Goal: Information Seeking & Learning: Learn about a topic

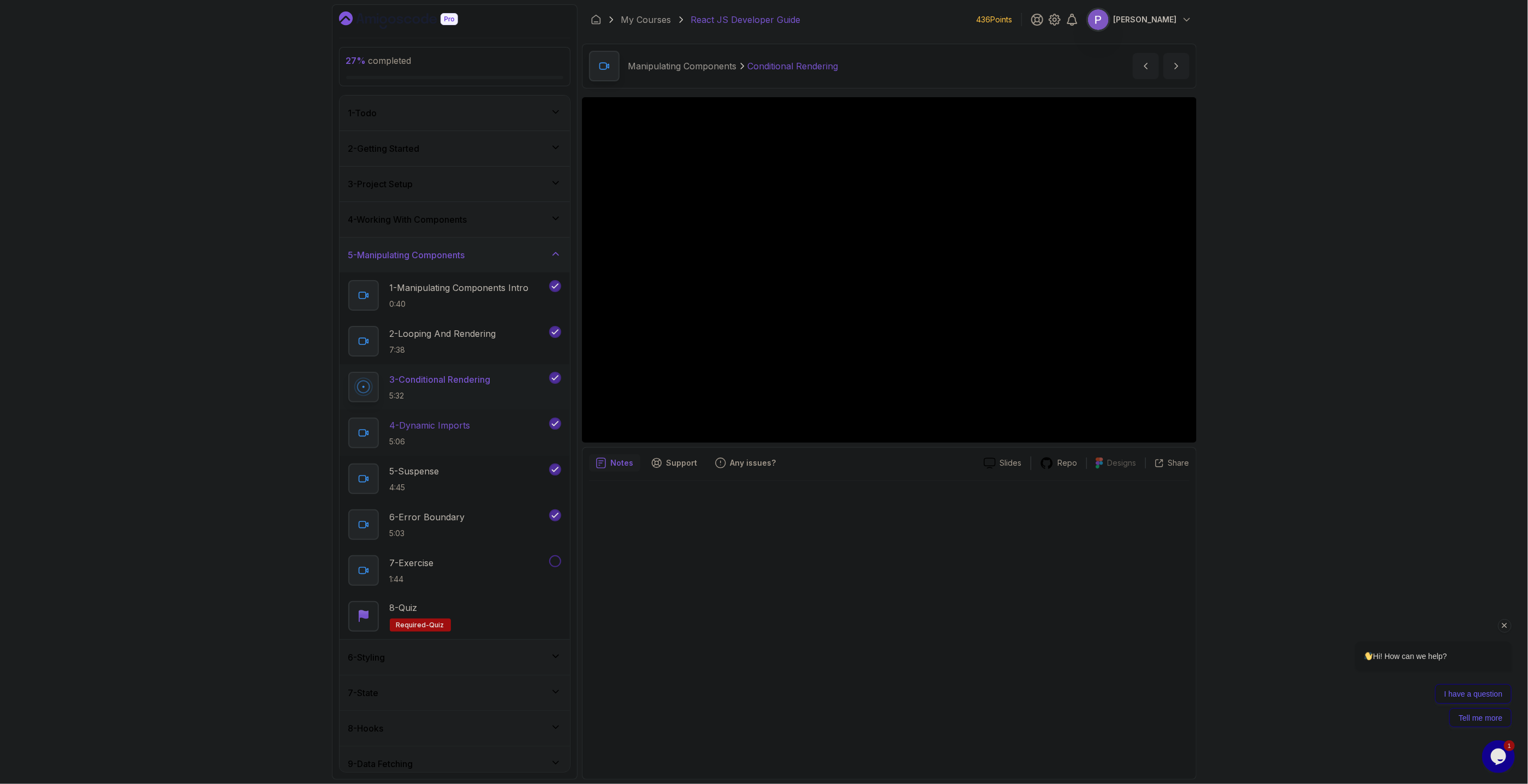
click at [496, 354] on div "4 - Dynamic Imports 5:06" at bounding box center [448, 432] width 199 height 30
click at [561, 354] on icon at bounding box center [555, 655] width 11 height 11
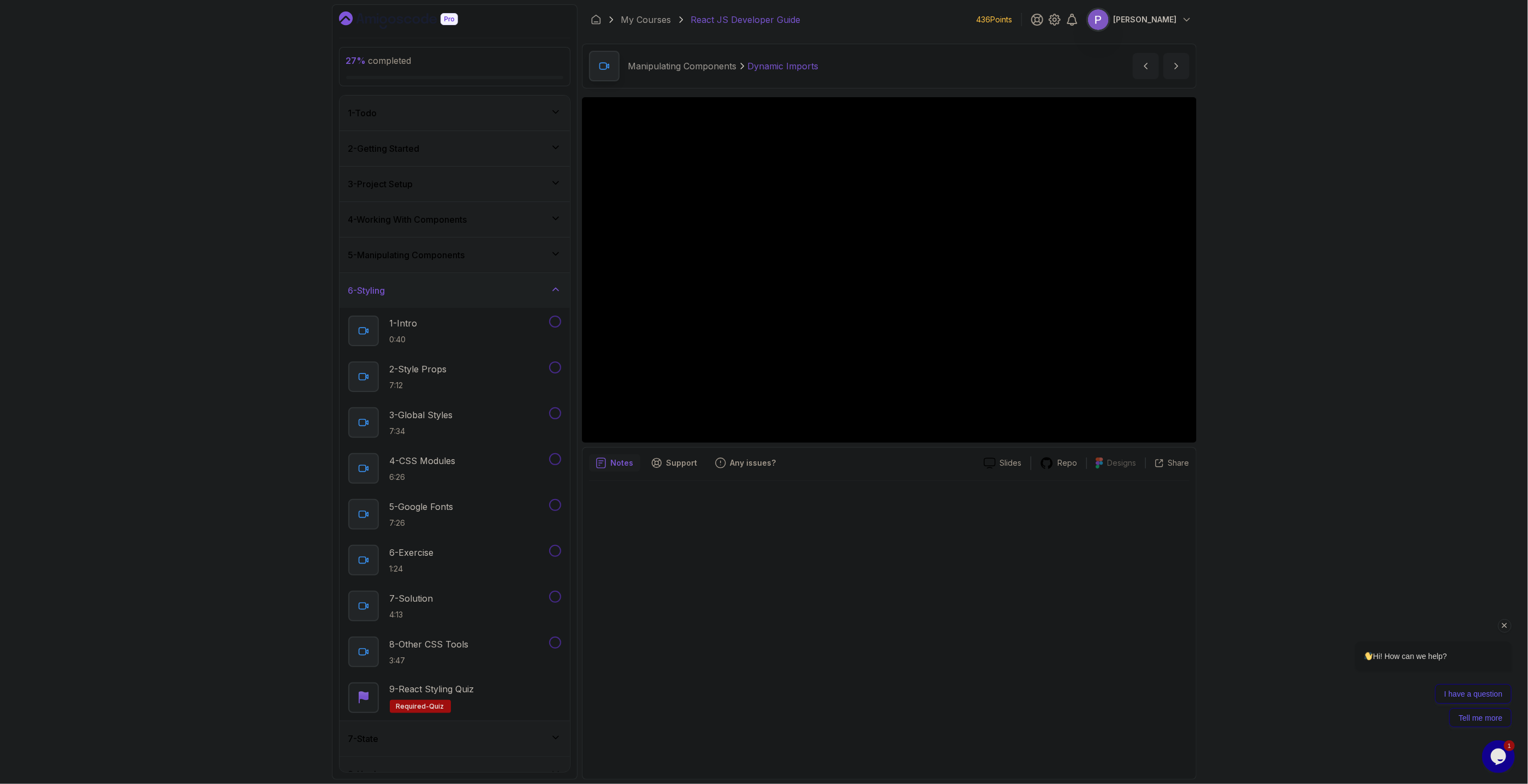
click at [559, 292] on icon at bounding box center [555, 289] width 11 height 11
click at [550, 252] on icon at bounding box center [555, 254] width 11 height 11
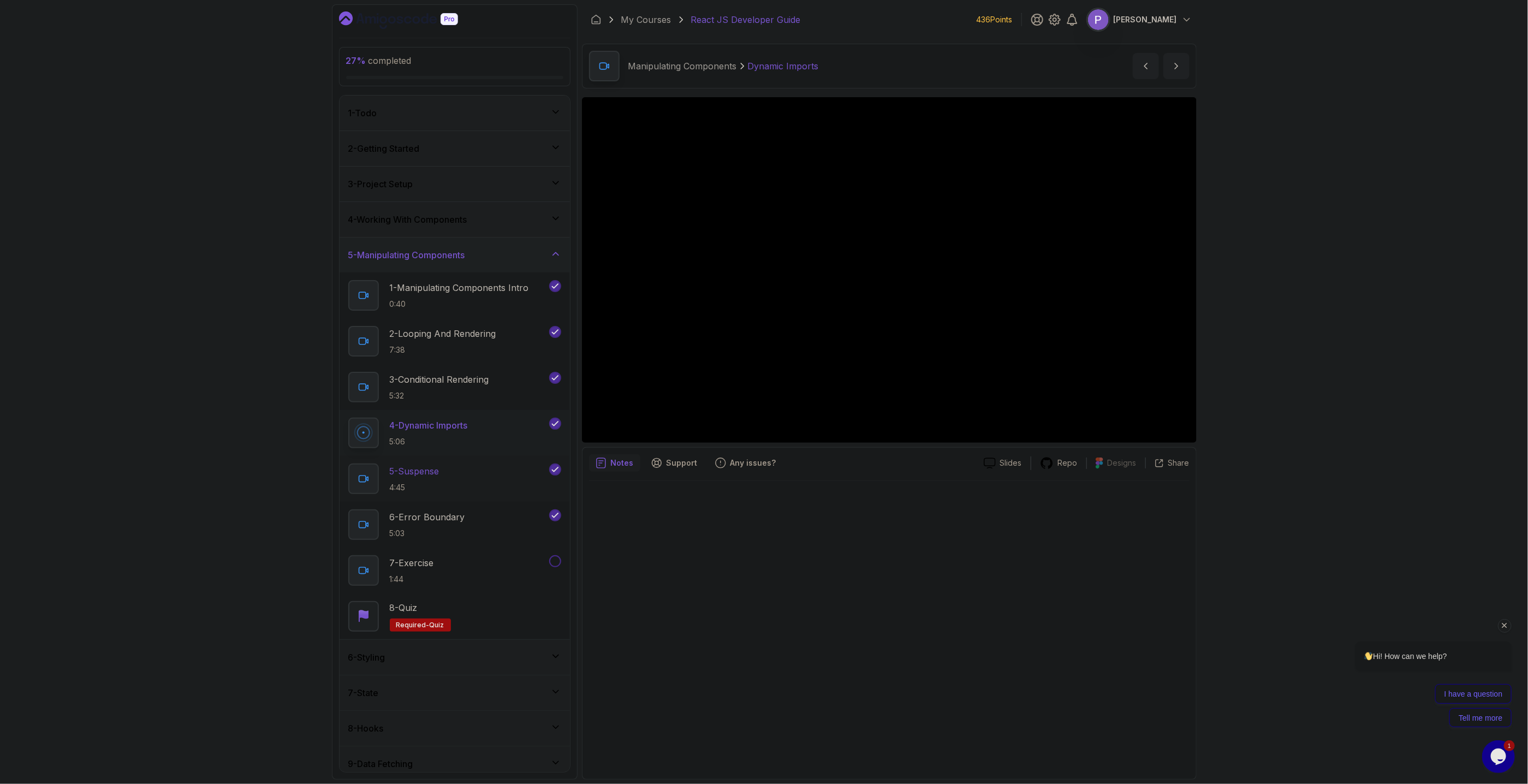
click at [468, 354] on div "5 - Suspense 4:45" at bounding box center [448, 478] width 199 height 30
click at [390, 235] on div "4 - Working With Components" at bounding box center [454, 219] width 230 height 35
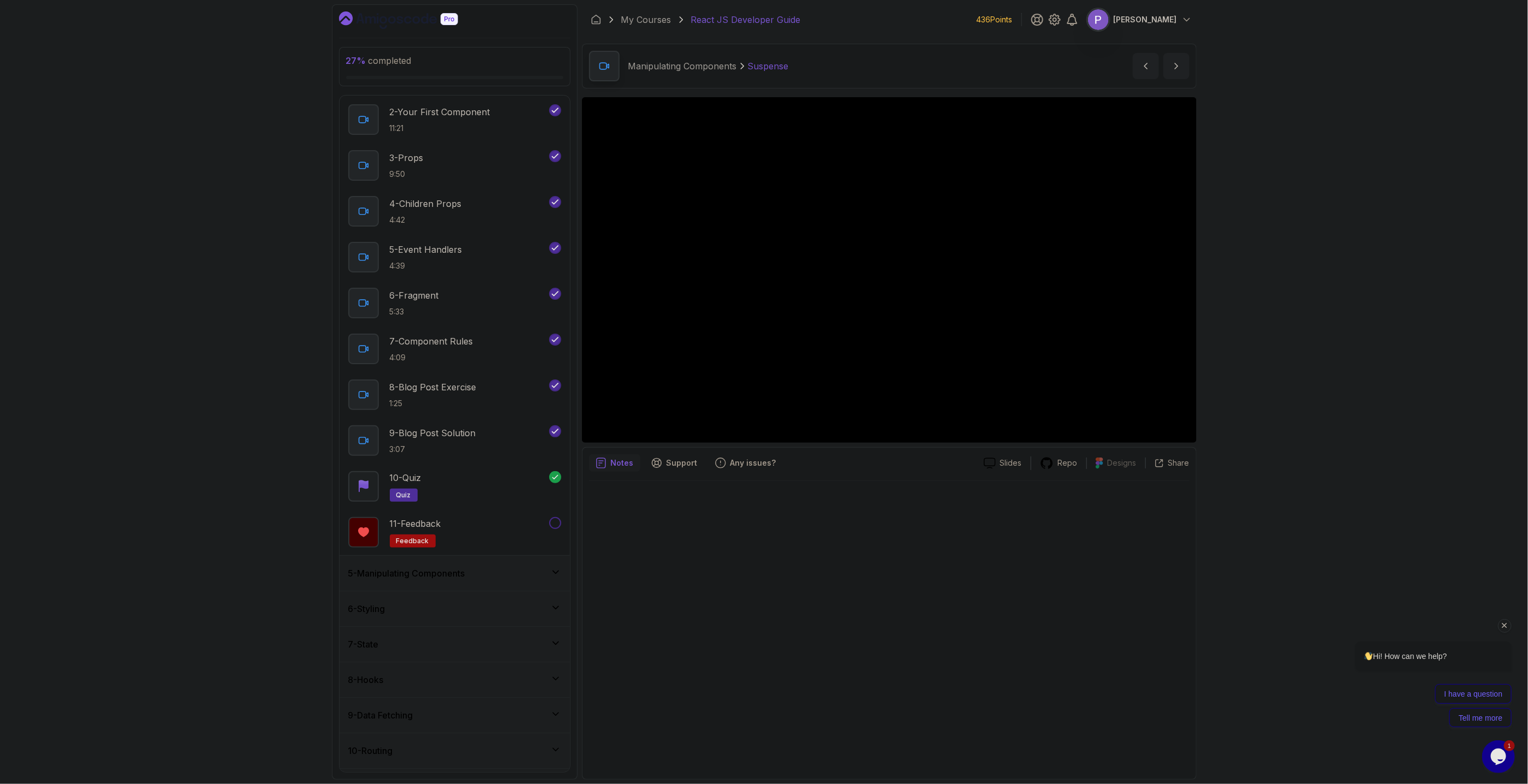
scroll to position [361, 0]
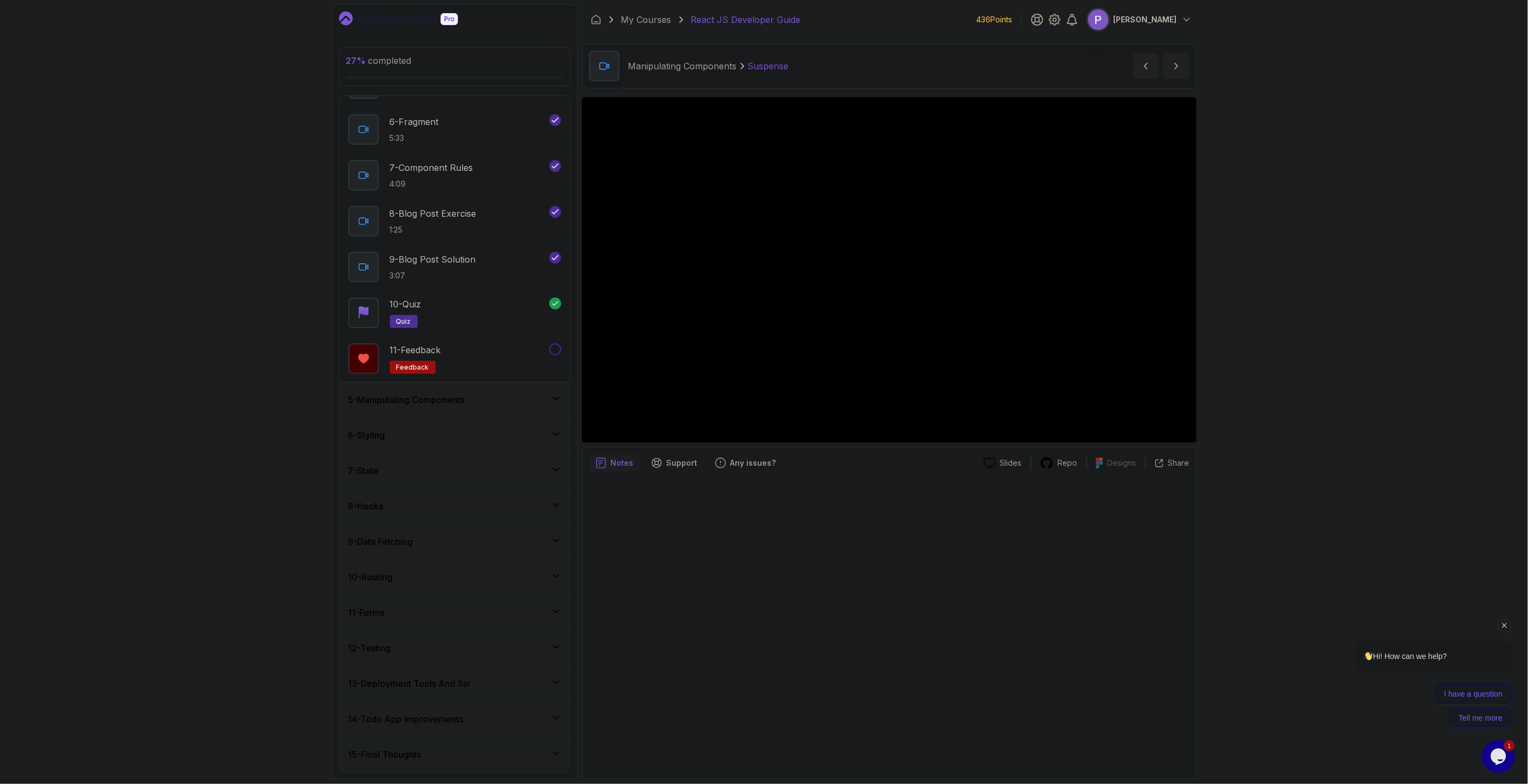
click at [521, 354] on div "5 - Manipulating Components" at bounding box center [454, 400] width 230 height 35
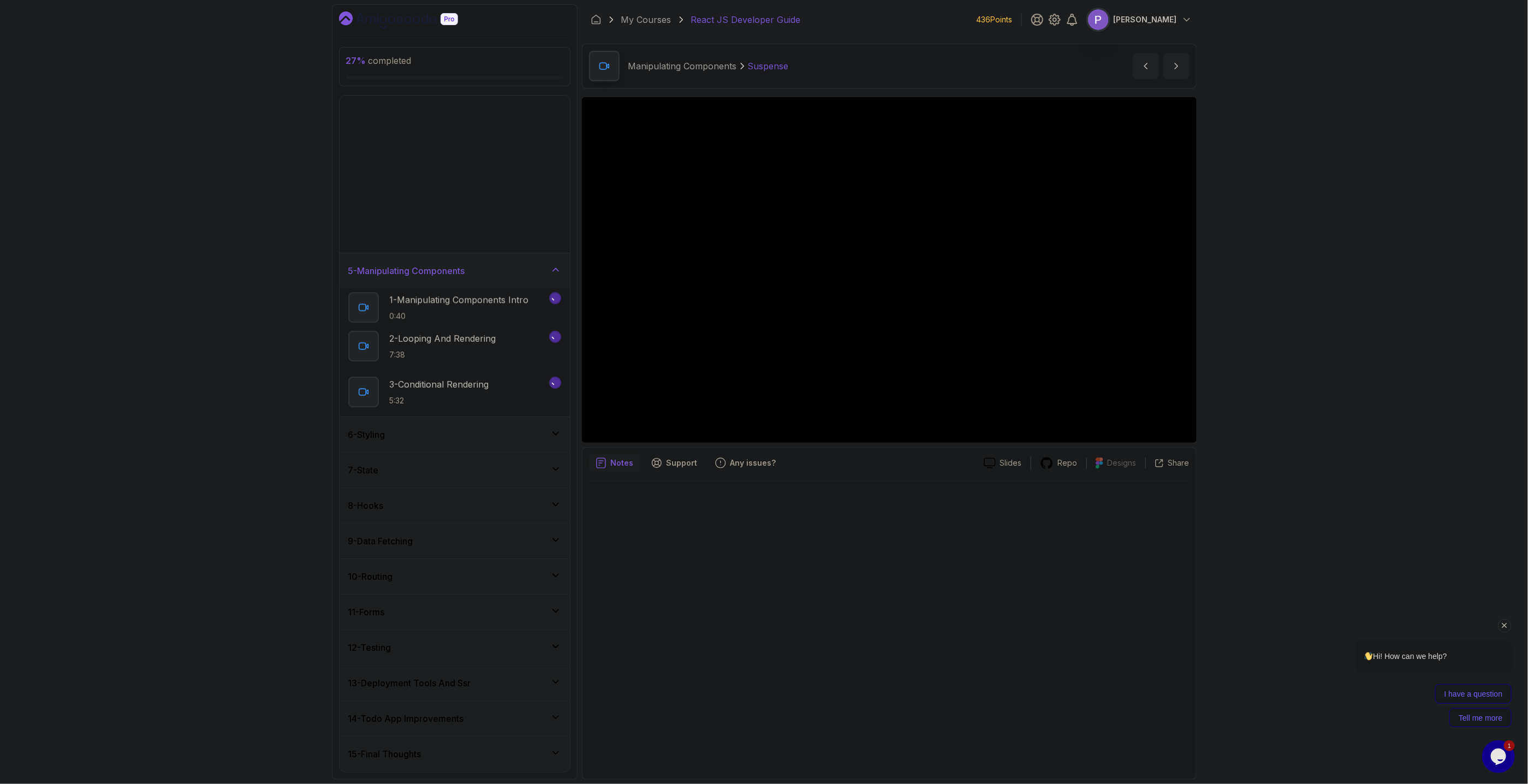
scroll to position [0, 0]
click at [488, 354] on div "6 - Error Boundary 5:03" at bounding box center [448, 524] width 199 height 30
click at [431, 354] on p "7 - Exercise" at bounding box center [411, 563] width 44 height 13
click at [487, 354] on div "8 - Quiz Required- quiz" at bounding box center [454, 616] width 213 height 30
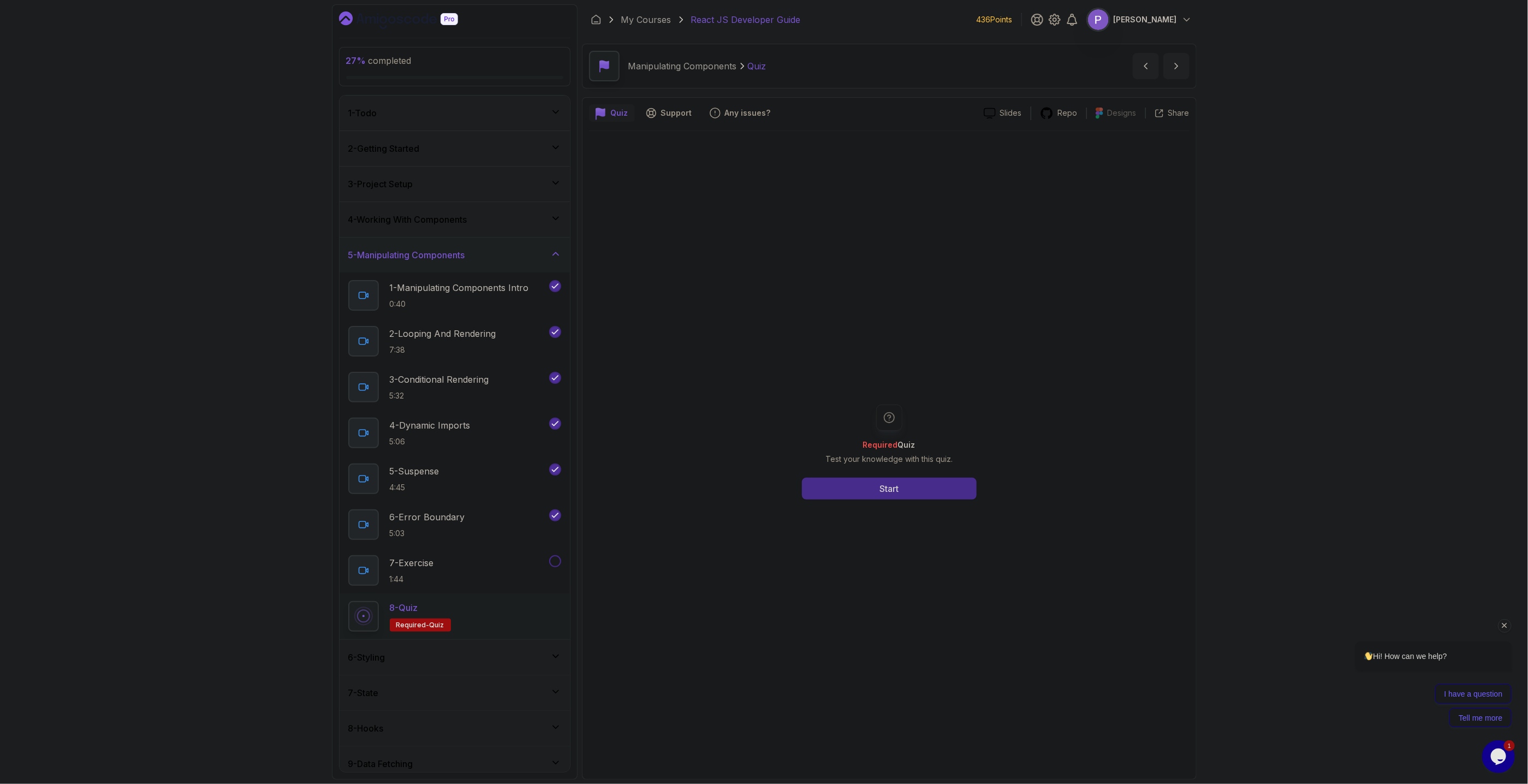
click at [962, 354] on button "Start" at bounding box center [889, 489] width 175 height 21
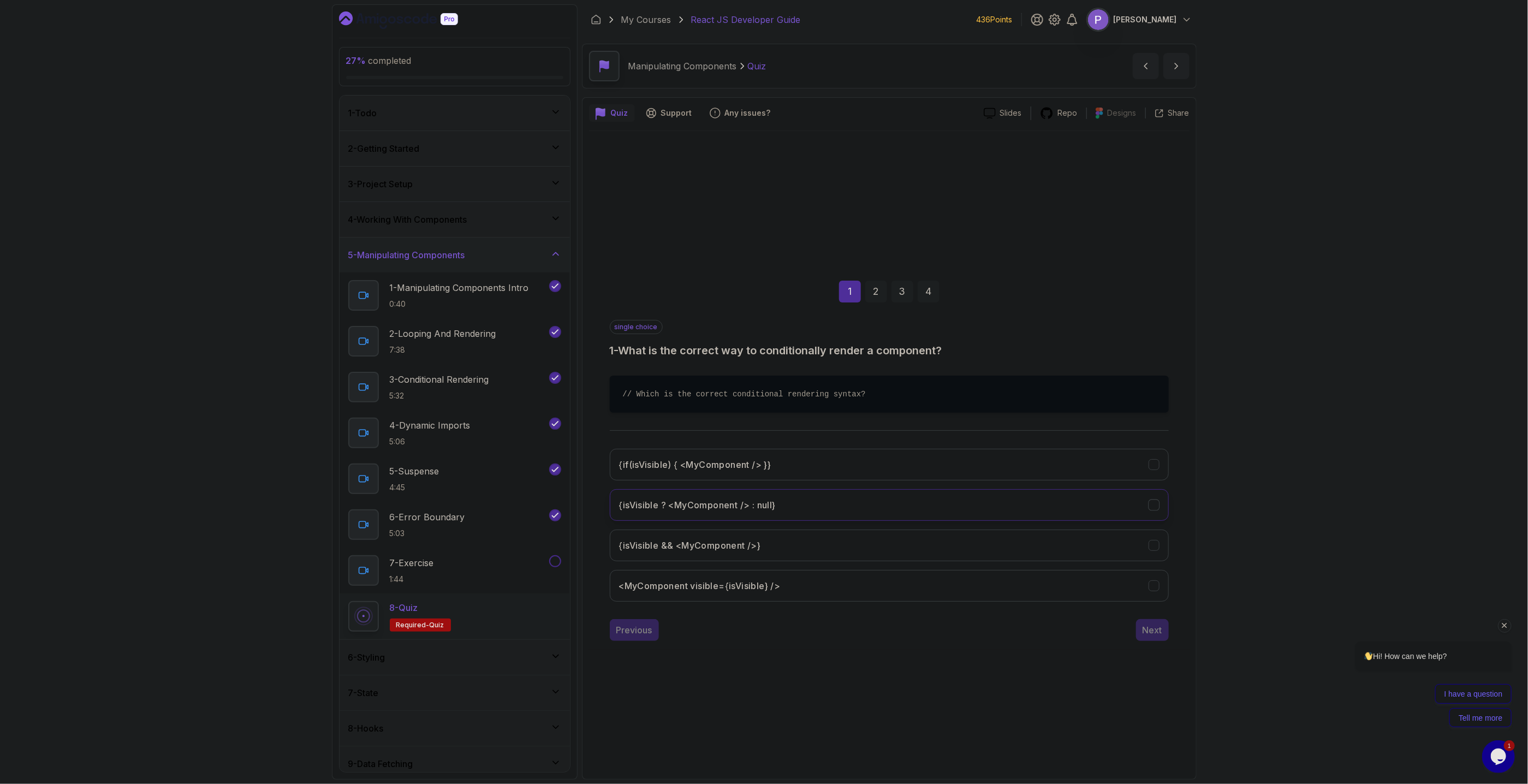
click at [1159, 354] on icon "{isVisible ? <MyComponent /> : null}" at bounding box center [1154, 504] width 11 height 11
click at [1162, 354] on div "Next" at bounding box center [1153, 629] width 20 height 13
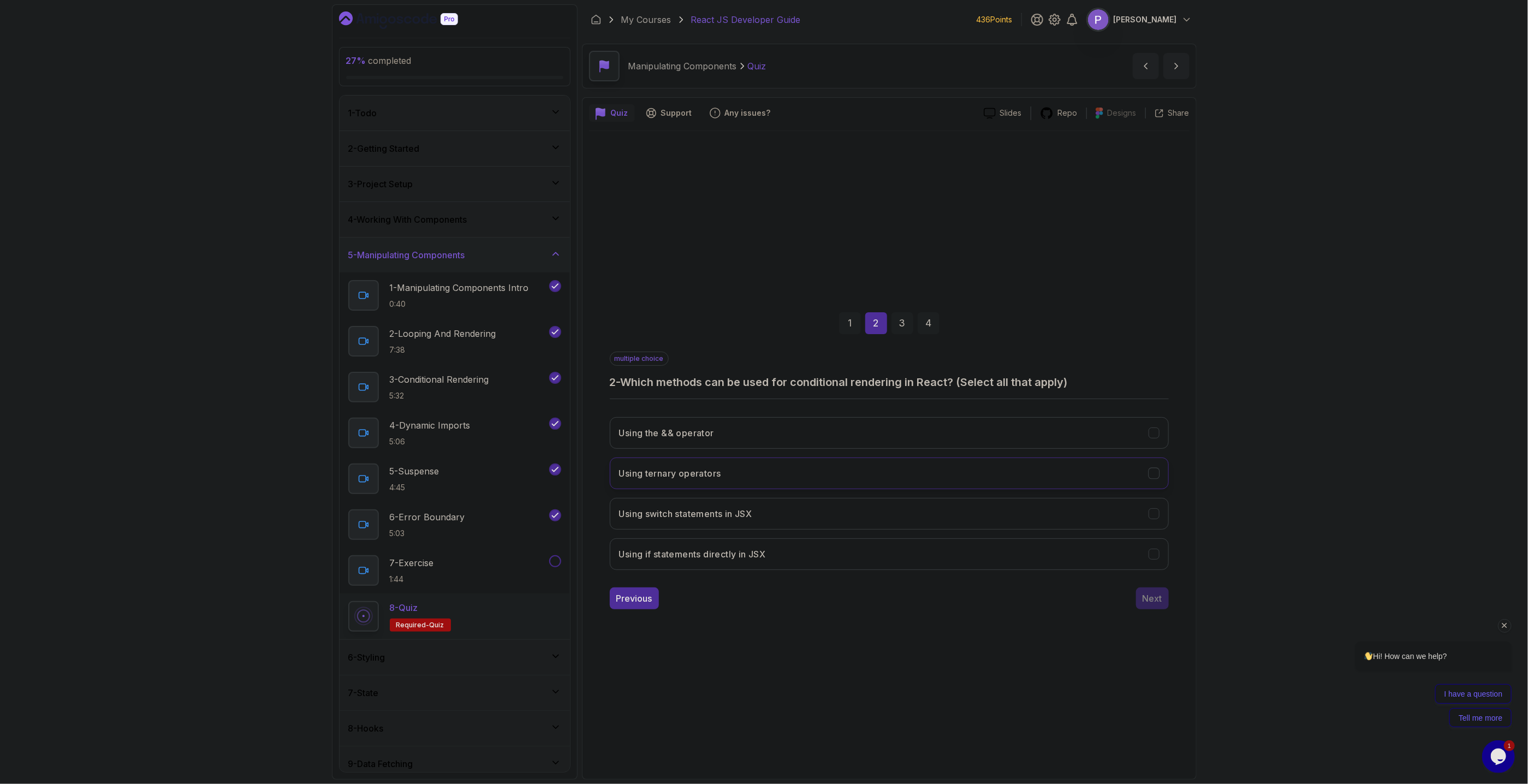
click at [1159, 354] on button "Using ternary operators" at bounding box center [888, 473] width 559 height 31
click at [1159, 354] on icon "Using if statements directly in JSX" at bounding box center [1154, 554] width 11 height 11
click at [1159, 354] on div "Next" at bounding box center [1153, 598] width 20 height 13
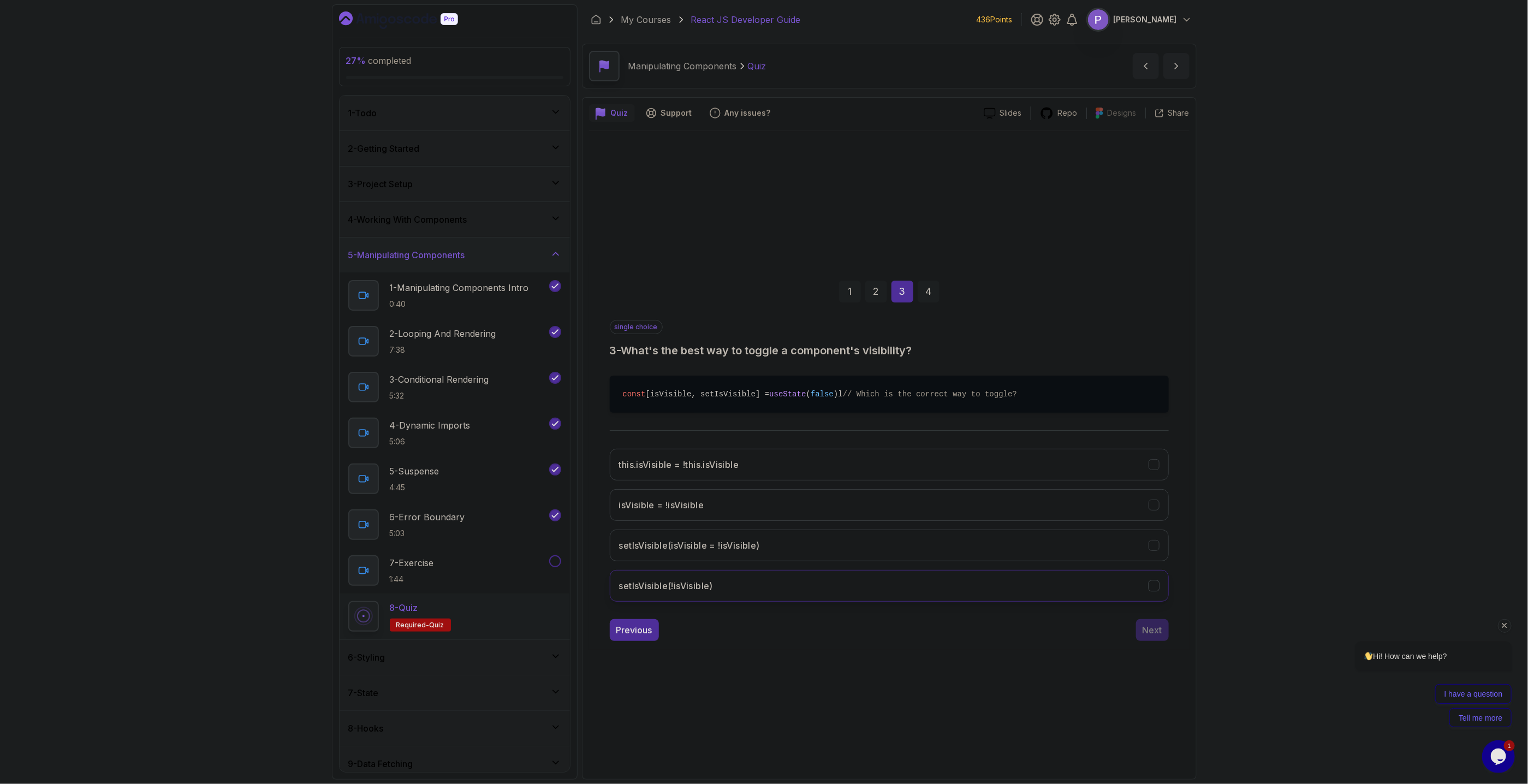
click at [1160, 354] on button "setIsVisible(!isVisible)" at bounding box center [888, 586] width 559 height 31
click at [1160, 354] on button "Next" at bounding box center [1153, 630] width 33 height 21
click at [1163, 354] on button "style={{ color: isActive ? 'red' : 'blue' }}" at bounding box center [888, 505] width 559 height 31
click at [1136, 354] on div "Submit Quiz" at bounding box center [1137, 629] width 50 height 13
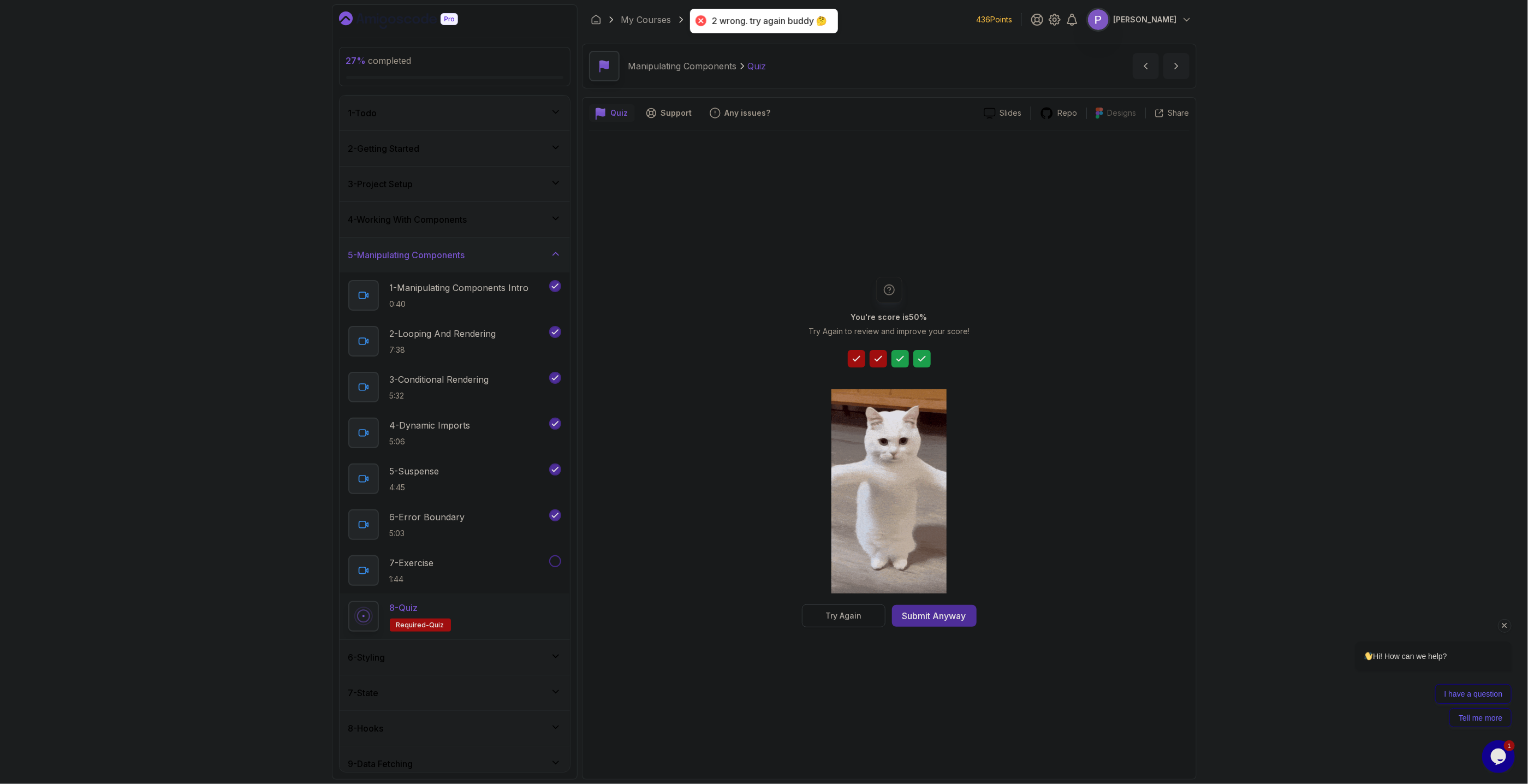
click at [843, 354] on div "Try Again" at bounding box center [843, 615] width 36 height 11
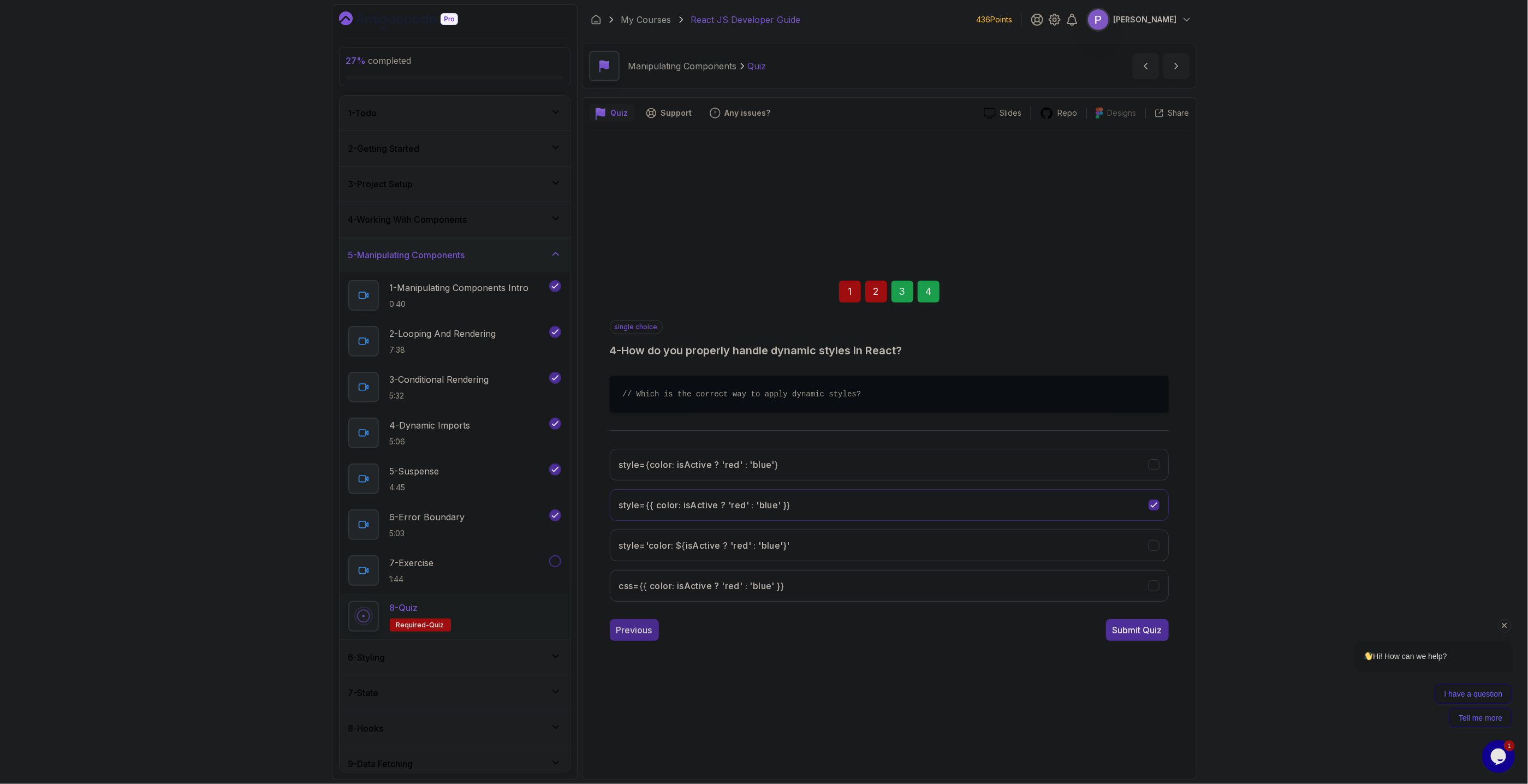
click at [645, 354] on button "Previous" at bounding box center [634, 630] width 49 height 21
click at [645, 354] on div "Previous" at bounding box center [634, 629] width 36 height 13
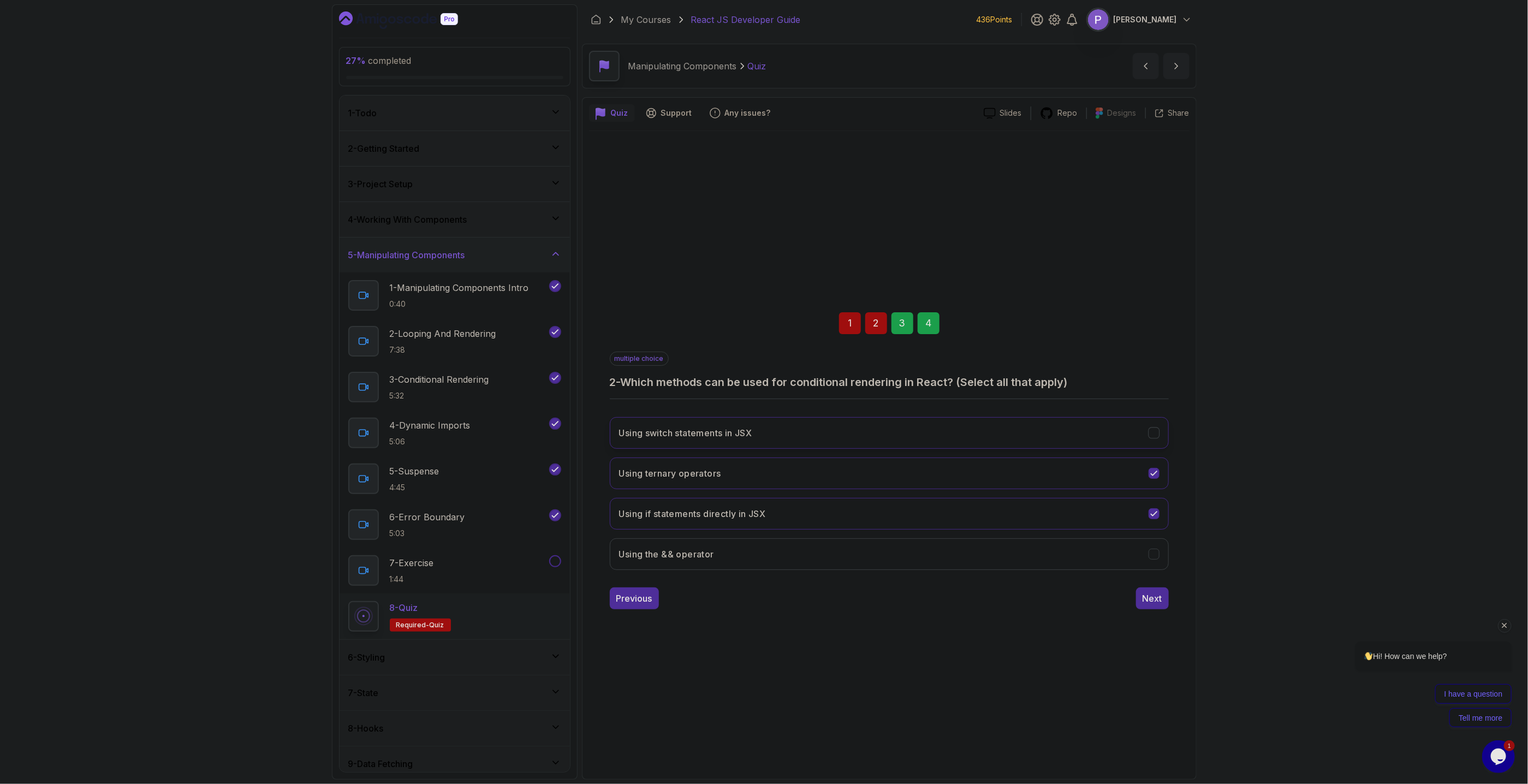
click at [1155, 354] on icon "Using switch statements in JSX" at bounding box center [1154, 432] width 11 height 11
click at [1144, 354] on div "Next" at bounding box center [1153, 598] width 20 height 13
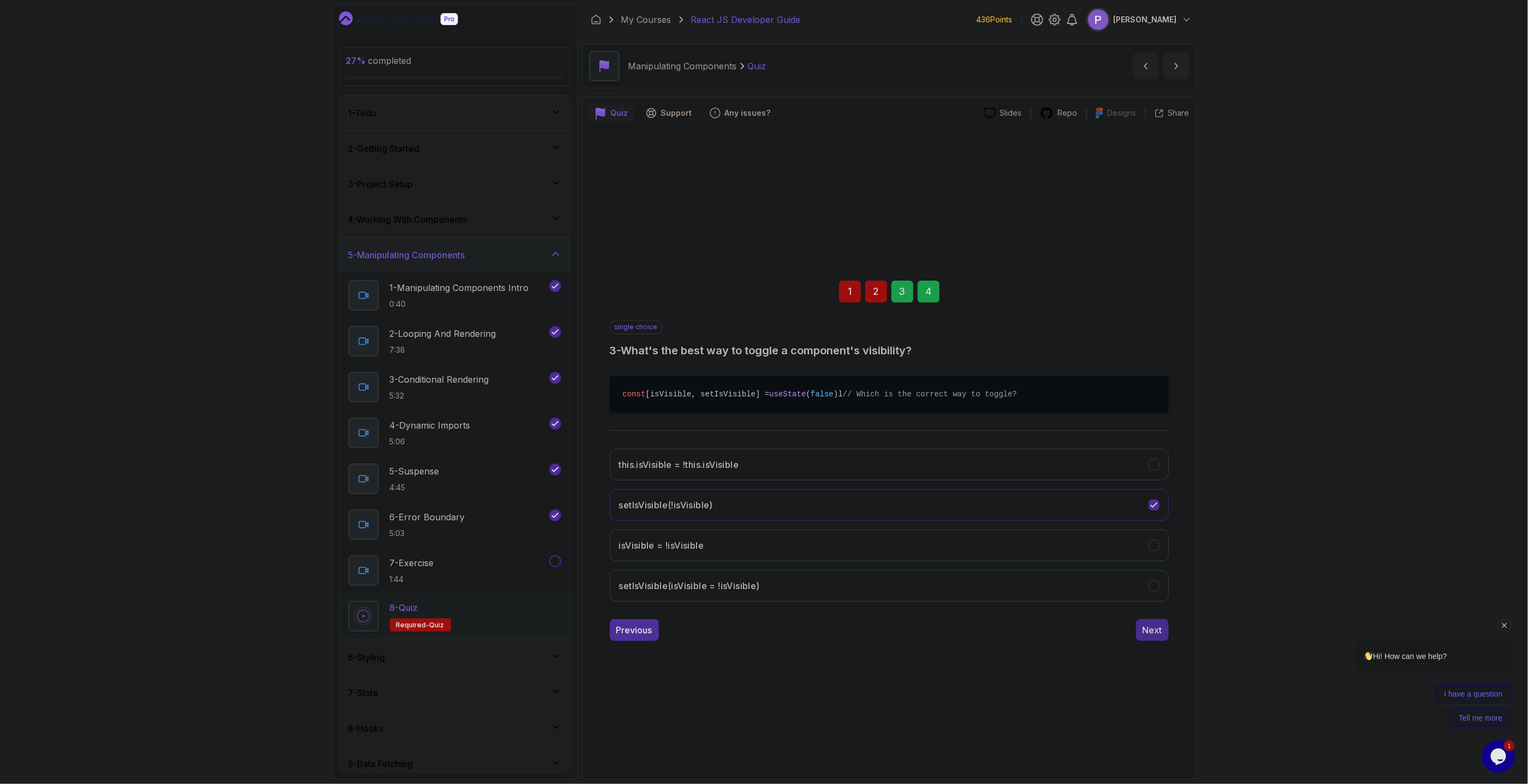
click at [1146, 354] on button "Next" at bounding box center [1153, 630] width 33 height 21
click at [1150, 354] on div "Submit Quiz" at bounding box center [1137, 629] width 50 height 13
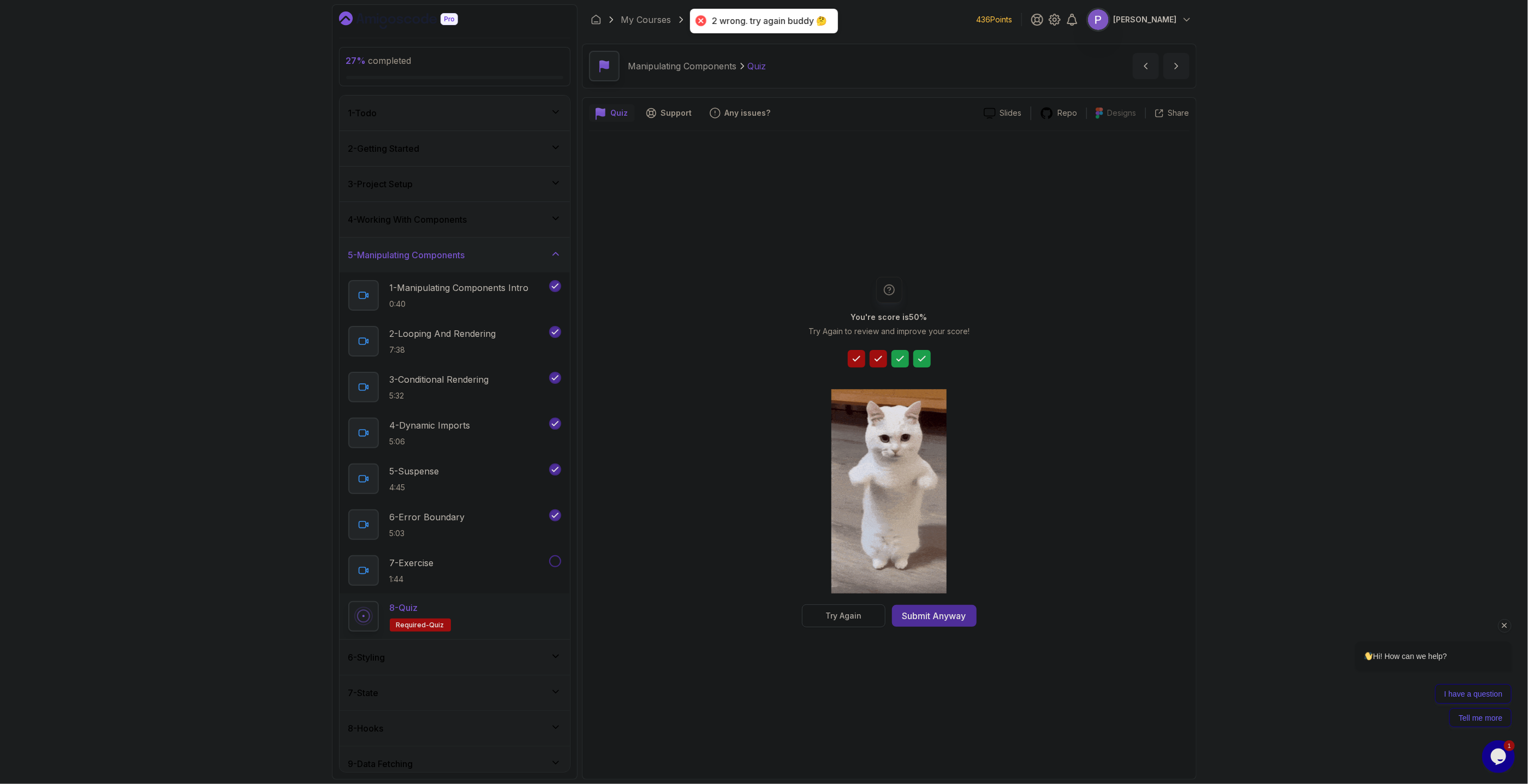
click at [829, 354] on button "Try Again" at bounding box center [844, 616] width 84 height 23
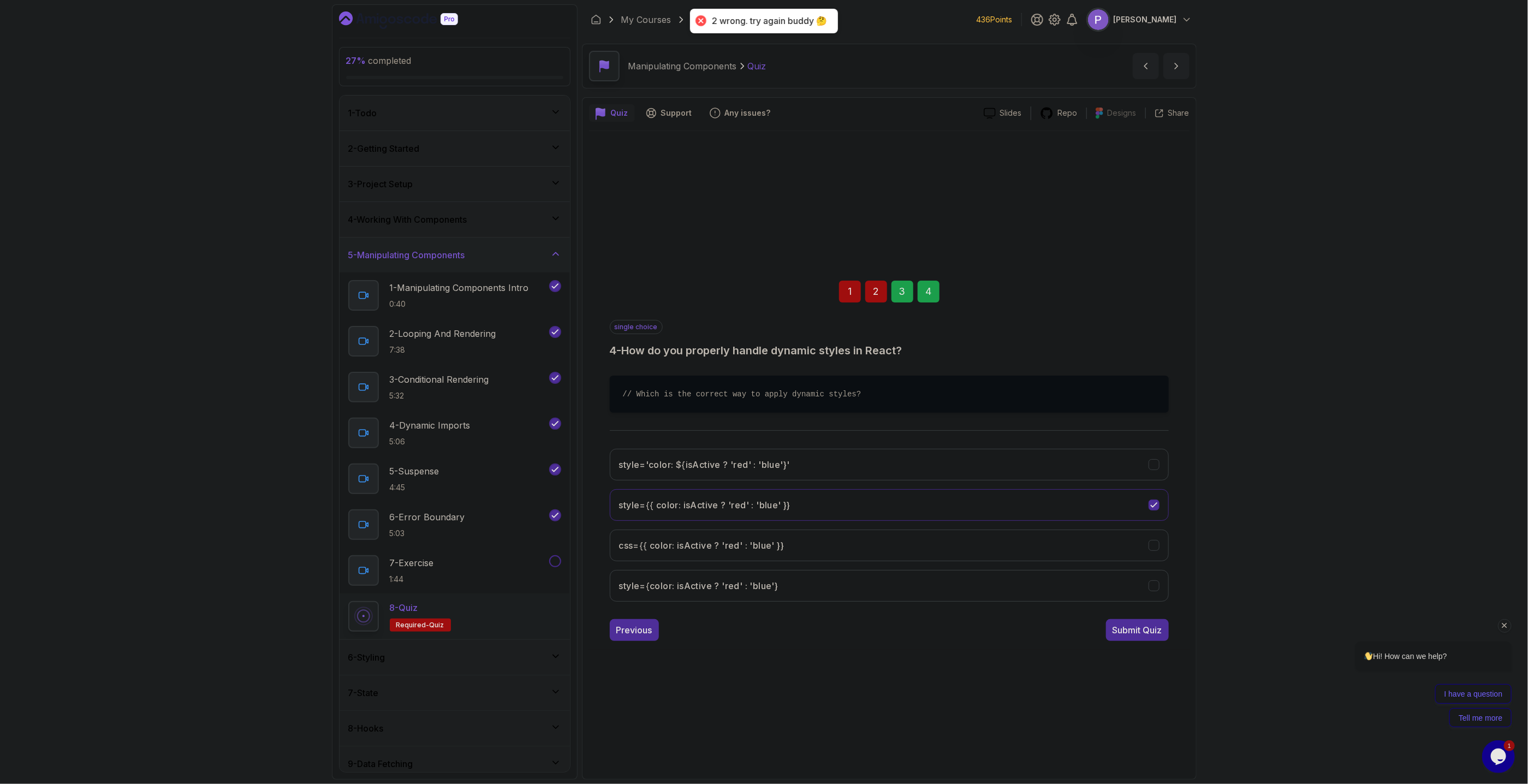
click at [609, 354] on div "1 2 3 4 single choice 4 - How do you properly handle dynamic styles in React? /…" at bounding box center [889, 451] width 601 height 395
click at [631, 354] on div "Previous" at bounding box center [634, 629] width 36 height 13
click at [632, 354] on div "Previous" at bounding box center [634, 629] width 36 height 13
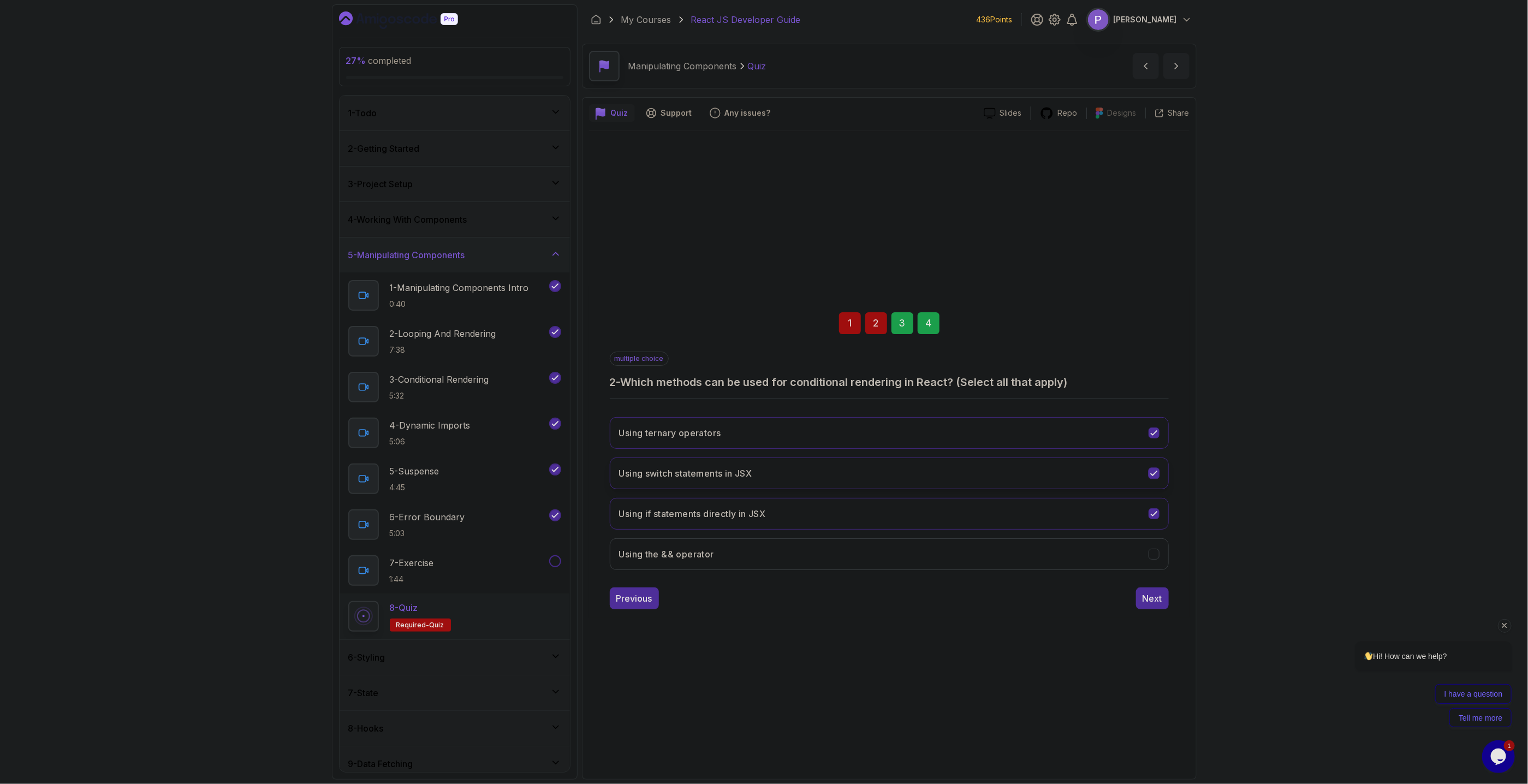
click at [1154, 354] on icon "Using switch statements in JSX" at bounding box center [1154, 473] width 11 height 11
click at [1154, 354] on icon "Using the && operator" at bounding box center [1154, 554] width 11 height 11
click at [649, 354] on button "Previous" at bounding box center [634, 599] width 49 height 21
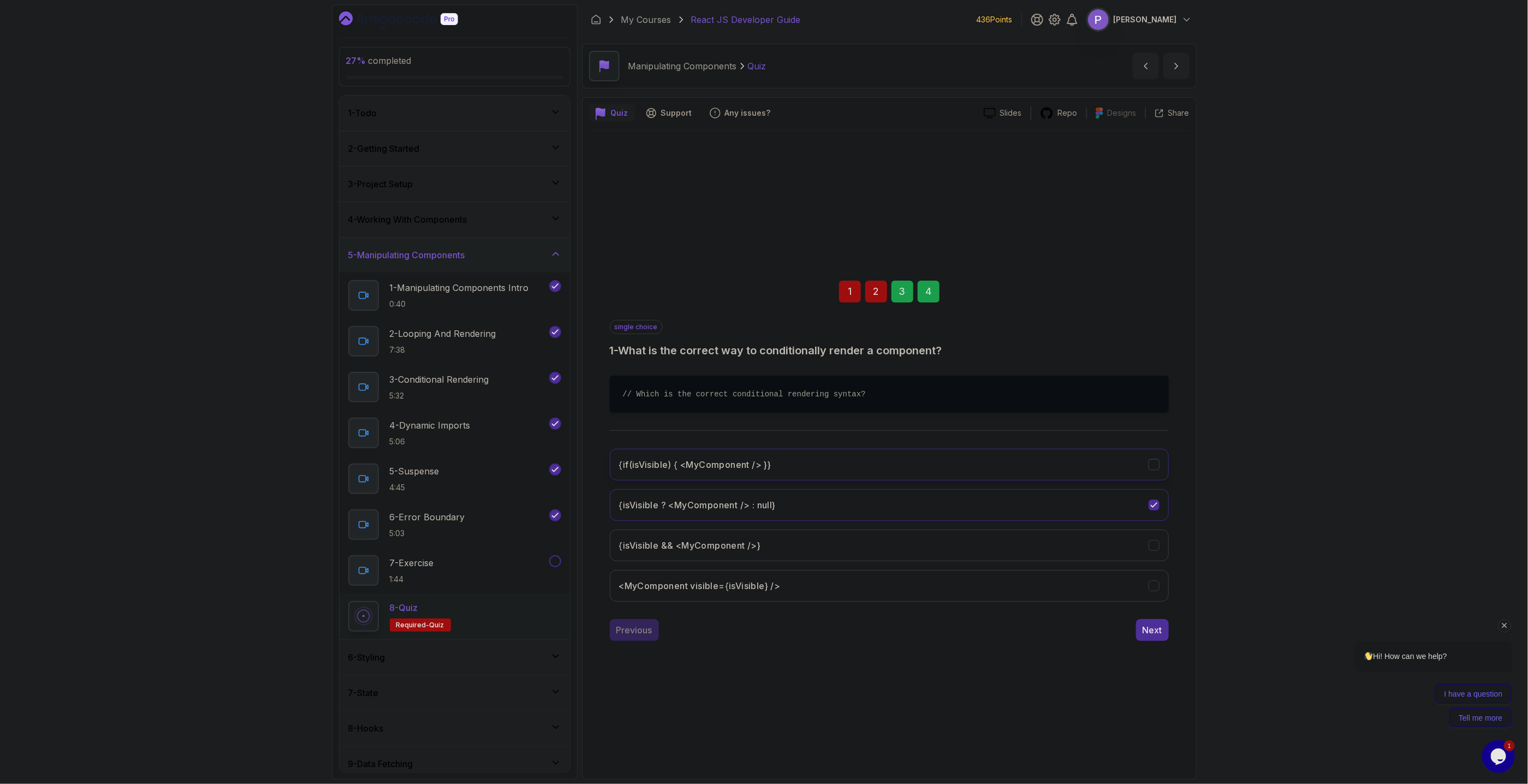
click at [1155, 354] on icon "{if(isVisible) { <MyComponent /> }}" at bounding box center [1154, 464] width 11 height 11
click at [1158, 354] on div "Next" at bounding box center [1153, 629] width 20 height 13
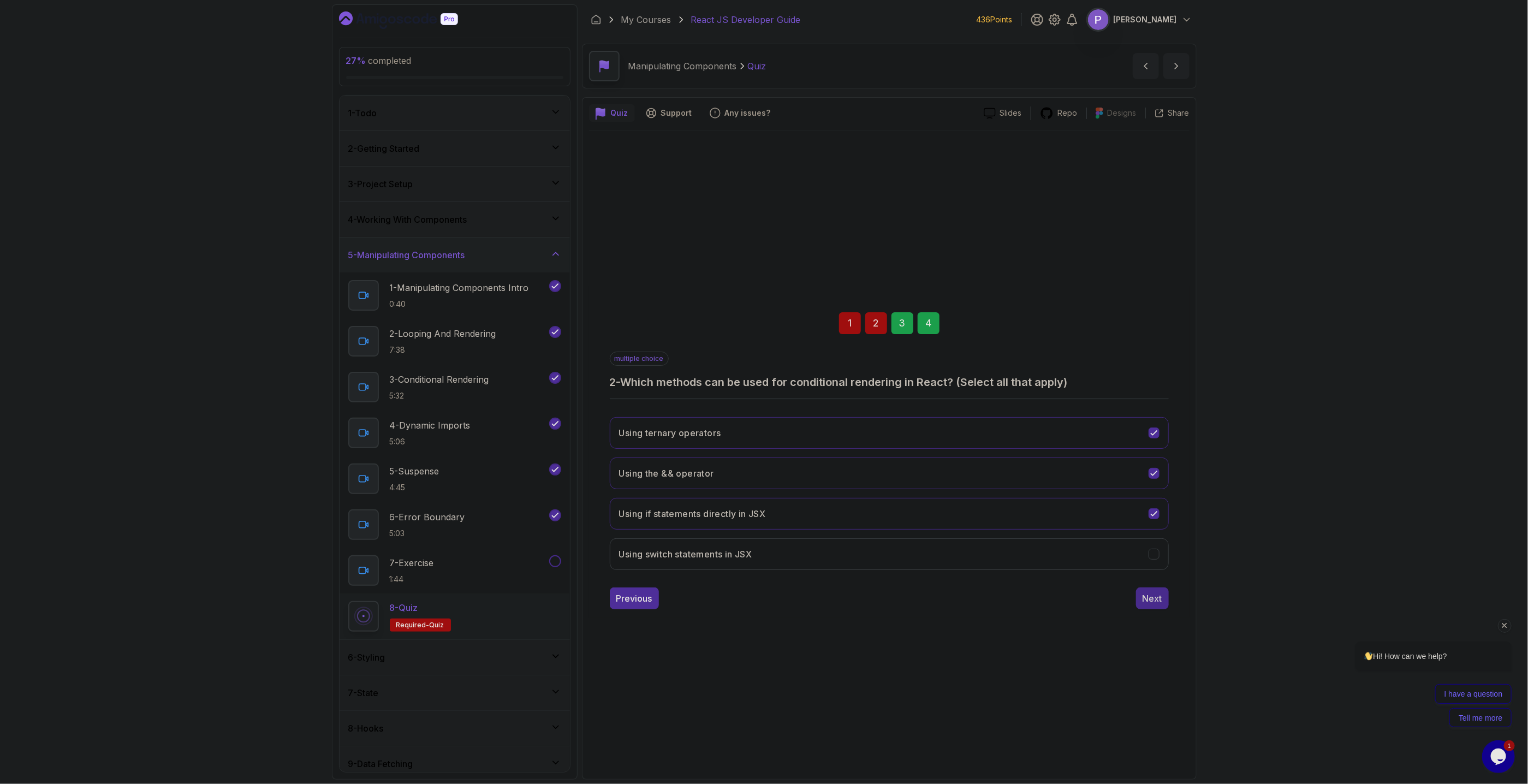
click at [1145, 354] on div "Next" at bounding box center [1153, 598] width 20 height 13
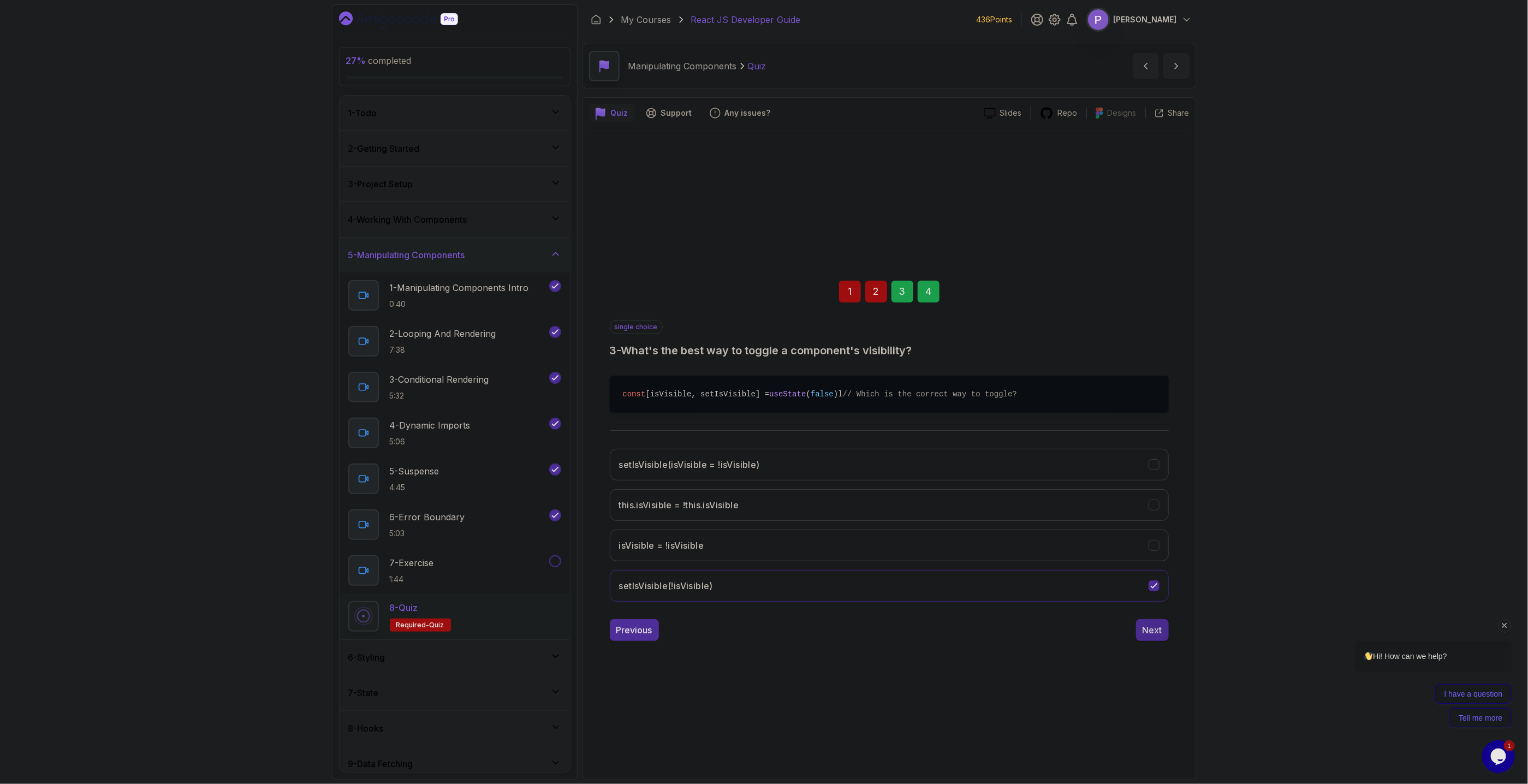
click at [1155, 354] on div "Next" at bounding box center [1153, 629] width 20 height 13
click at [1154, 354] on div "Submit Quiz" at bounding box center [1137, 629] width 50 height 13
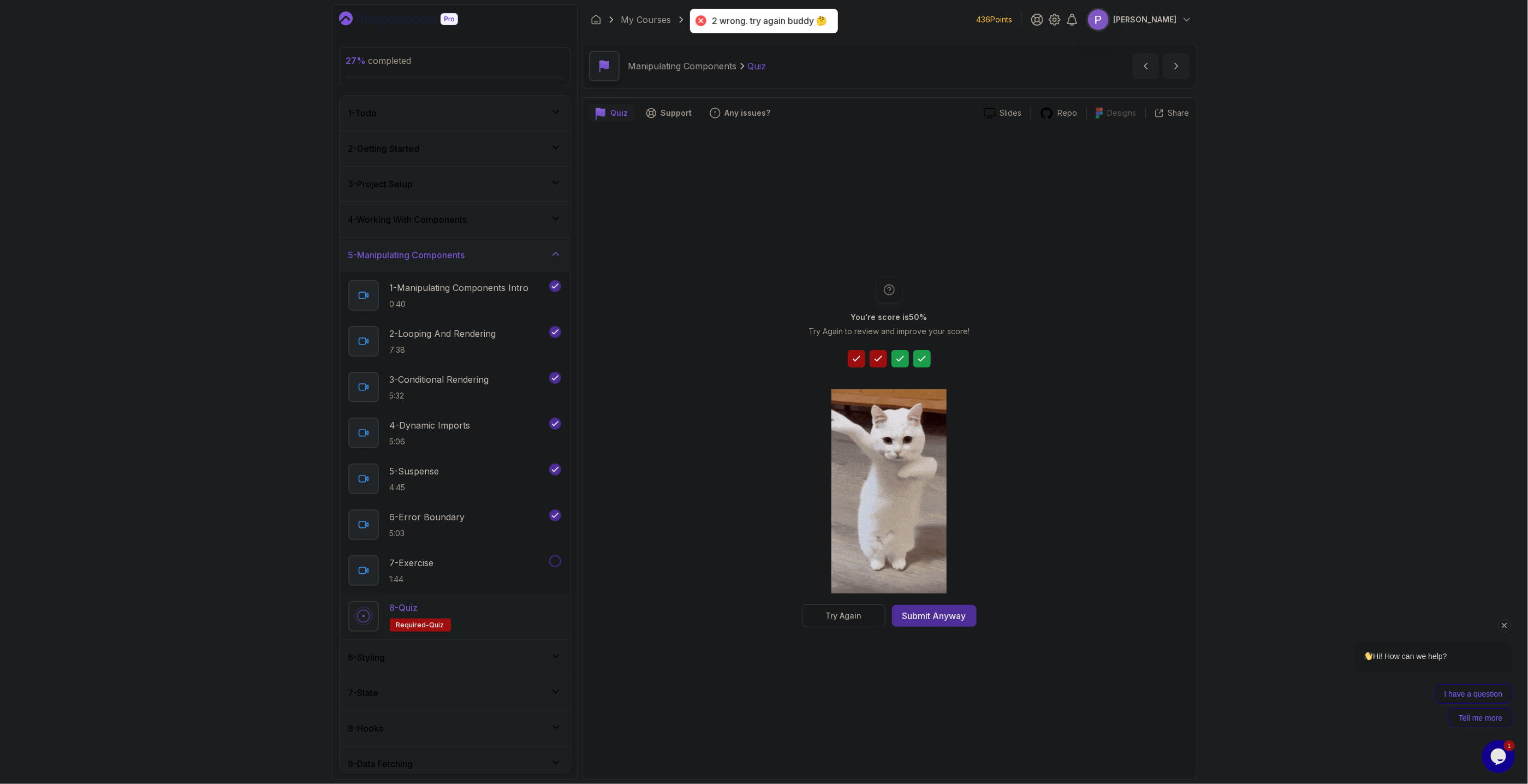
click at [841, 354] on div "Try Again" at bounding box center [843, 615] width 36 height 11
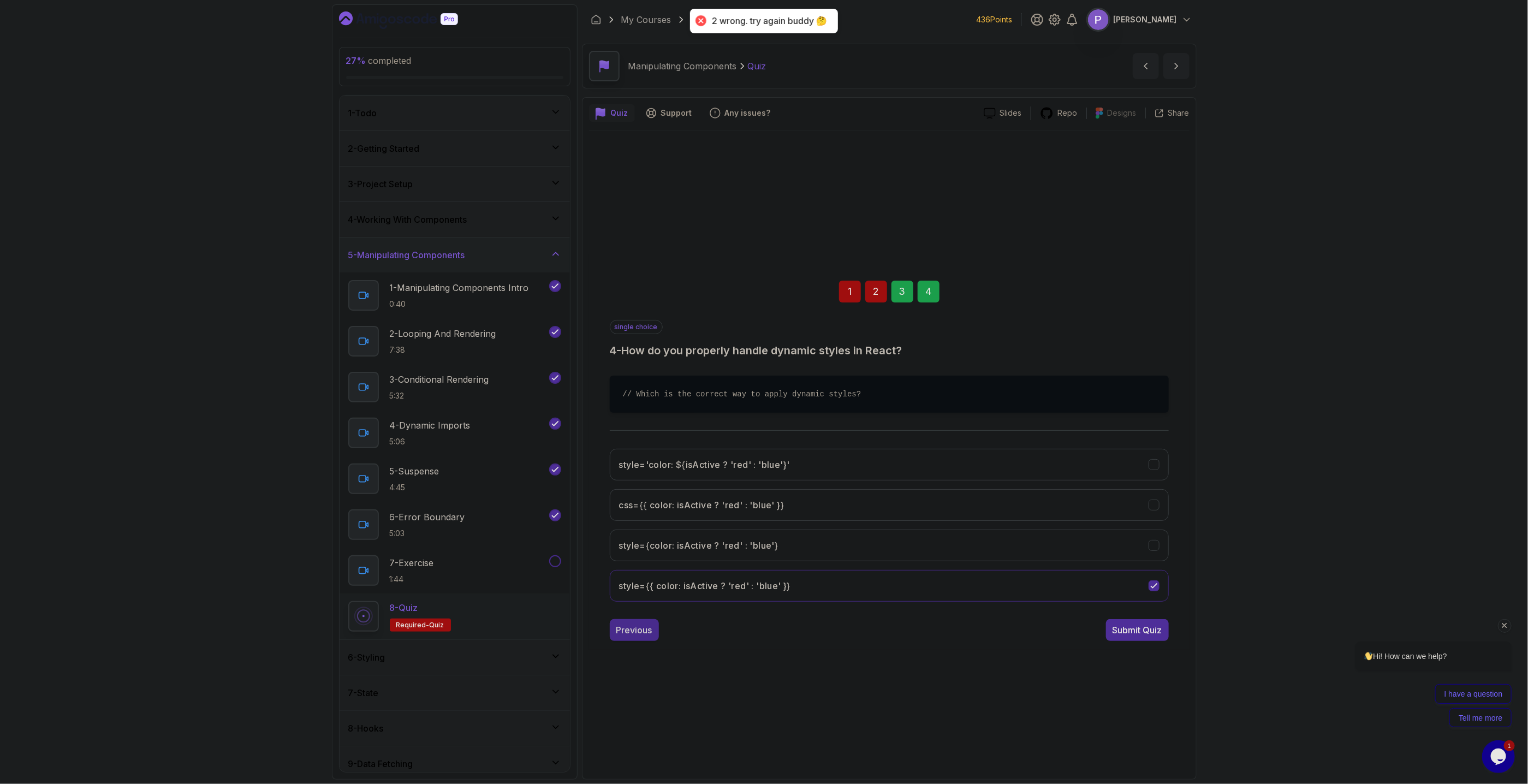
click at [649, 354] on div "Previous" at bounding box center [634, 629] width 36 height 13
click at [649, 354] on button "Previous" at bounding box center [634, 630] width 49 height 21
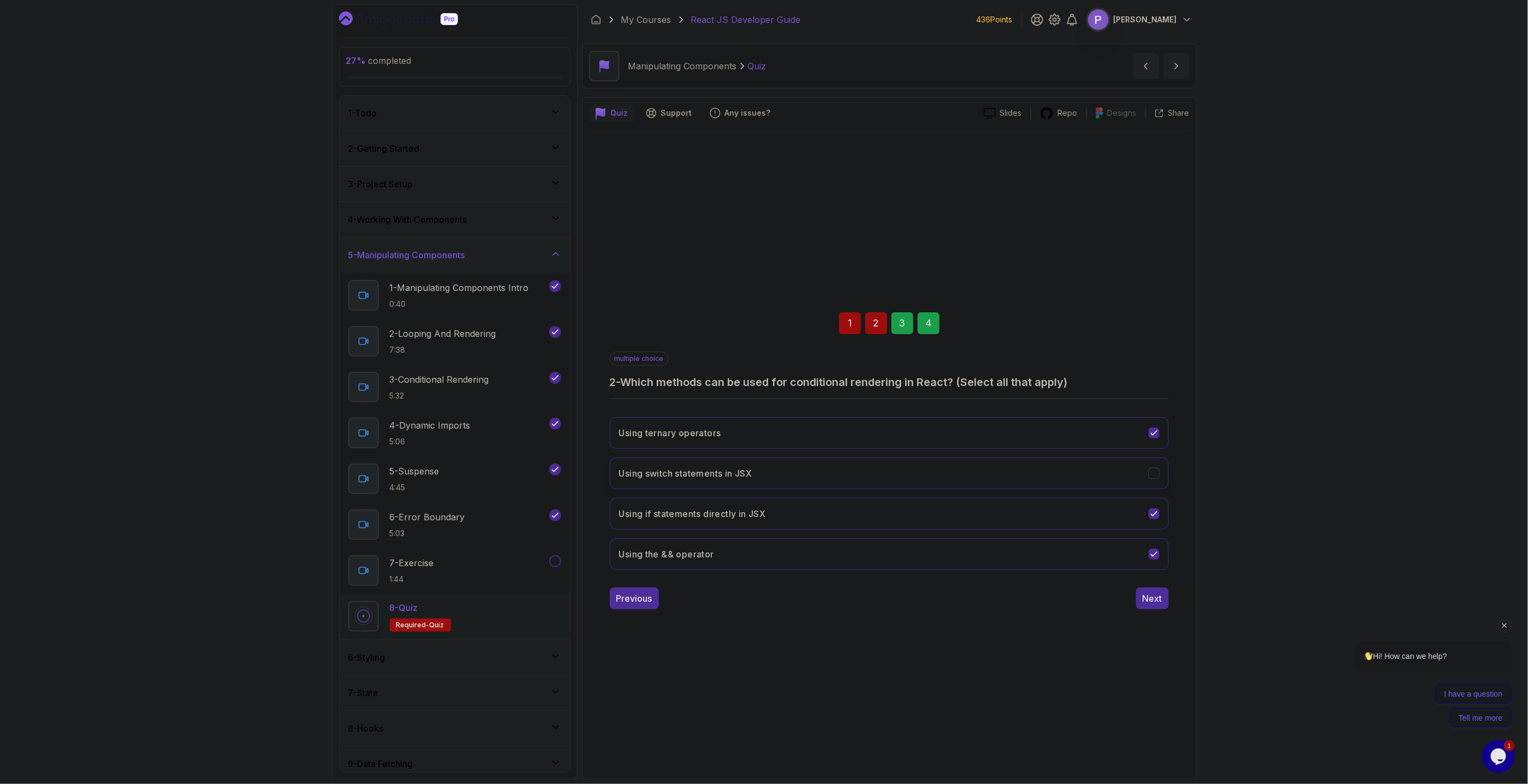
click at [1156, 354] on icon "Using switch statements in JSX" at bounding box center [1154, 473] width 11 height 11
click at [1153, 354] on button "Next" at bounding box center [1153, 599] width 33 height 21
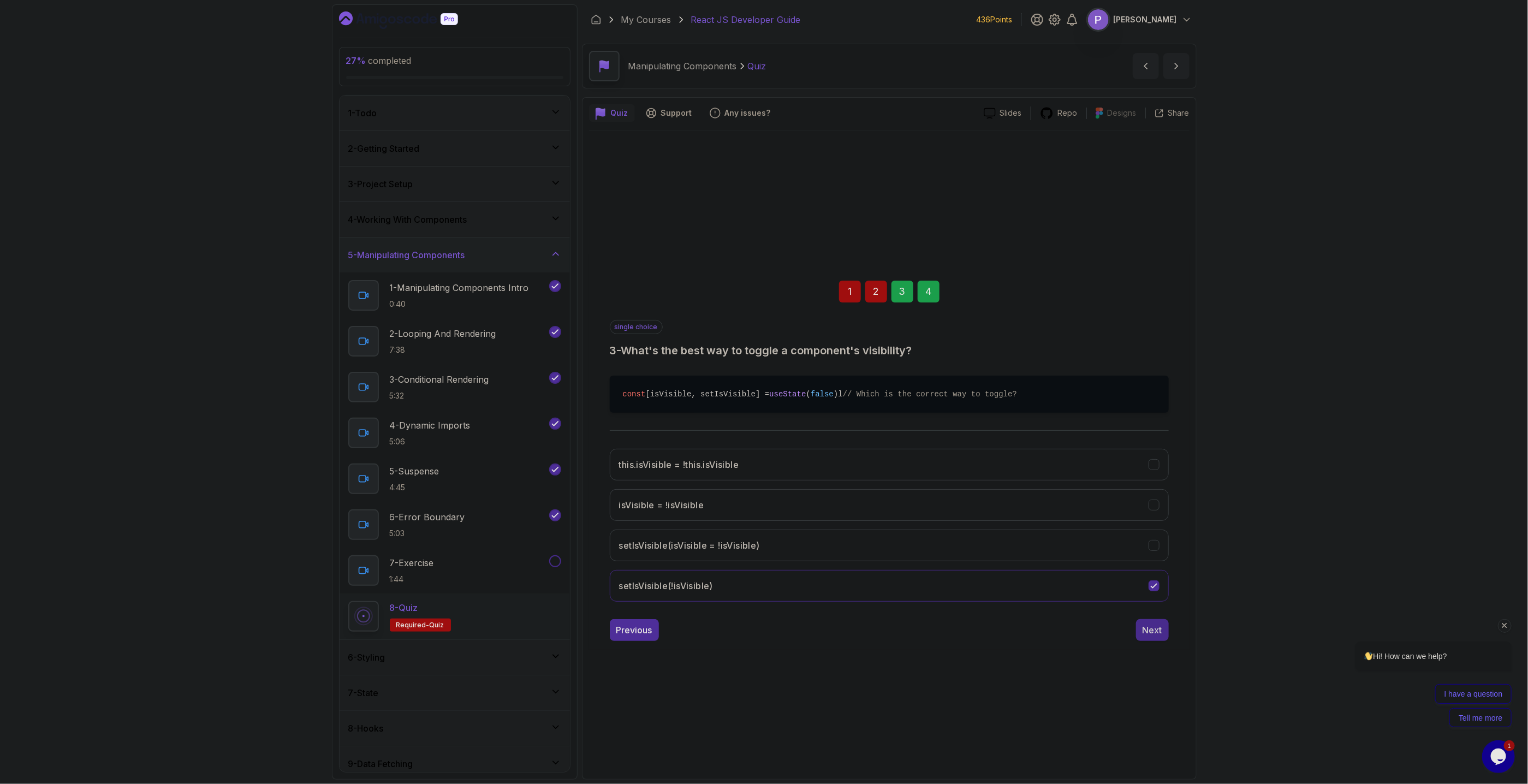
click at [1157, 354] on div "Next" at bounding box center [1153, 629] width 20 height 13
click at [1157, 354] on div "Submit Quiz" at bounding box center [1137, 629] width 50 height 13
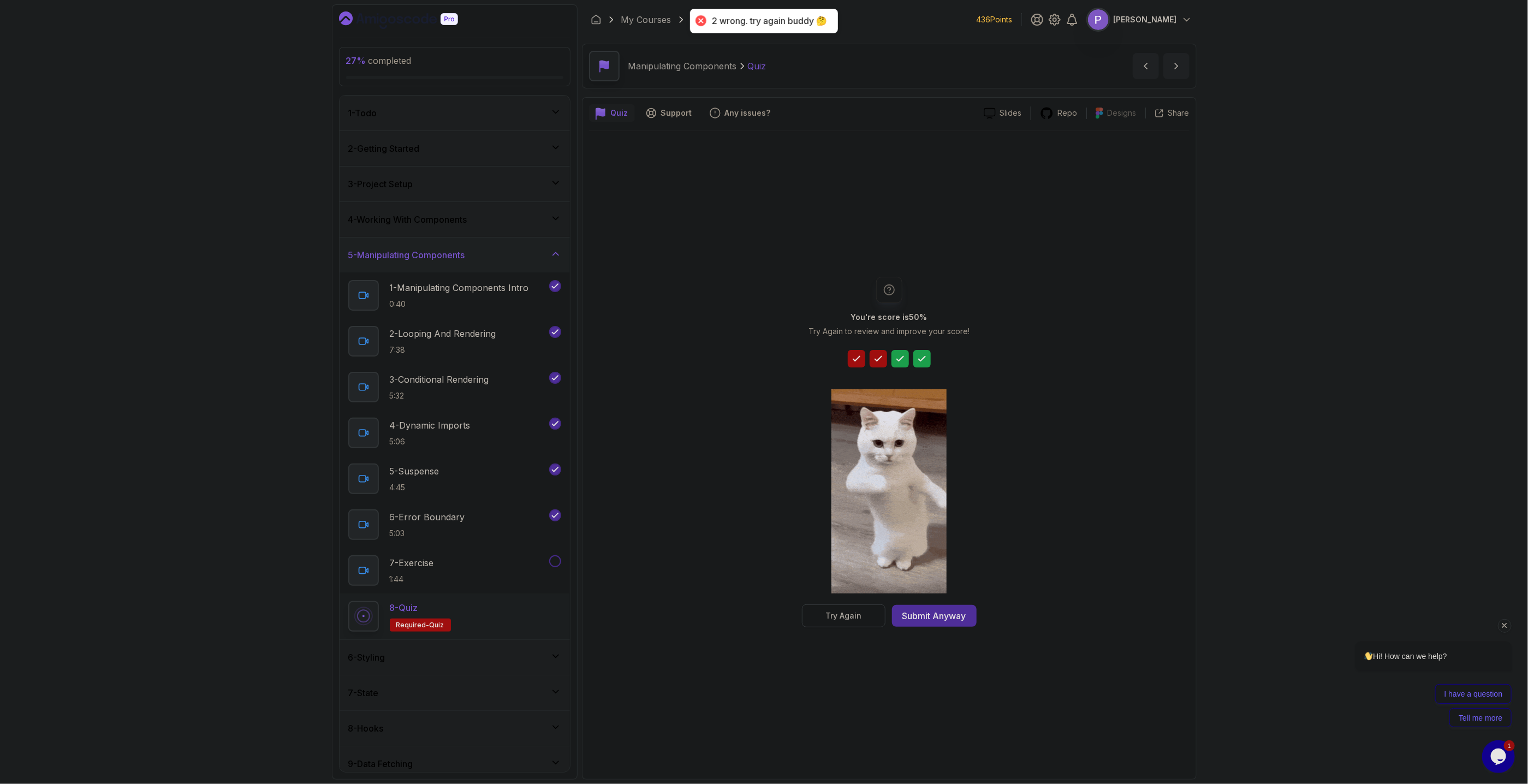
click at [834, 354] on div "Try Again" at bounding box center [843, 615] width 36 height 11
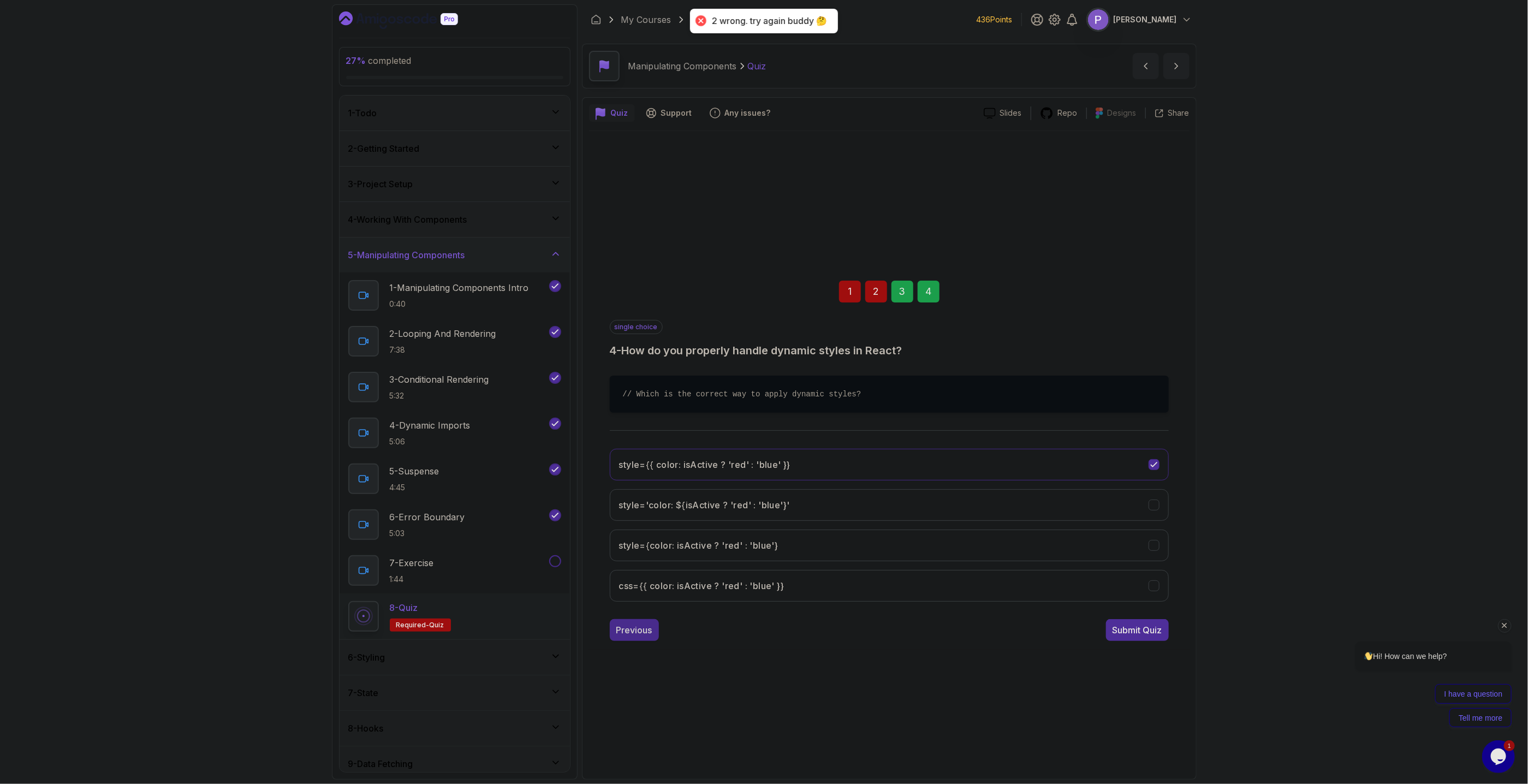
click at [631, 354] on div "Previous" at bounding box center [634, 629] width 36 height 13
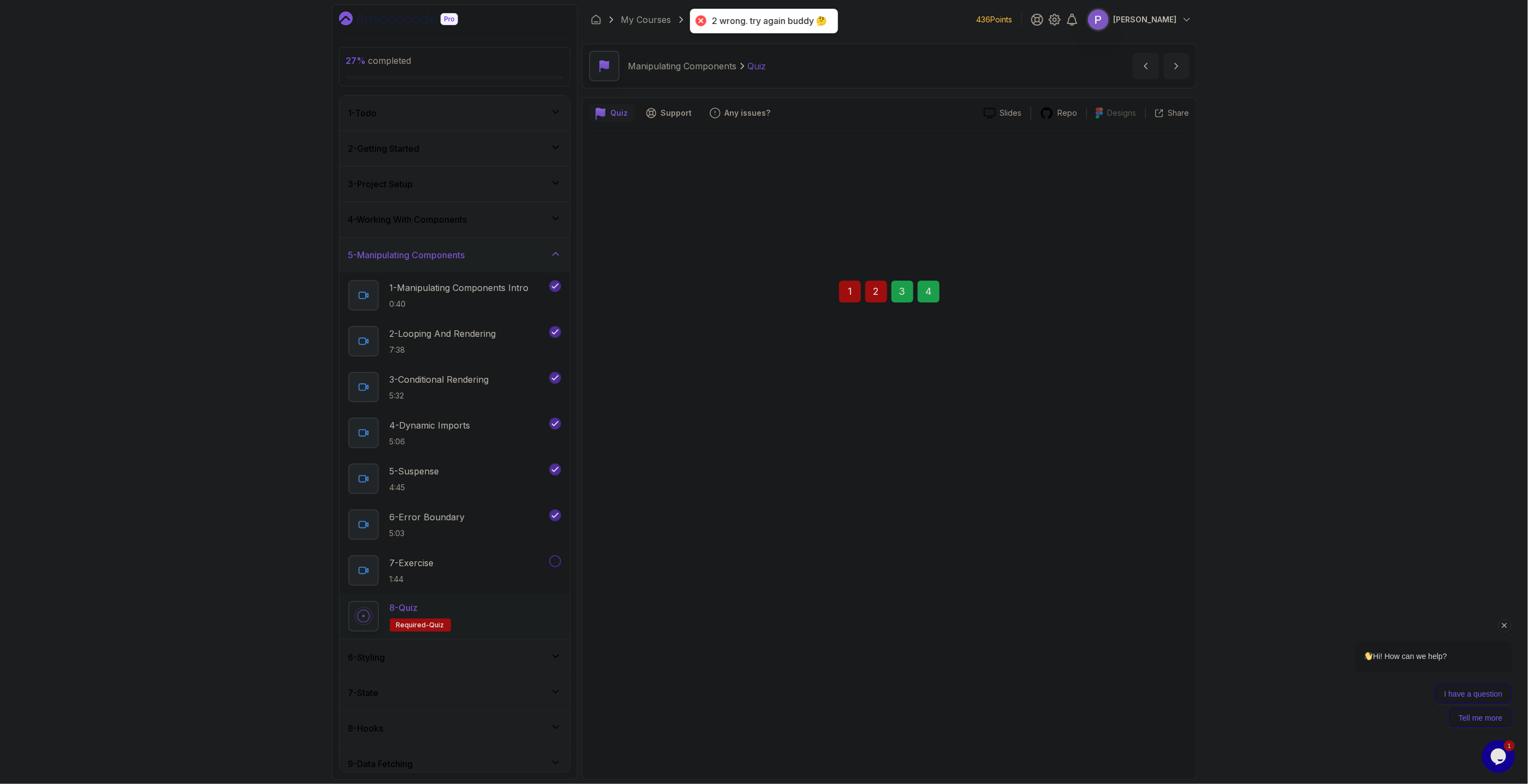
click at [637, 354] on div "single choice 3 - What's the best way to toggle a component's visibility? const…" at bounding box center [888, 480] width 559 height 321
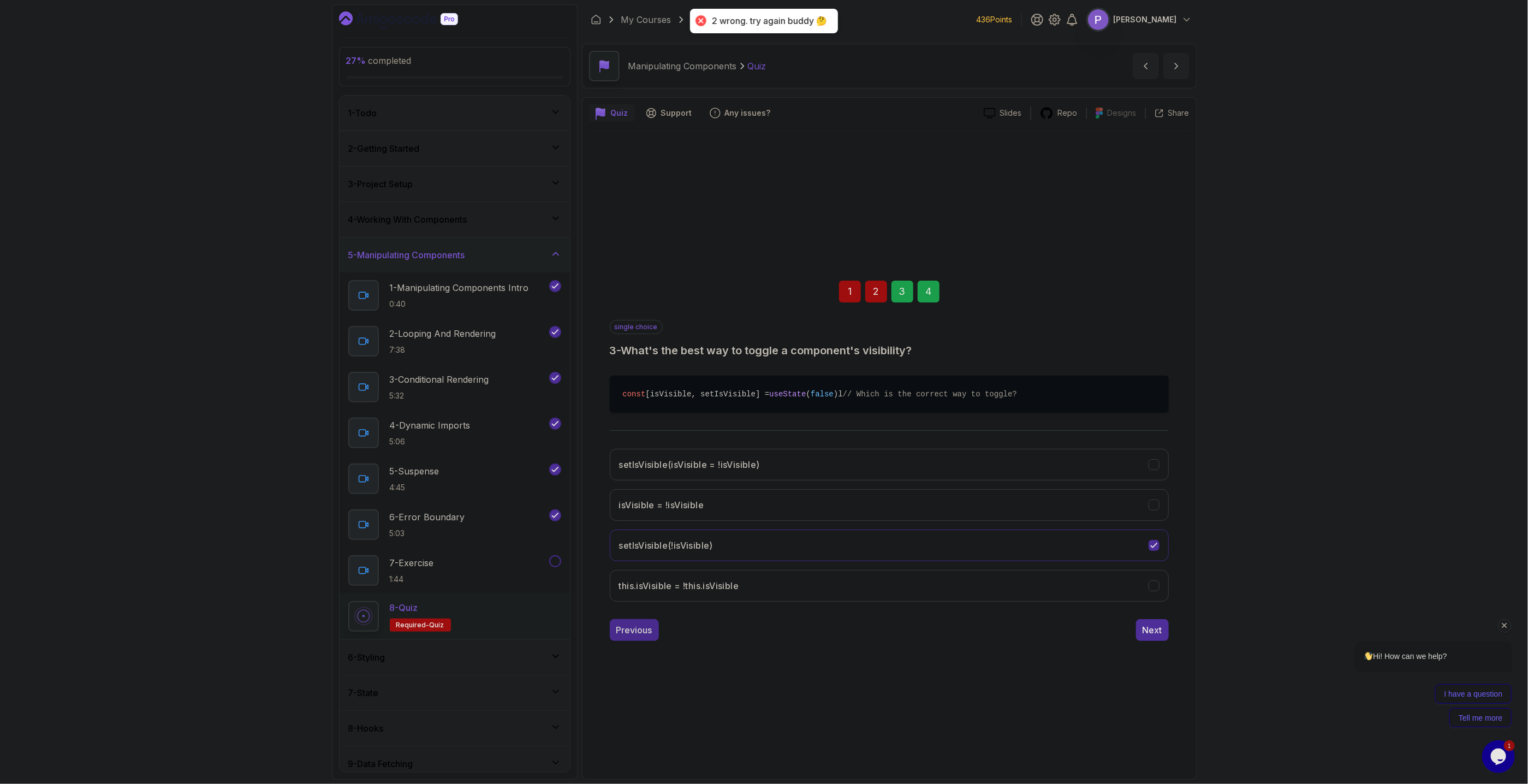
click at [633, 354] on div "Previous" at bounding box center [634, 629] width 36 height 13
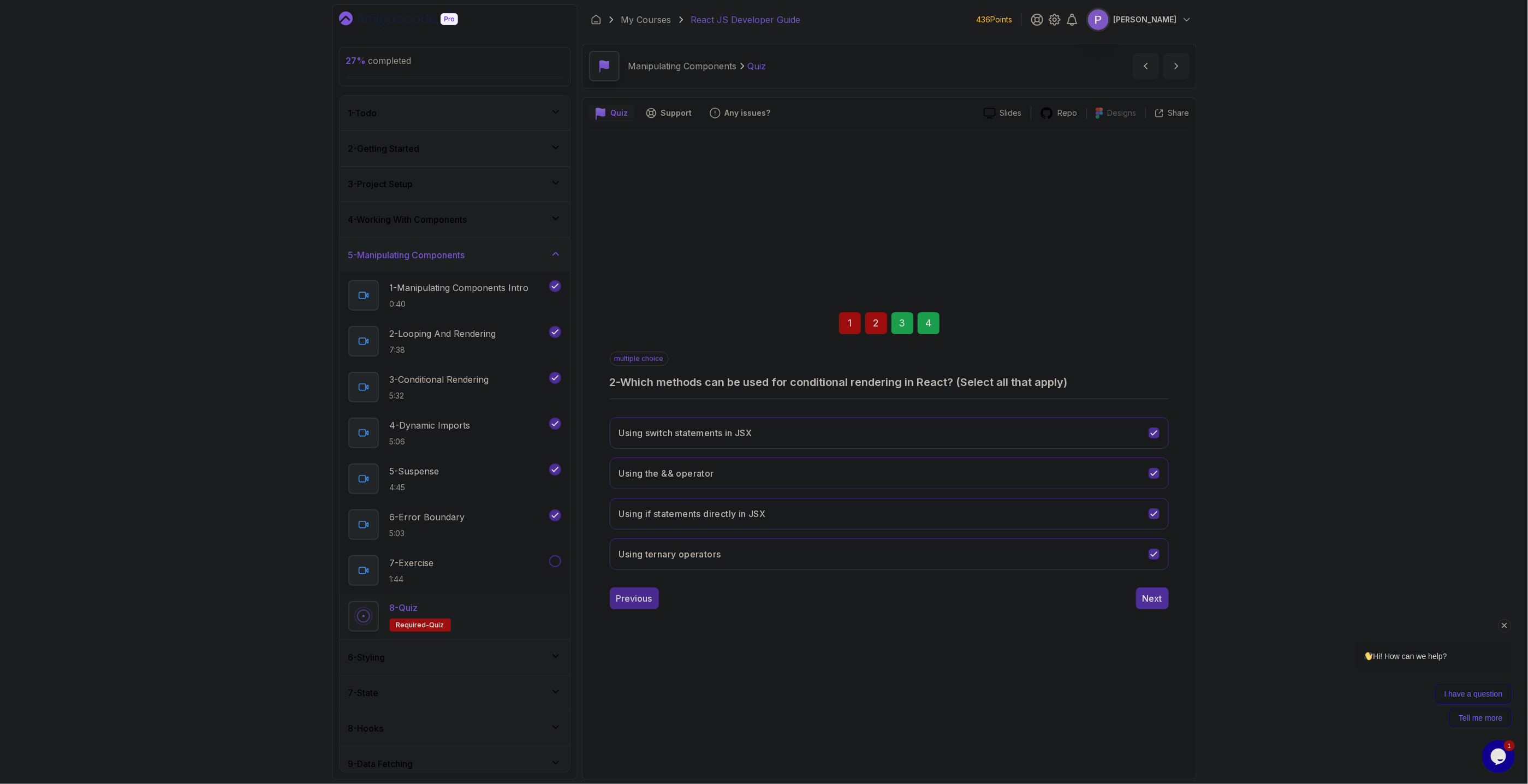
click at [639, 354] on div "Previous" at bounding box center [634, 598] width 36 height 13
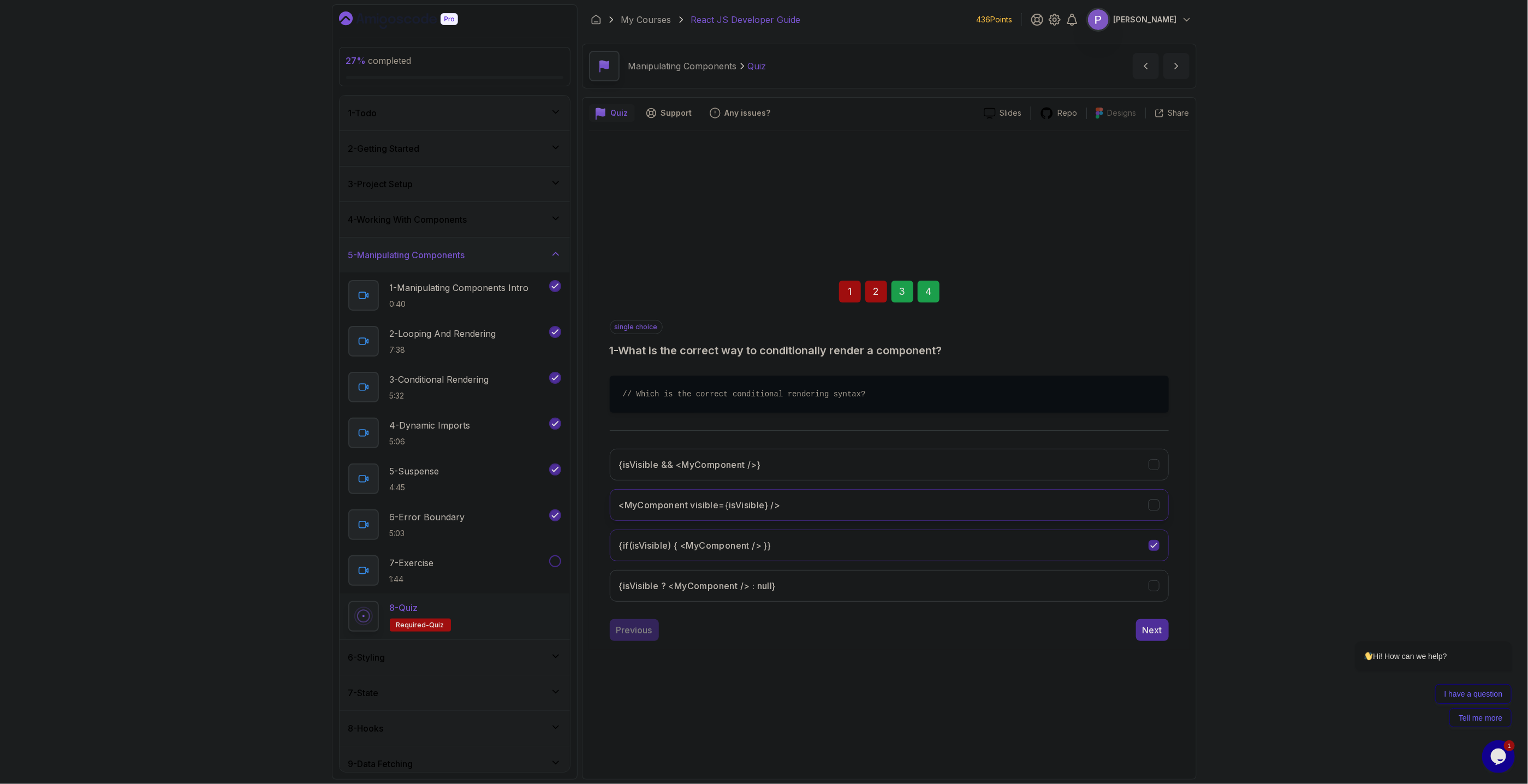
click at [1162, 354] on button "<MyComponent visible={isVisible} />" at bounding box center [888, 505] width 559 height 31
click at [1158, 354] on div "Next" at bounding box center [1153, 629] width 20 height 13
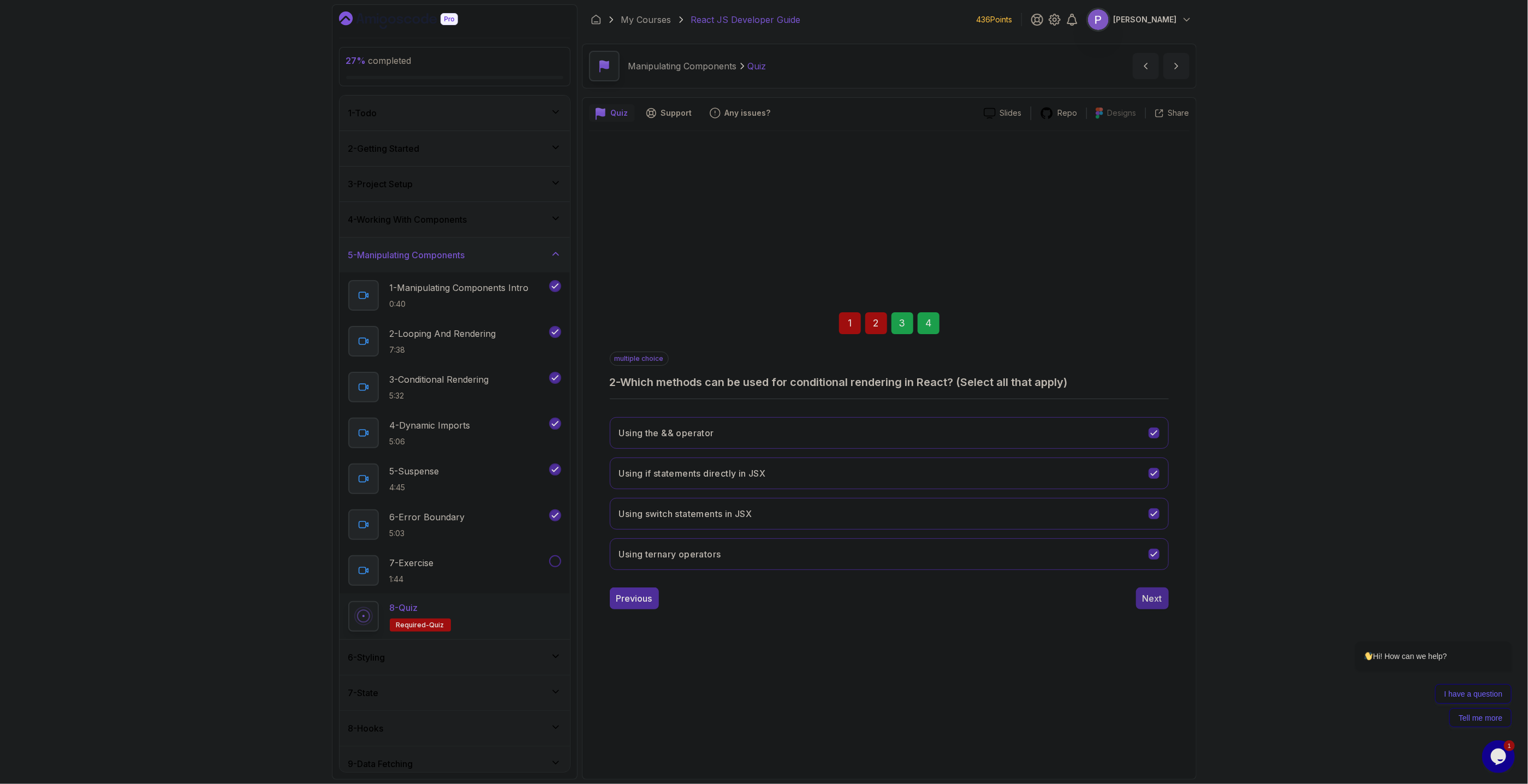
click at [1156, 354] on div "Next" at bounding box center [1153, 598] width 20 height 13
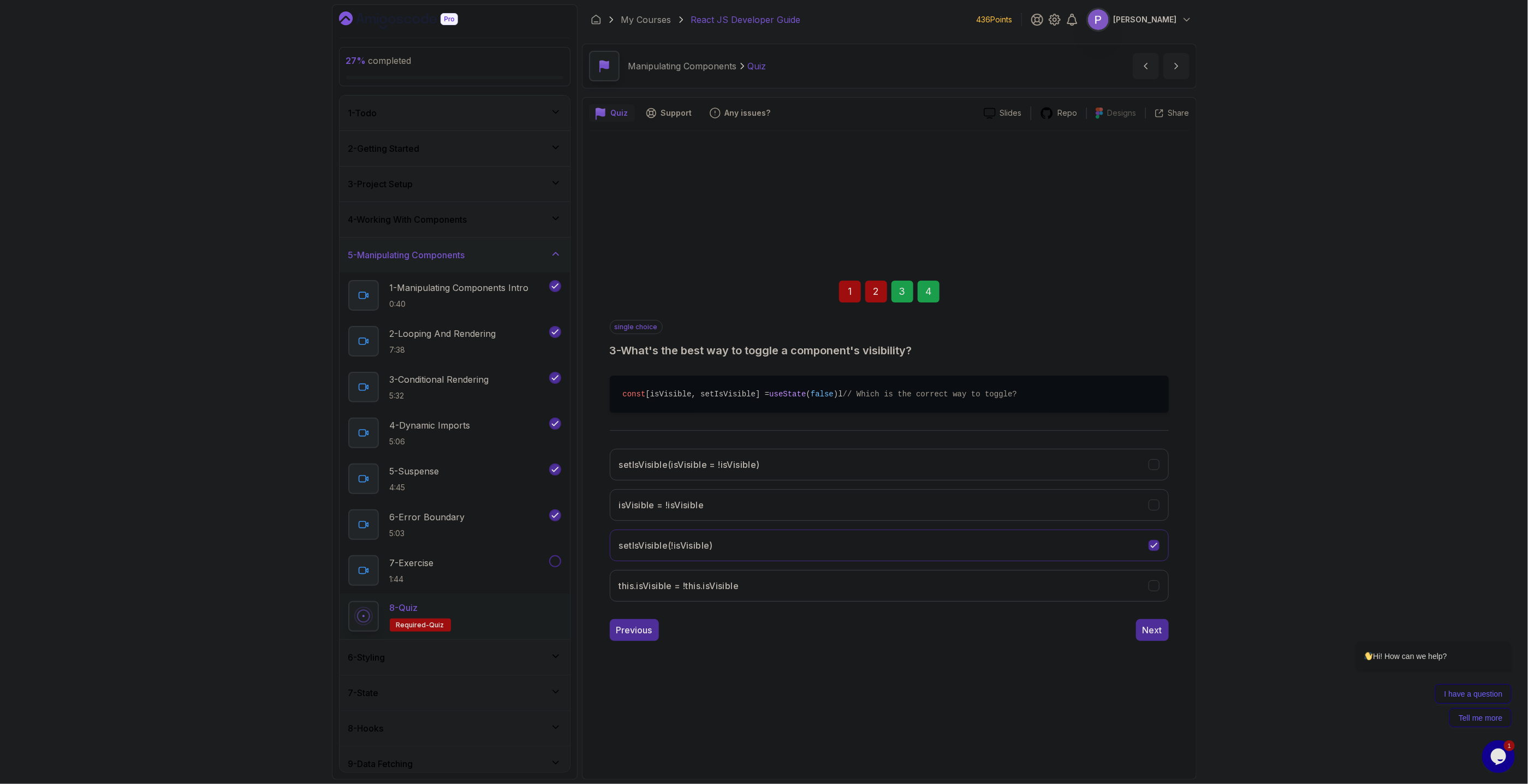
click at [1132, 354] on div "Previous Next" at bounding box center [888, 630] width 559 height 21
click at [1154, 354] on div "Next" at bounding box center [1153, 629] width 20 height 13
click at [1155, 354] on div "Submit Quiz" at bounding box center [1137, 629] width 50 height 13
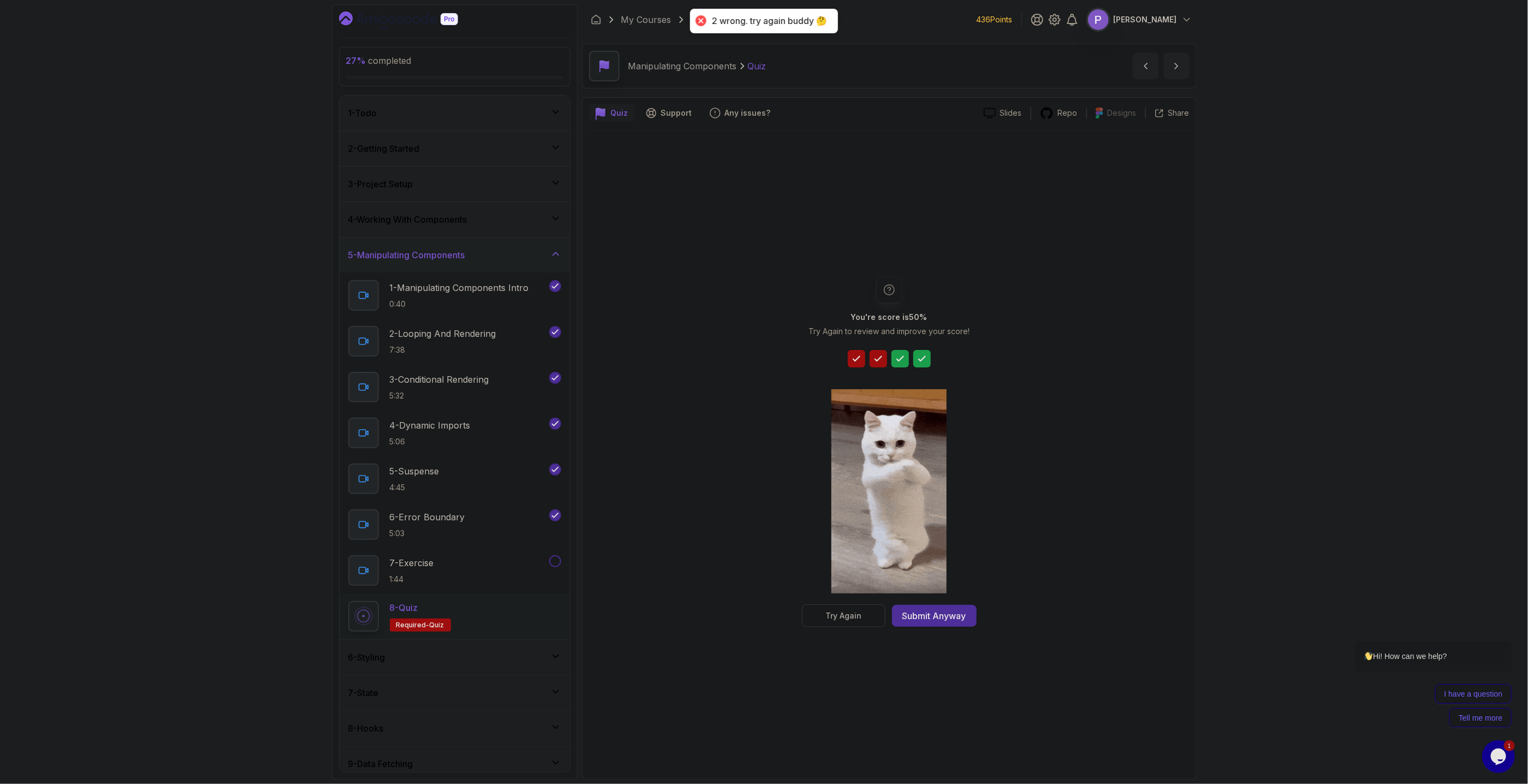
click at [848, 354] on div "Try Again" at bounding box center [843, 615] width 36 height 11
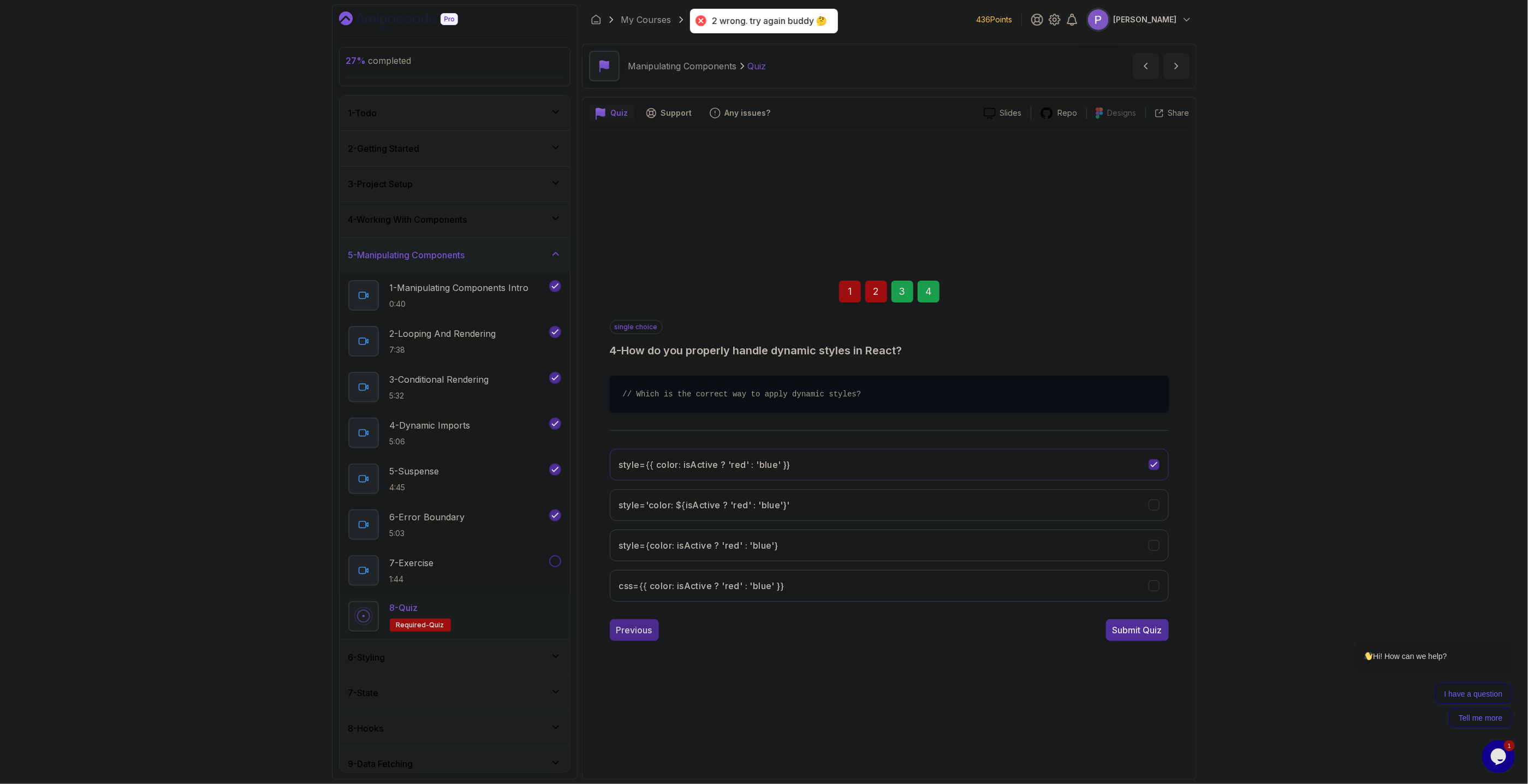
click at [632, 354] on div "Previous" at bounding box center [634, 629] width 36 height 13
click at [653, 354] on button "Previous" at bounding box center [634, 630] width 49 height 21
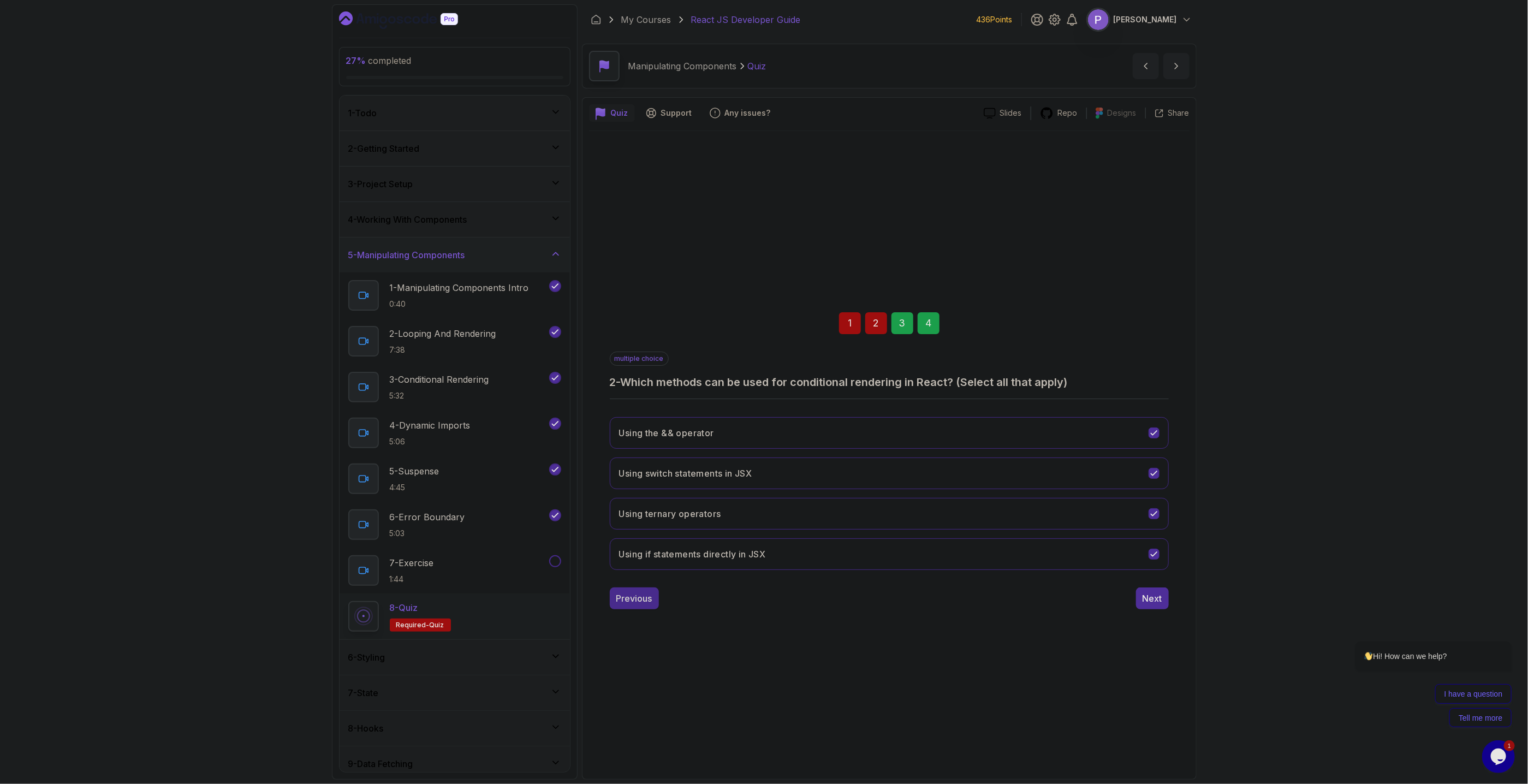
click at [645, 354] on button "Previous" at bounding box center [634, 599] width 49 height 21
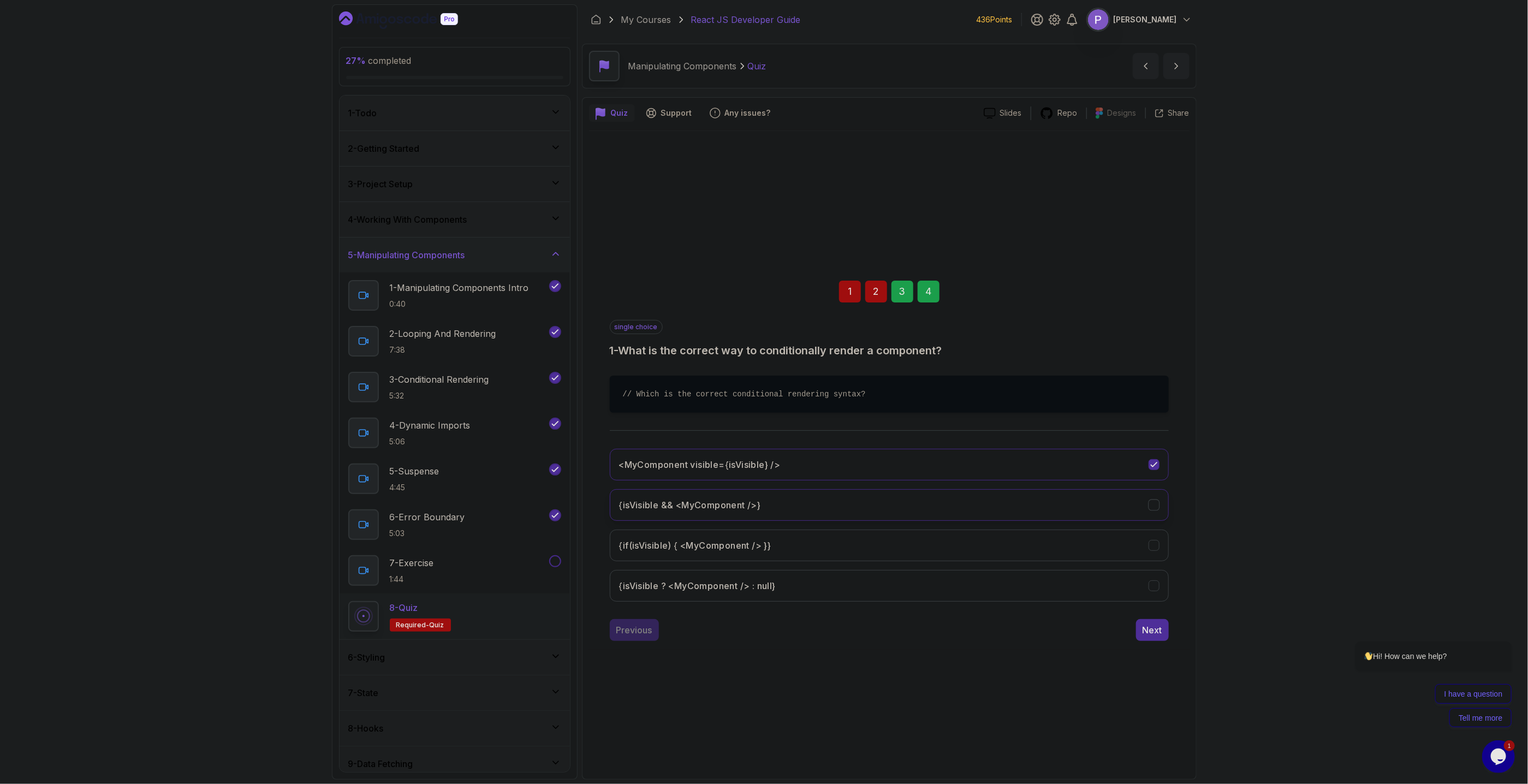
click at [1138, 354] on button "{isVisible && <MyComponent />}" at bounding box center [888, 505] width 559 height 31
click at [1144, 354] on div "Next" at bounding box center [1153, 629] width 20 height 13
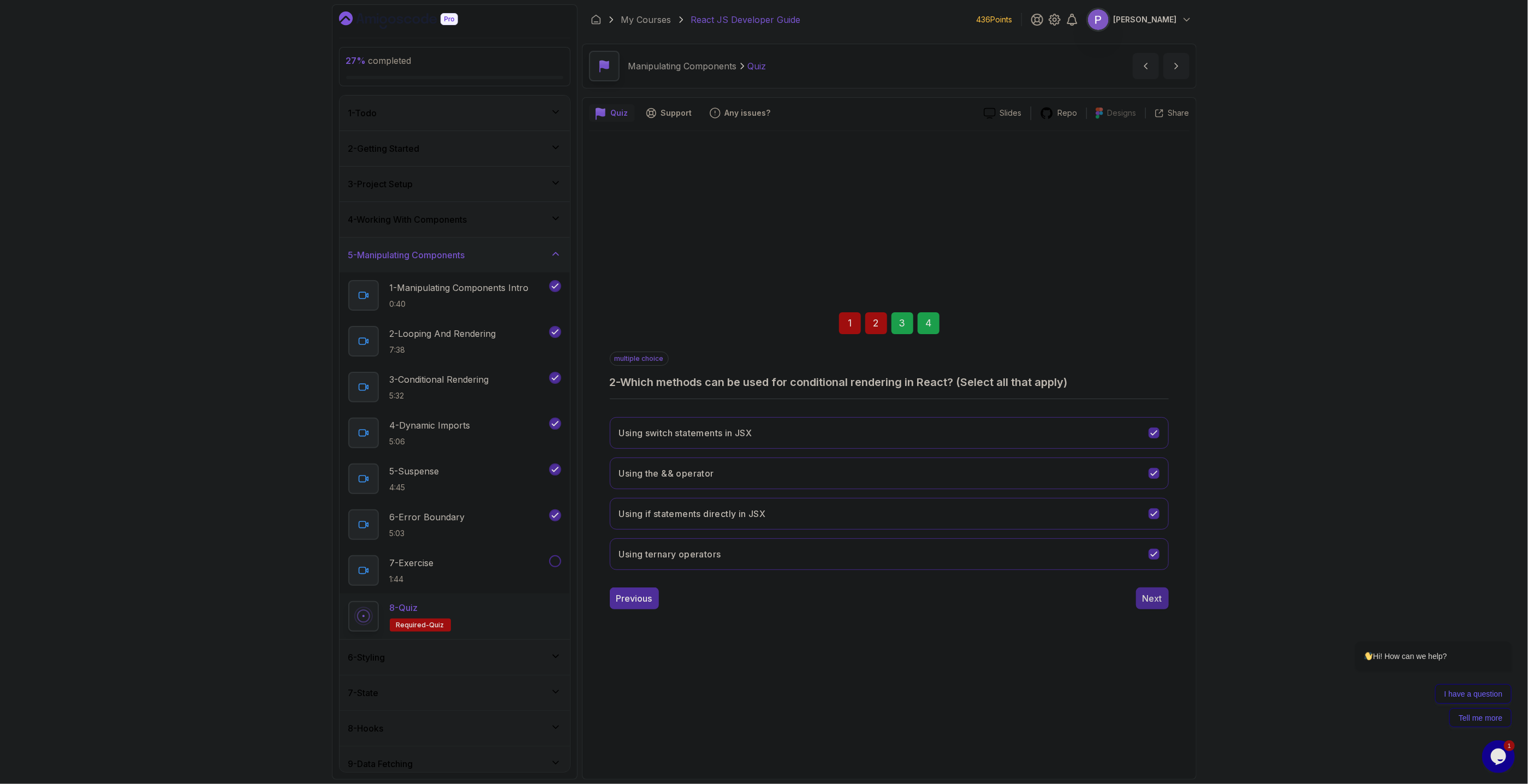
click at [1145, 354] on div "Next" at bounding box center [1153, 598] width 20 height 13
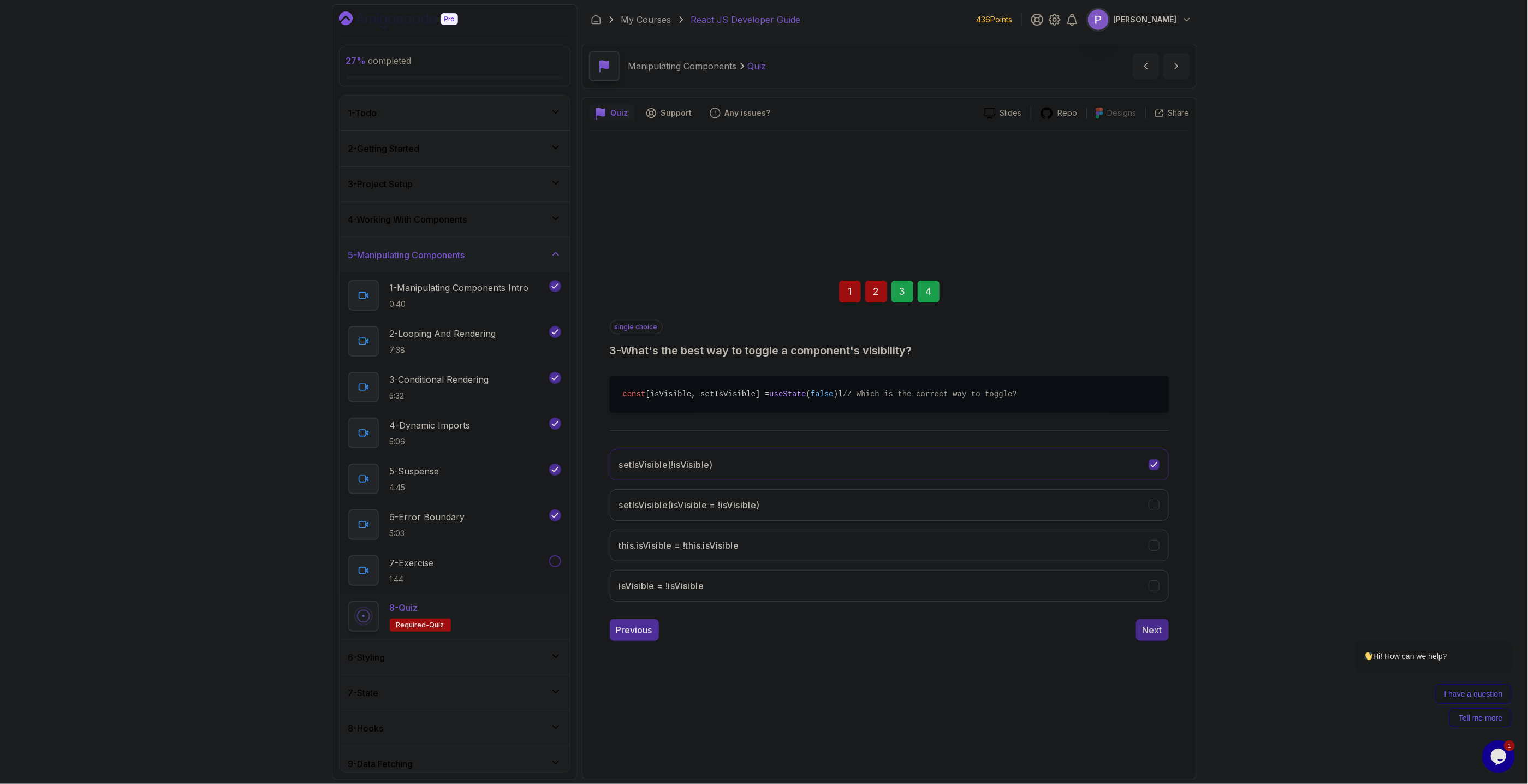
click at [1145, 354] on div "Next" at bounding box center [1153, 629] width 20 height 13
click at [1151, 354] on div "Submit Quiz" at bounding box center [1137, 629] width 50 height 13
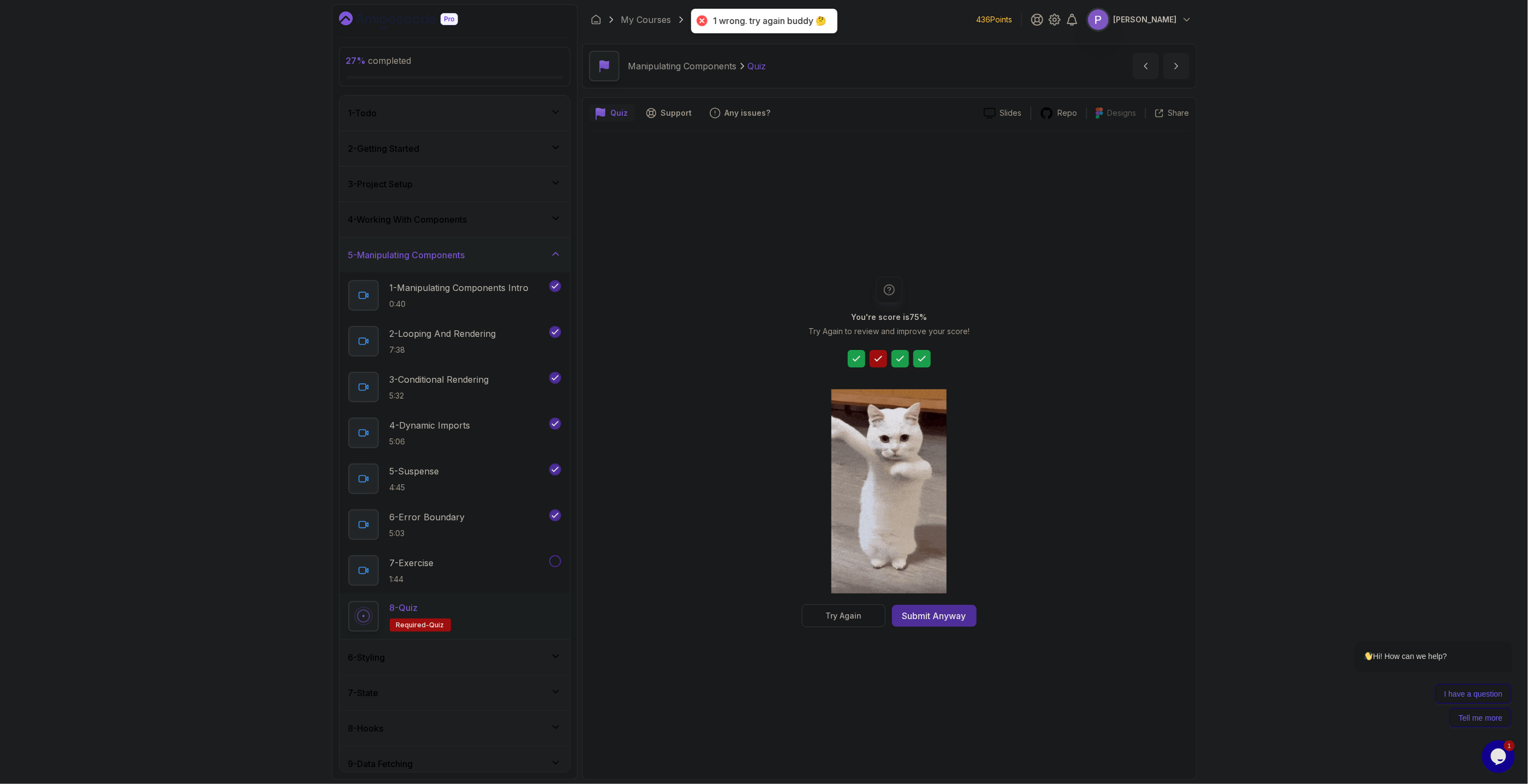
click at [845, 354] on div "Try Again" at bounding box center [843, 615] width 36 height 11
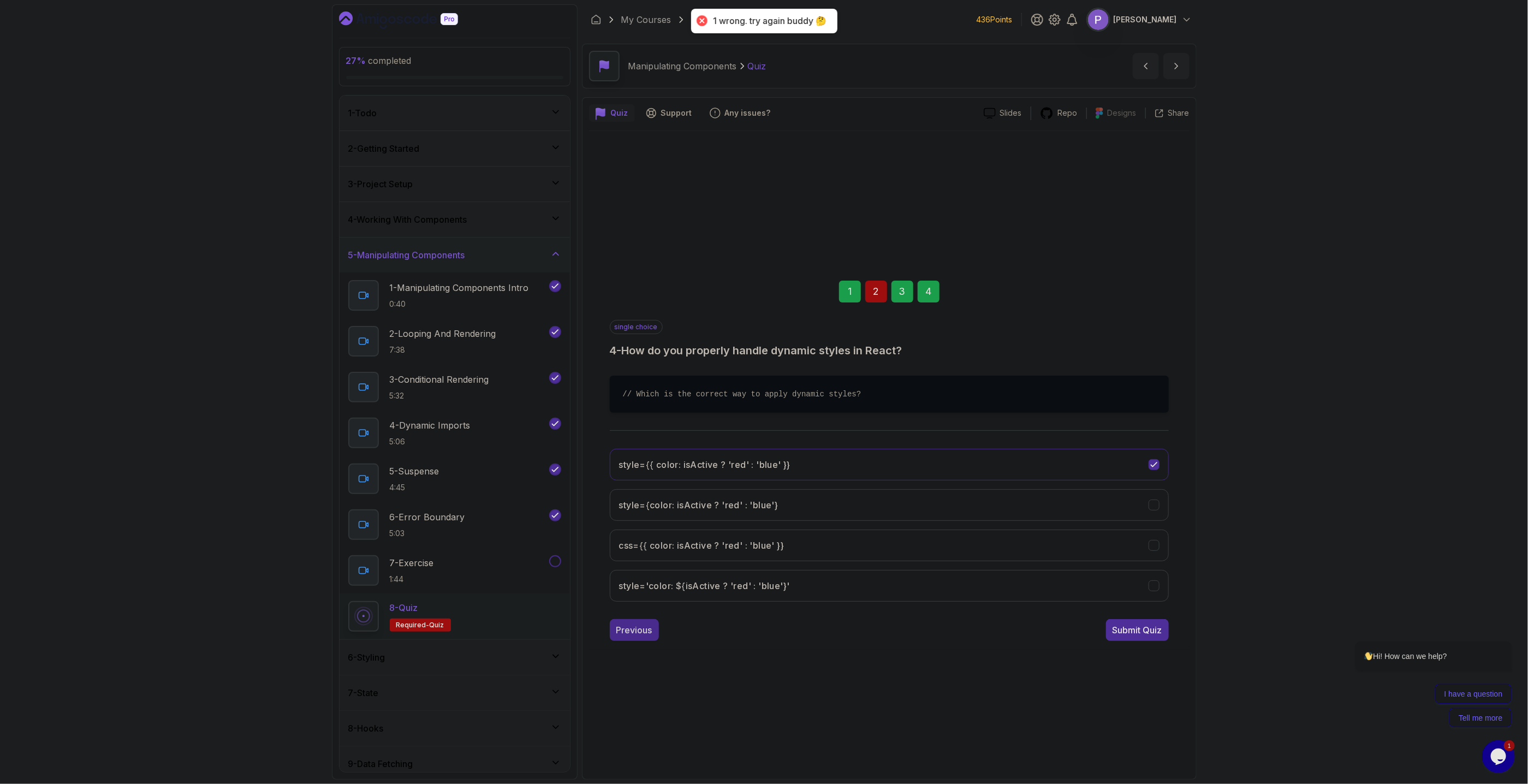
click at [648, 354] on button "Previous" at bounding box center [634, 630] width 49 height 21
click at [653, 354] on button "Previous" at bounding box center [634, 630] width 49 height 21
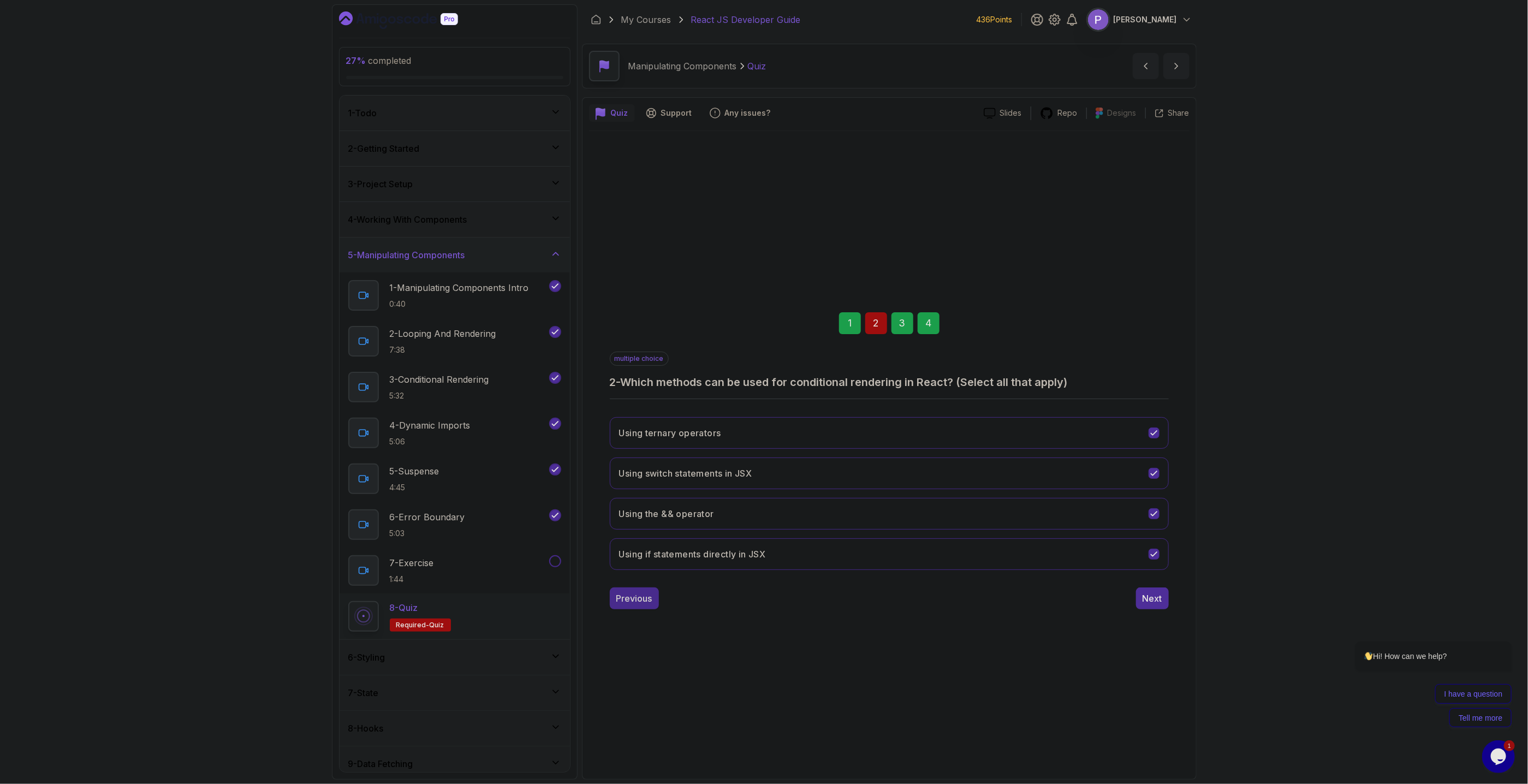
click at [636, 354] on div "Previous" at bounding box center [634, 598] width 36 height 13
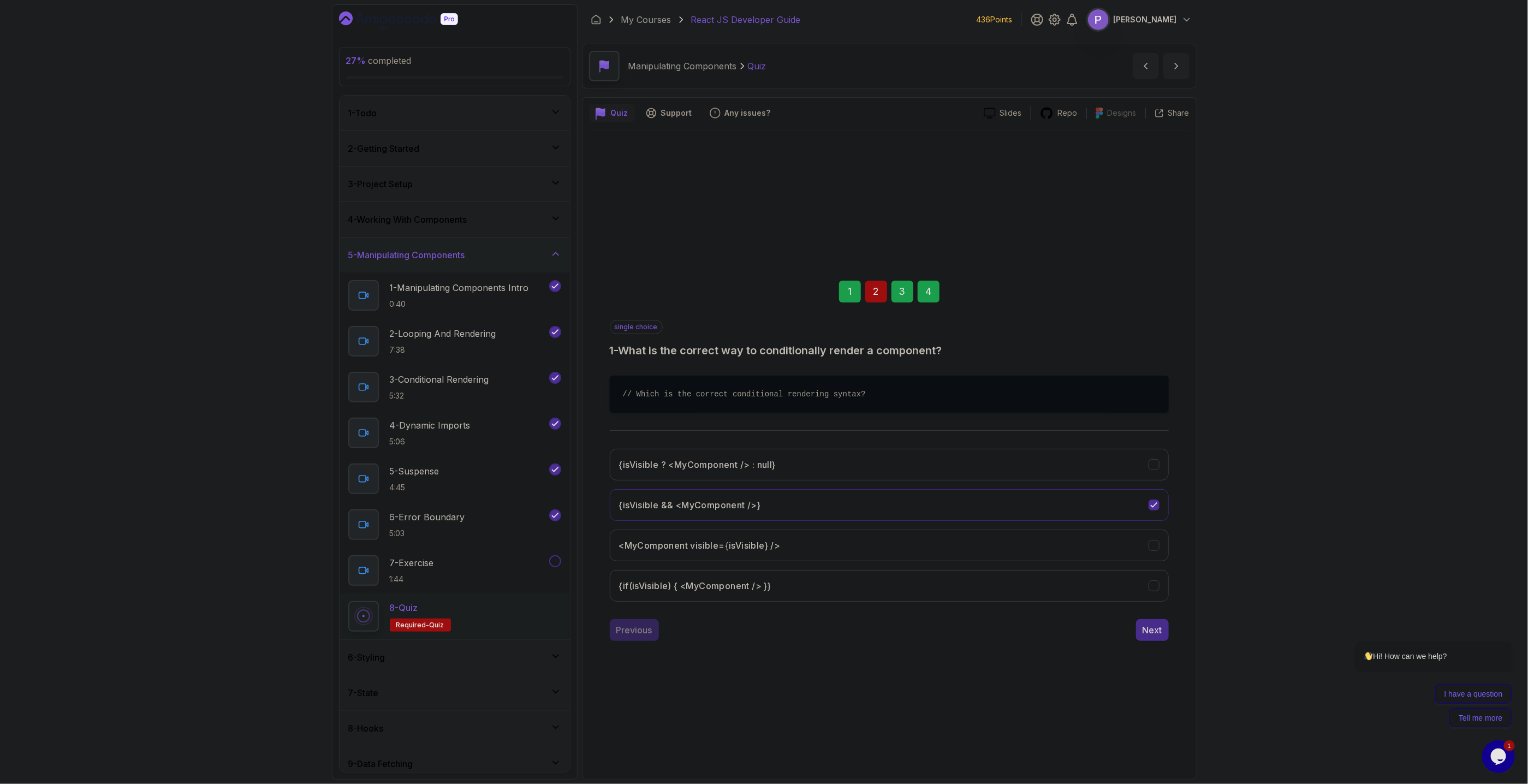
click at [1148, 354] on div "Next" at bounding box center [1153, 629] width 20 height 13
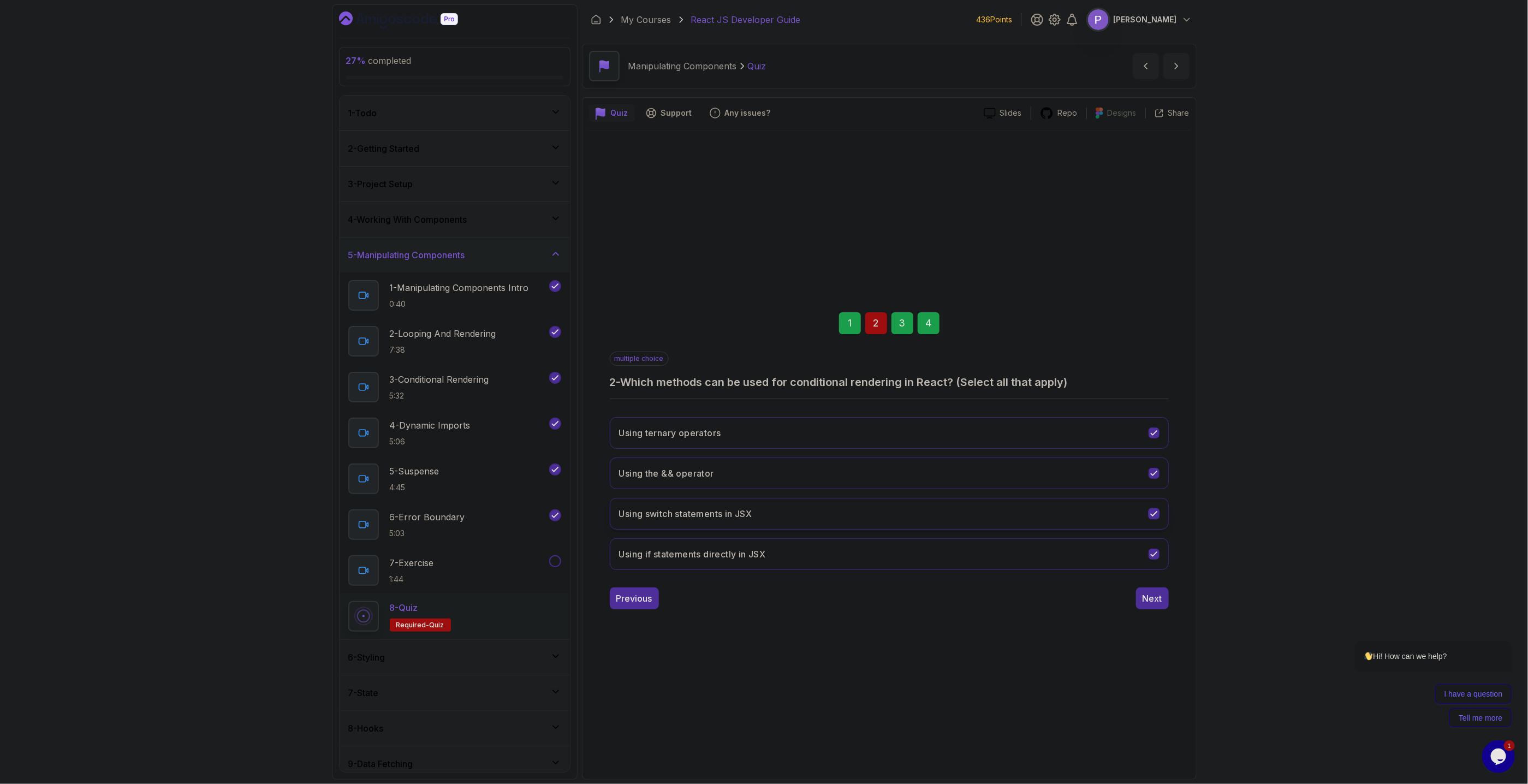
click at [1158, 354] on button "Using switch statements in JSX" at bounding box center [888, 514] width 559 height 31
click at [1158, 354] on icon "Using the && operator" at bounding box center [1154, 473] width 11 height 11
click at [1146, 354] on div "Next" at bounding box center [1153, 598] width 20 height 13
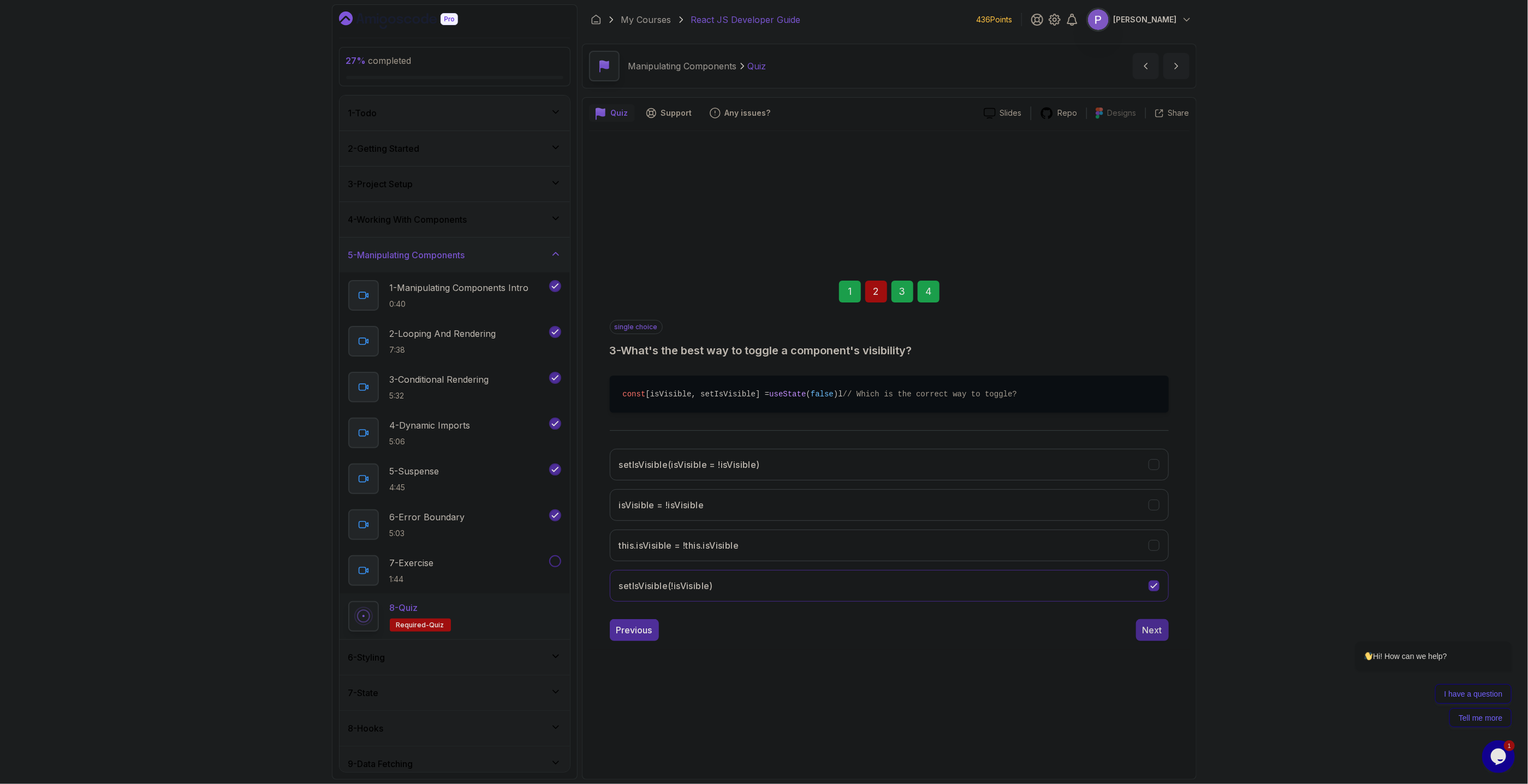
click at [1158, 354] on div "Next" at bounding box center [1153, 629] width 20 height 13
click at [1161, 354] on div "single choice 4 - How do you properly handle dynamic styles in React? // Which …" at bounding box center [888, 480] width 559 height 321
click at [1151, 354] on button "Submit Quiz" at bounding box center [1138, 630] width 62 height 21
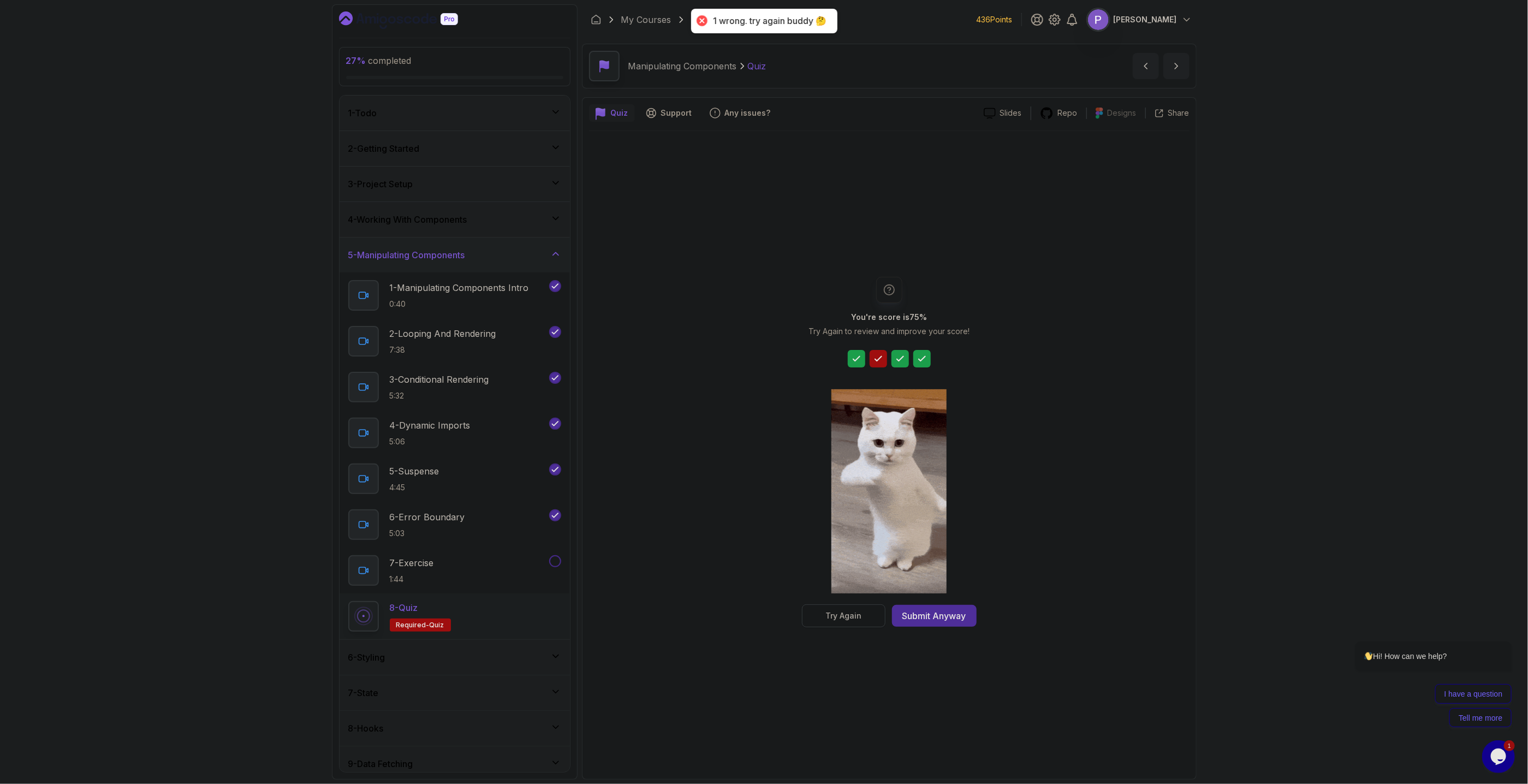
click at [823, 354] on button "Try Again" at bounding box center [844, 616] width 84 height 23
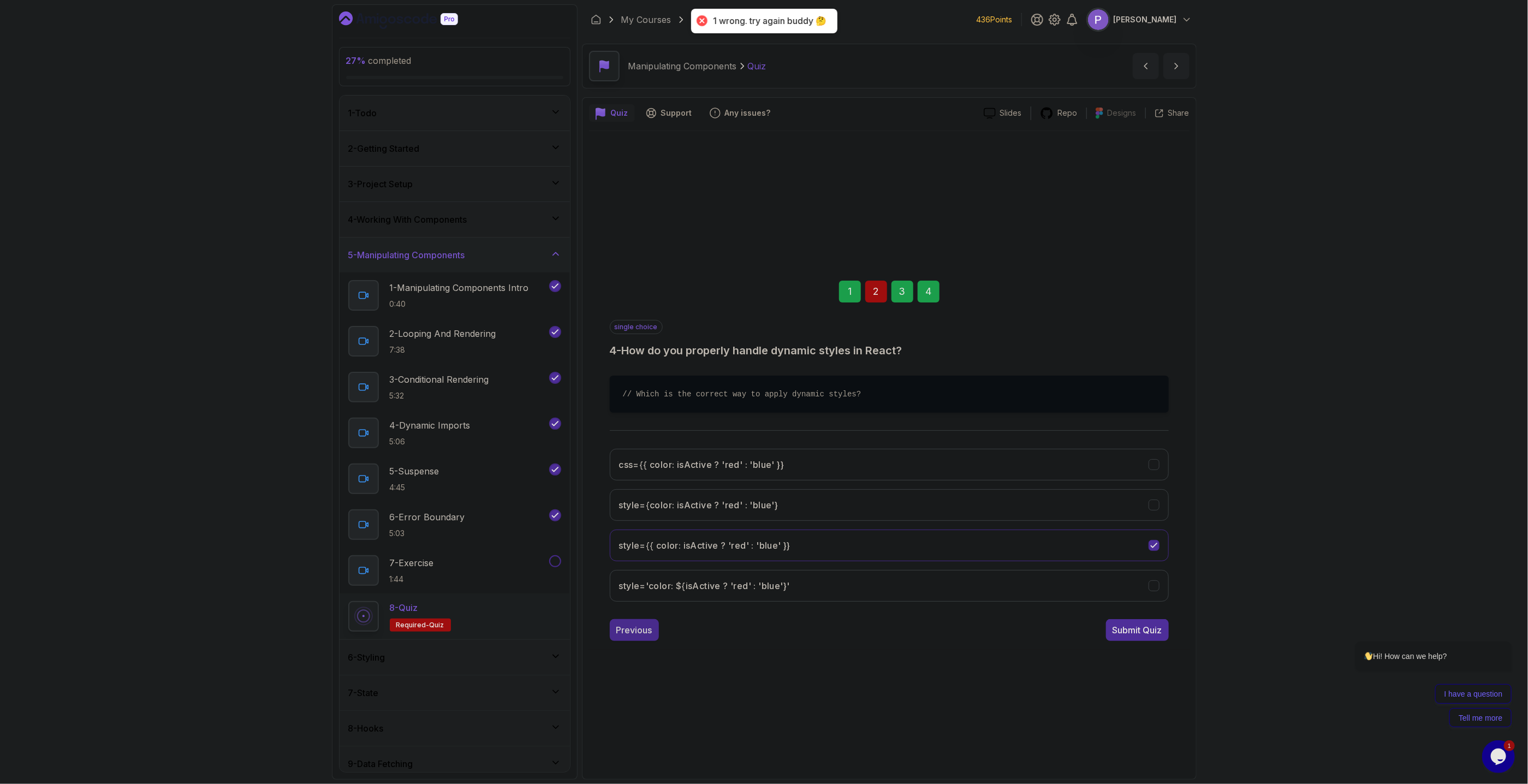
click at [653, 354] on button "Previous" at bounding box center [634, 630] width 49 height 21
click at [641, 354] on div "Previous" at bounding box center [634, 629] width 36 height 13
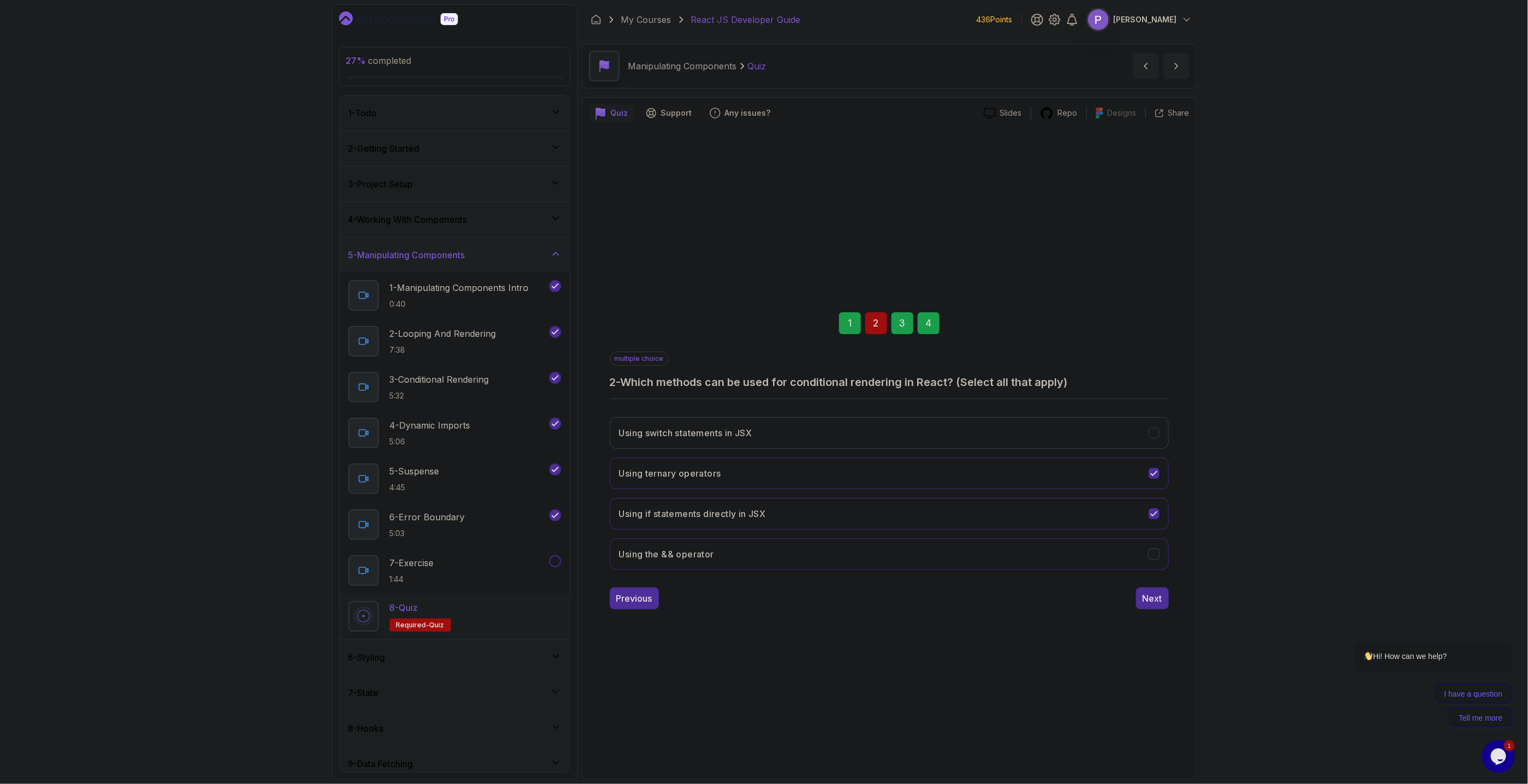
click at [1153, 354] on icon "Using the && operator" at bounding box center [1154, 554] width 11 height 11
click at [1158, 354] on icon "Using ternary operators" at bounding box center [1154, 473] width 11 height 11
click at [1151, 354] on div "Next" at bounding box center [1153, 598] width 20 height 13
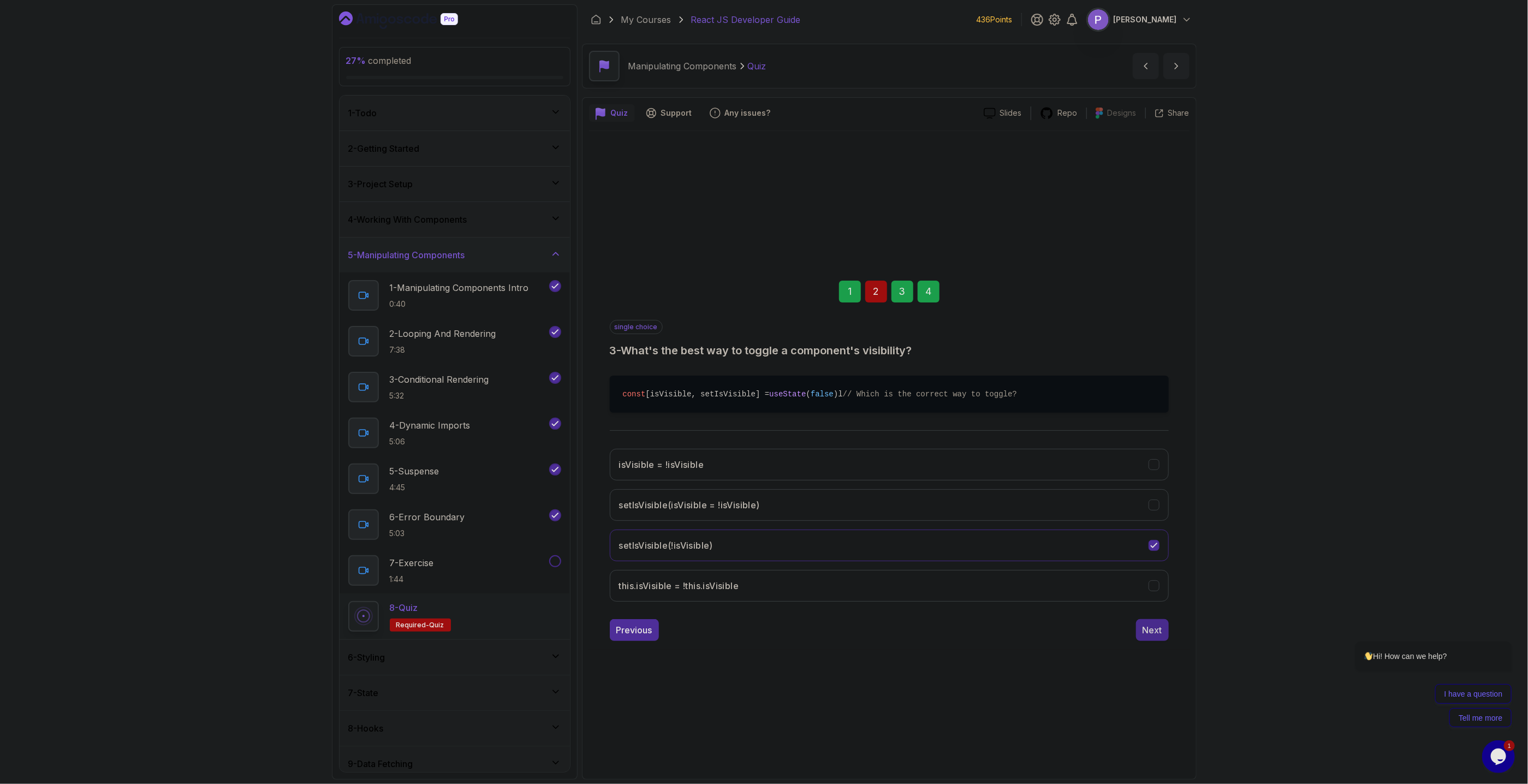
click at [1144, 354] on button "Next" at bounding box center [1153, 630] width 33 height 21
click at [1146, 354] on div "Submit Quiz" at bounding box center [1137, 629] width 50 height 13
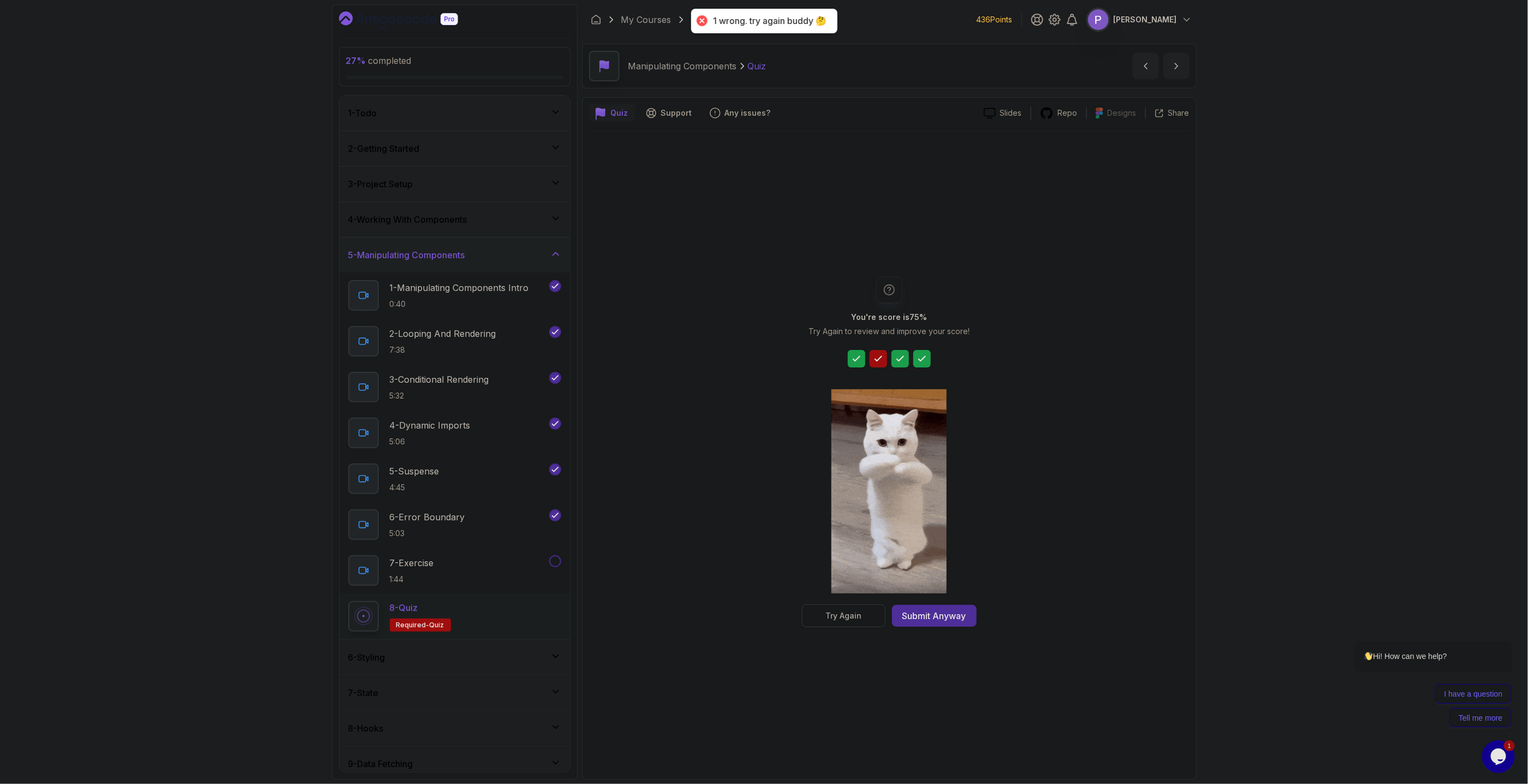
click at [842, 354] on div "Try Again" at bounding box center [843, 615] width 36 height 11
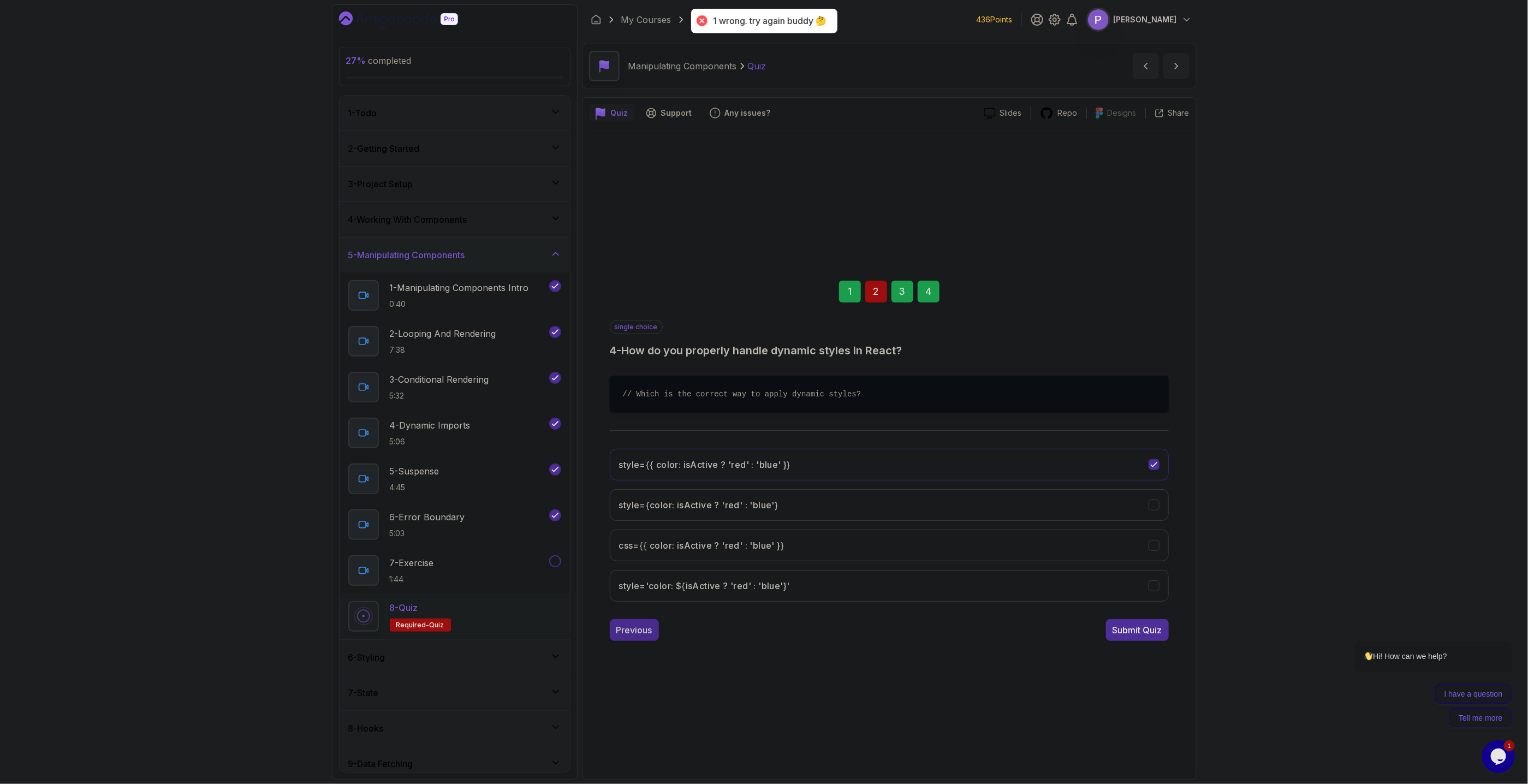
click at [657, 354] on button "Previous" at bounding box center [634, 630] width 49 height 21
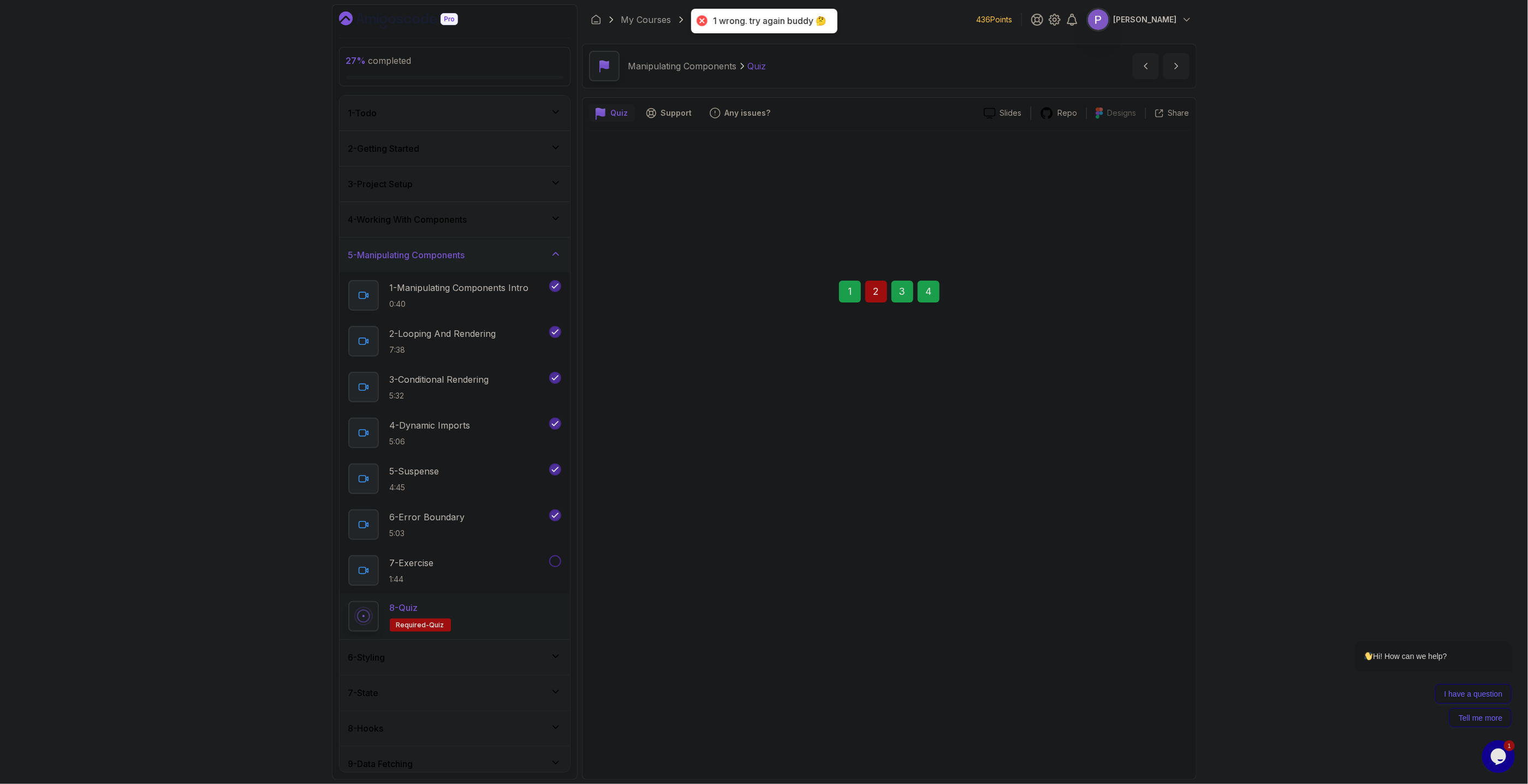
click at [644, 354] on button "Previous" at bounding box center [634, 630] width 49 height 21
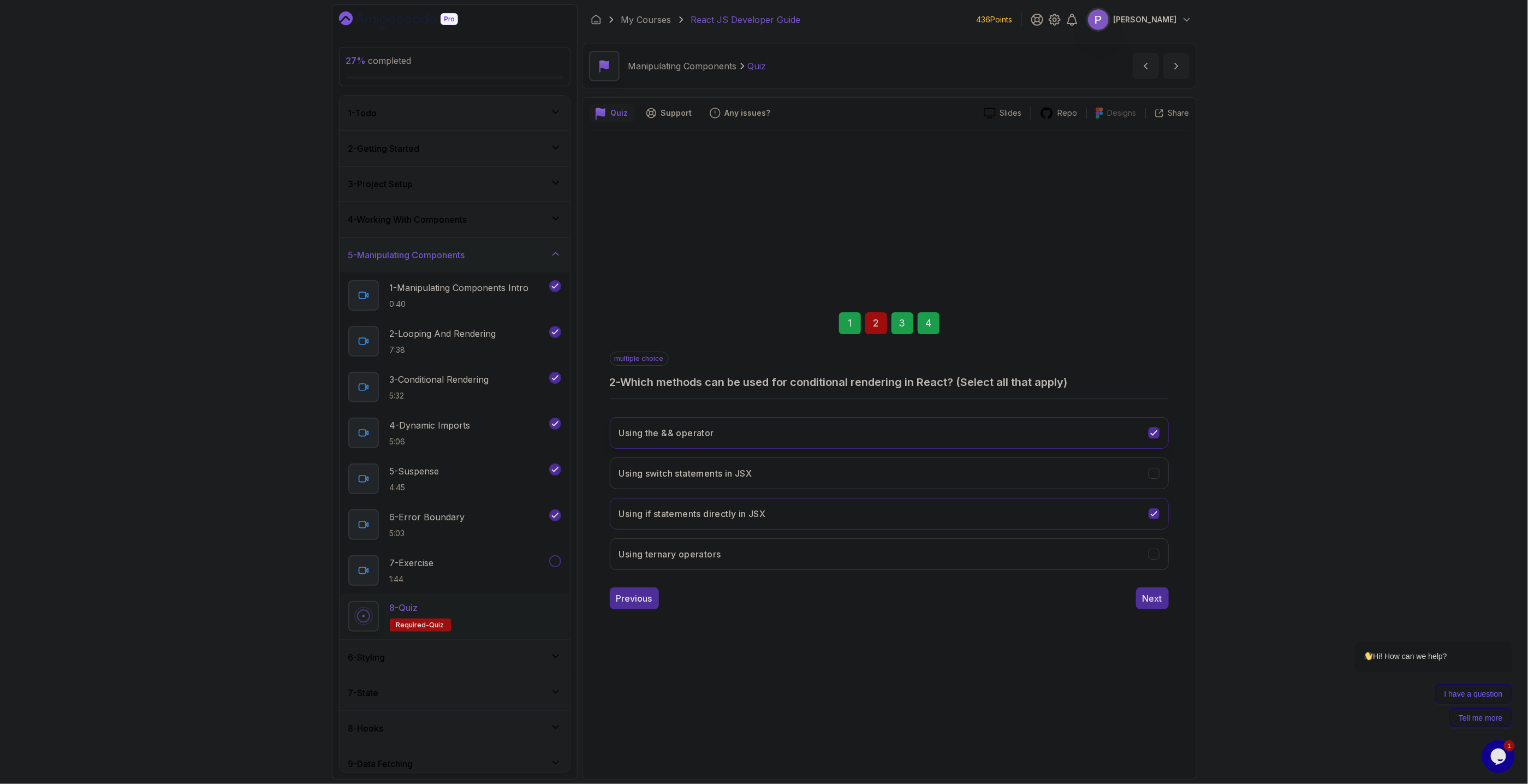
click at [1155, 354] on button "Using the && operator" at bounding box center [888, 433] width 559 height 31
click at [1152, 354] on icon "Using ternary operators" at bounding box center [1154, 554] width 11 height 11
click at [1161, 354] on button "Using the && operator" at bounding box center [888, 433] width 559 height 31
click at [1151, 354] on div "Next" at bounding box center [1153, 598] width 20 height 13
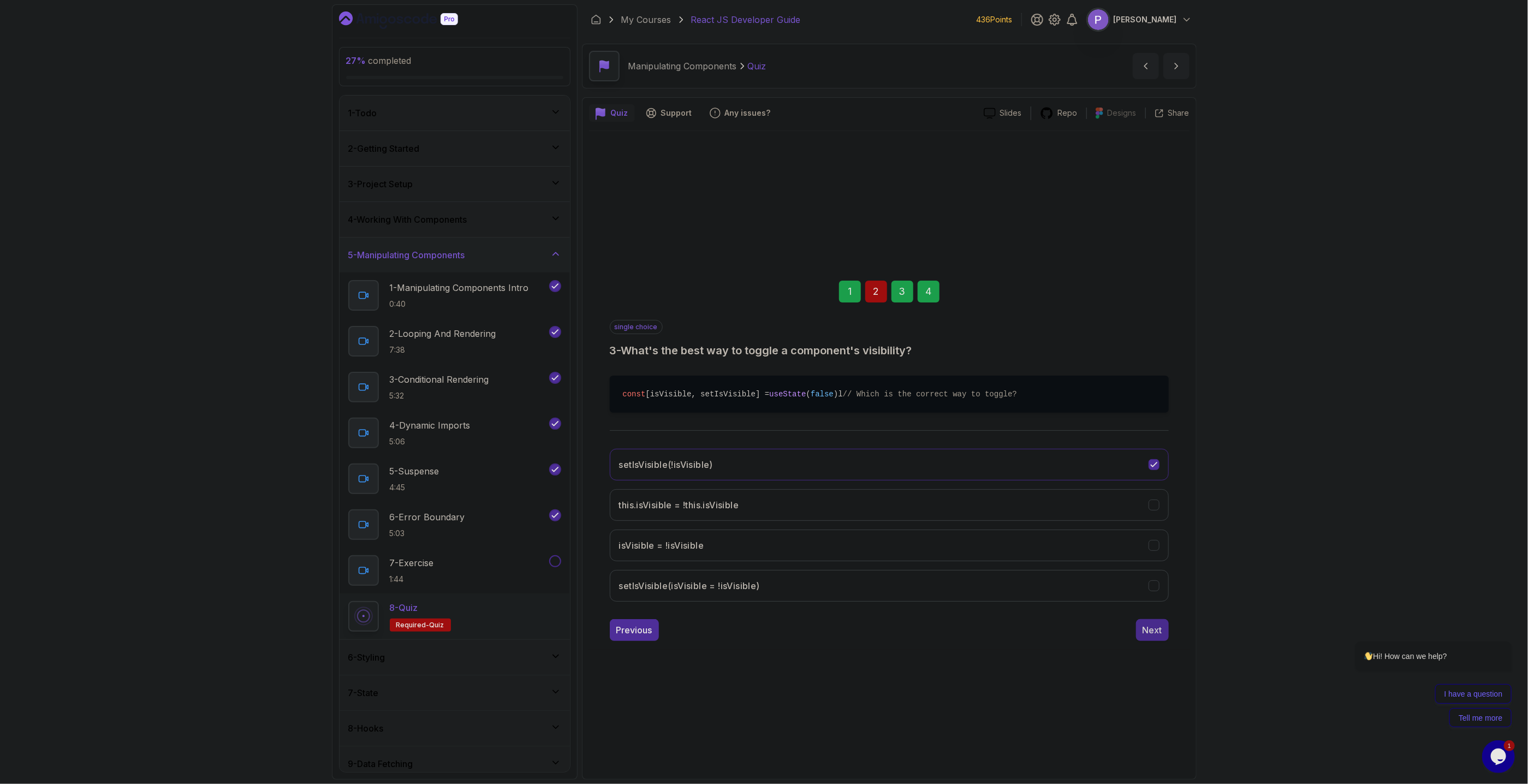
click at [1158, 354] on div "Next" at bounding box center [1153, 629] width 20 height 13
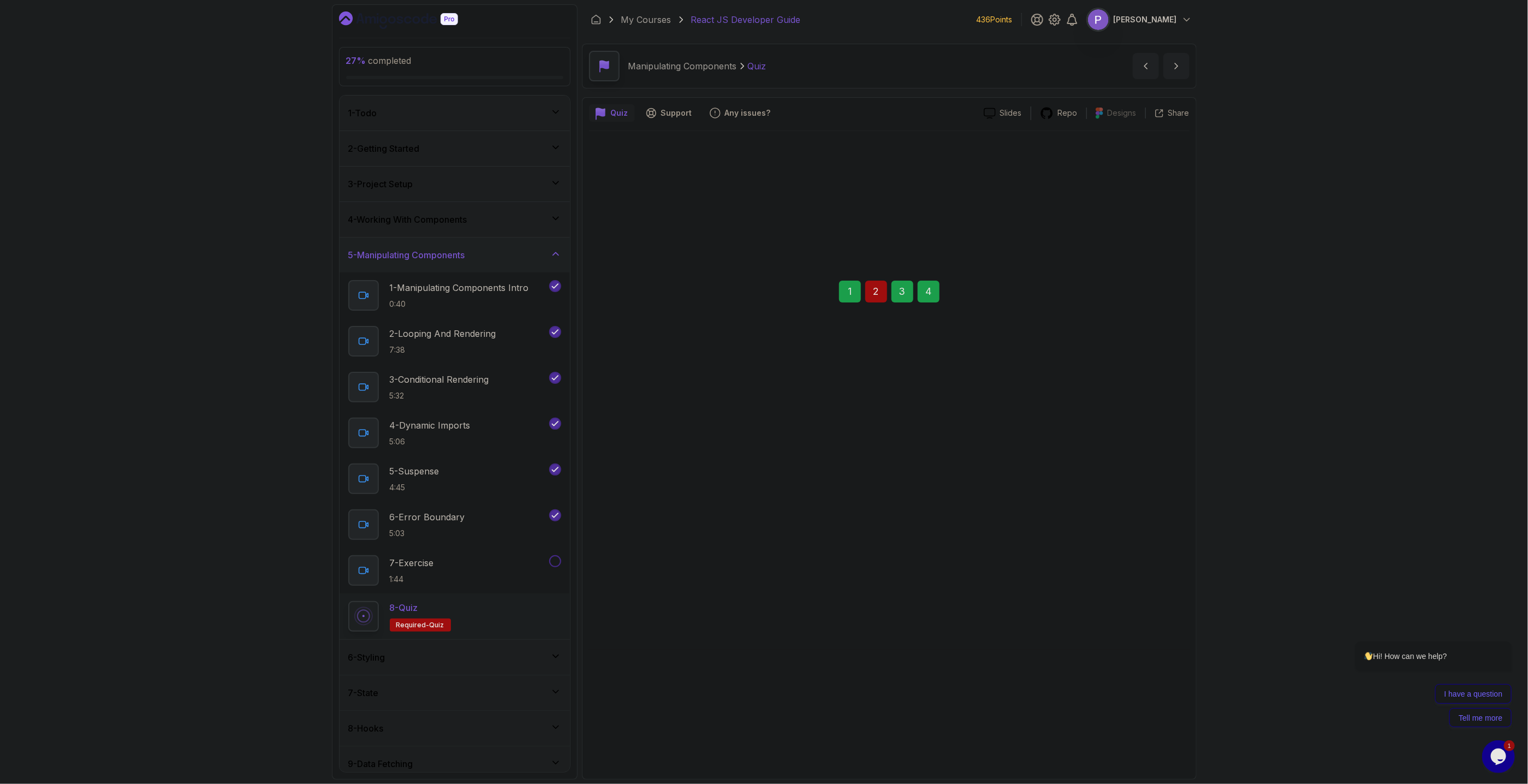
drag, startPoint x: 1144, startPoint y: 630, endPoint x: 1137, endPoint y: 629, distance: 7.1
click at [1144, 354] on div "Submit Quiz" at bounding box center [1137, 629] width 50 height 13
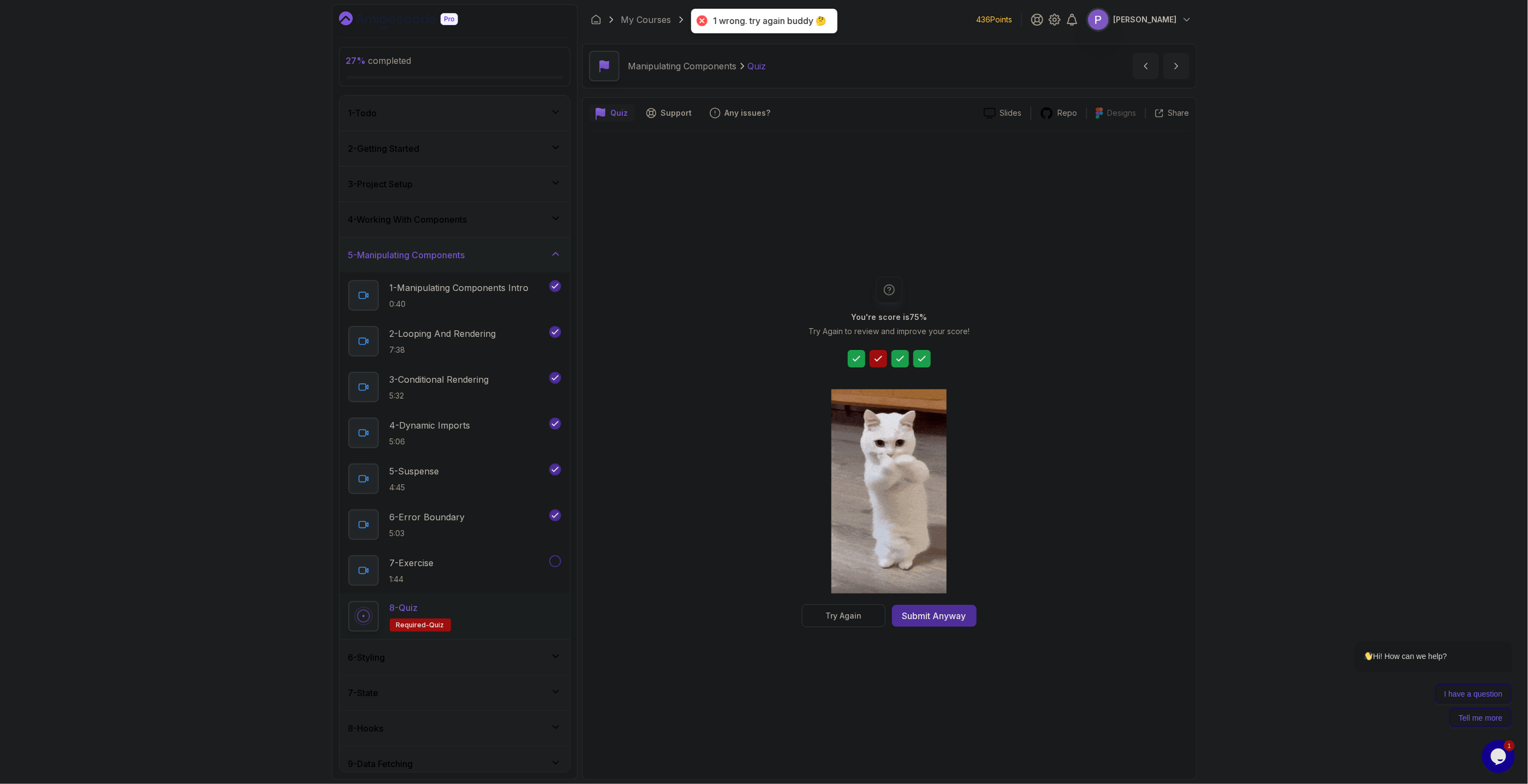
click at [816, 354] on button "Try Again" at bounding box center [844, 616] width 84 height 23
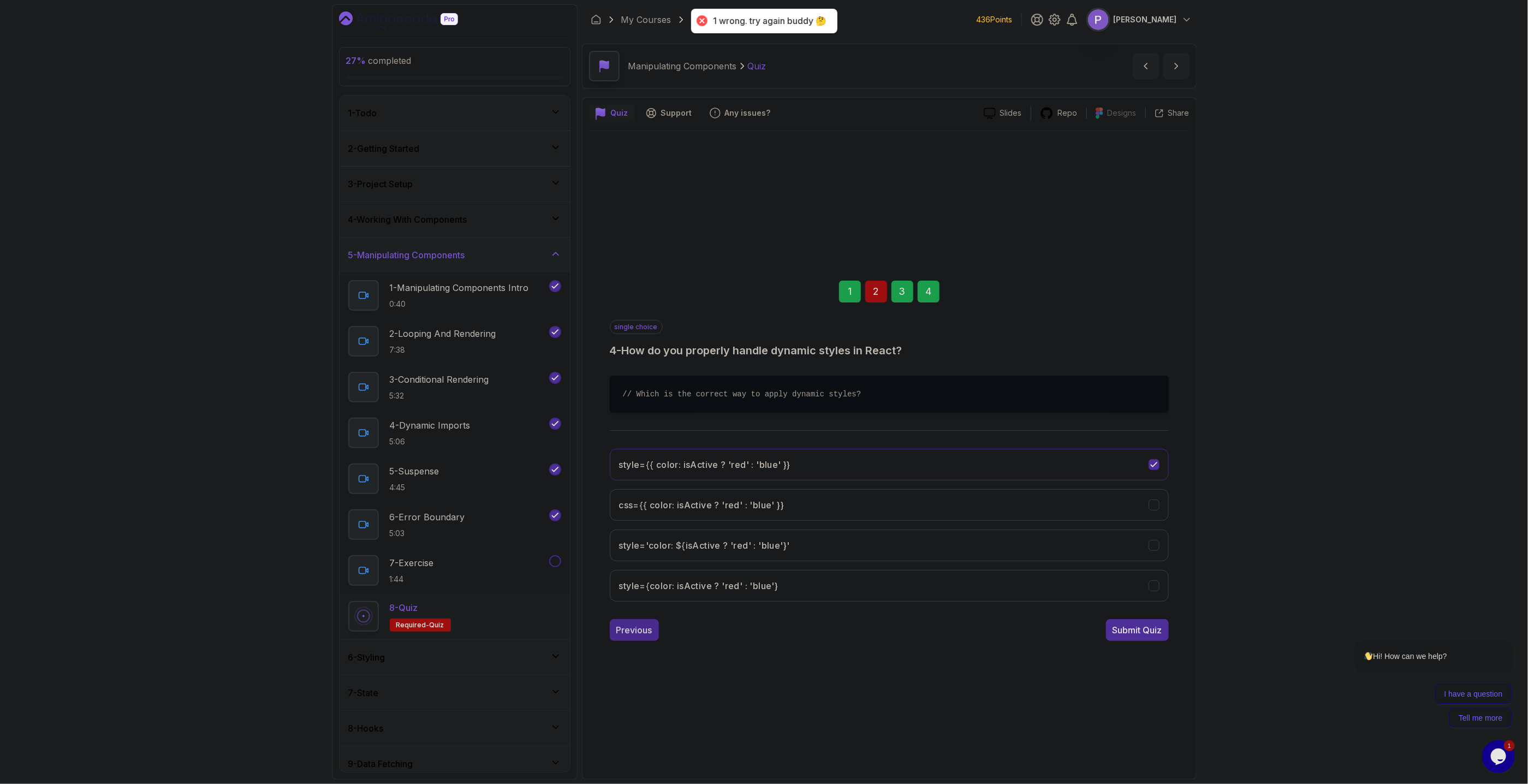
click at [615, 354] on button "Previous" at bounding box center [634, 630] width 49 height 21
click at [617, 354] on div "Previous" at bounding box center [634, 629] width 36 height 13
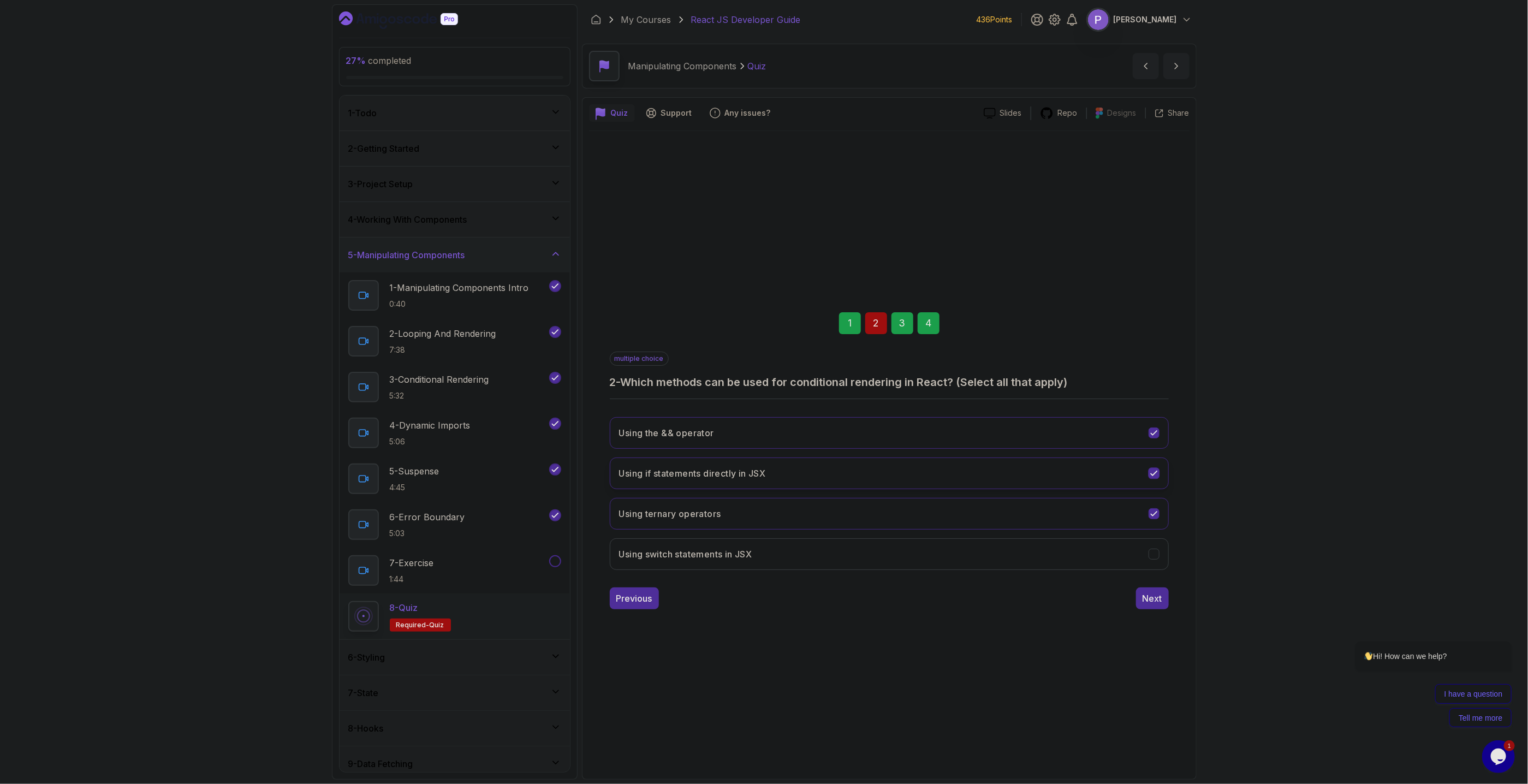
click at [1158, 354] on icon "Using if statements directly in JSX" at bounding box center [1154, 473] width 11 height 11
click at [1151, 354] on icon "Using switch statements in JSX" at bounding box center [1154, 554] width 11 height 11
click at [1150, 354] on div "Next" at bounding box center [1153, 598] width 20 height 13
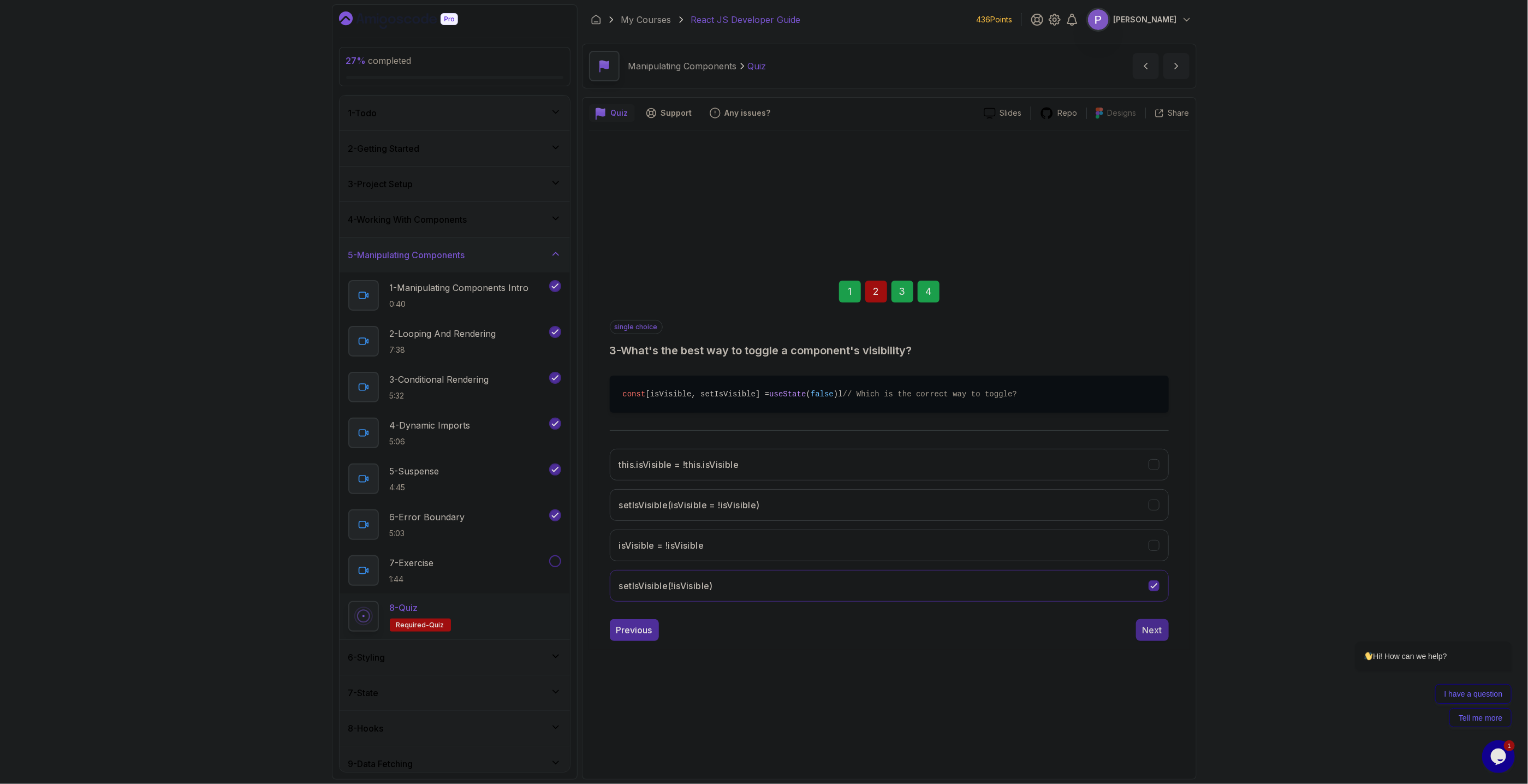
click at [1150, 354] on button "Next" at bounding box center [1153, 630] width 33 height 21
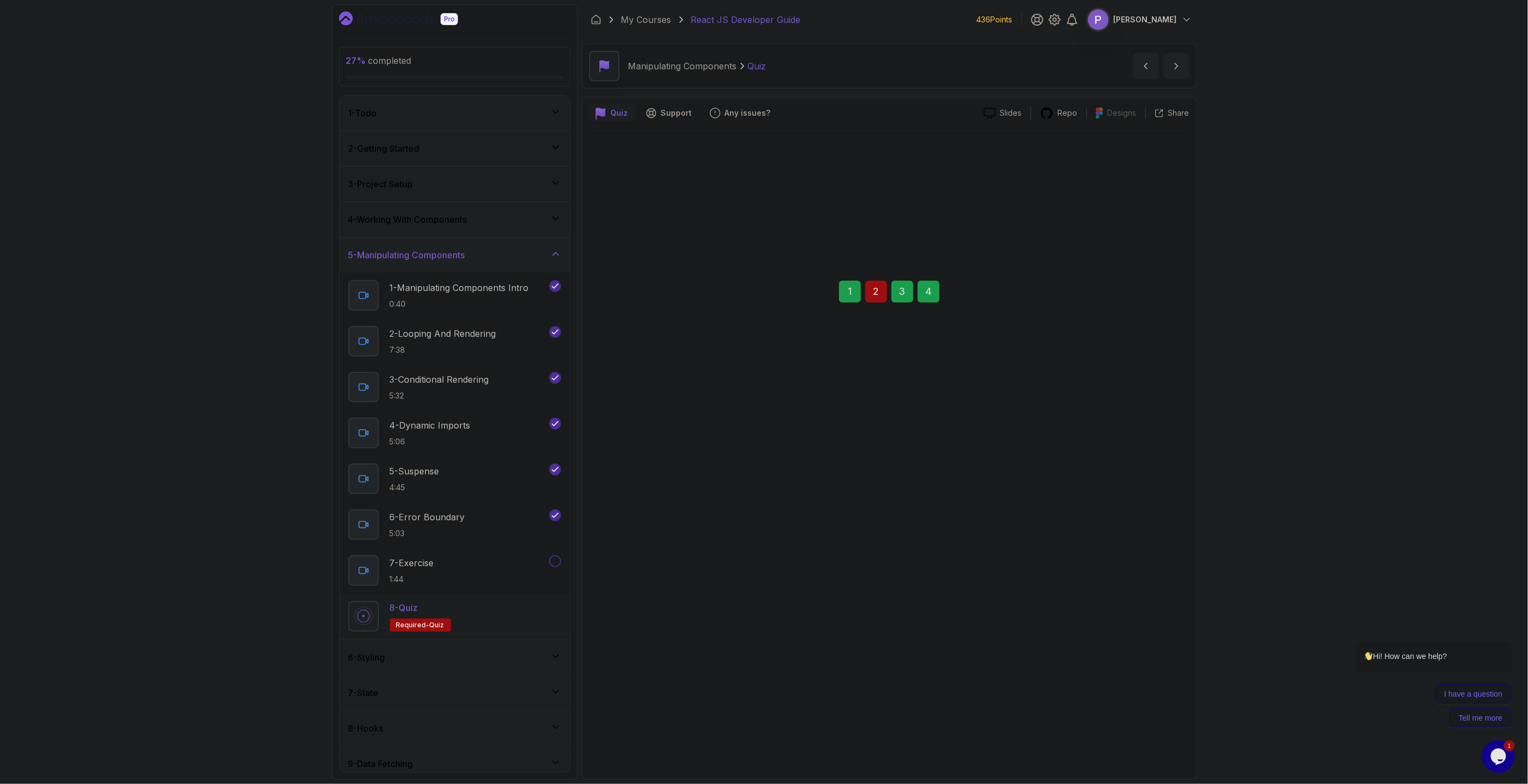
click at [1151, 354] on div "Submit Quiz" at bounding box center [1137, 629] width 50 height 13
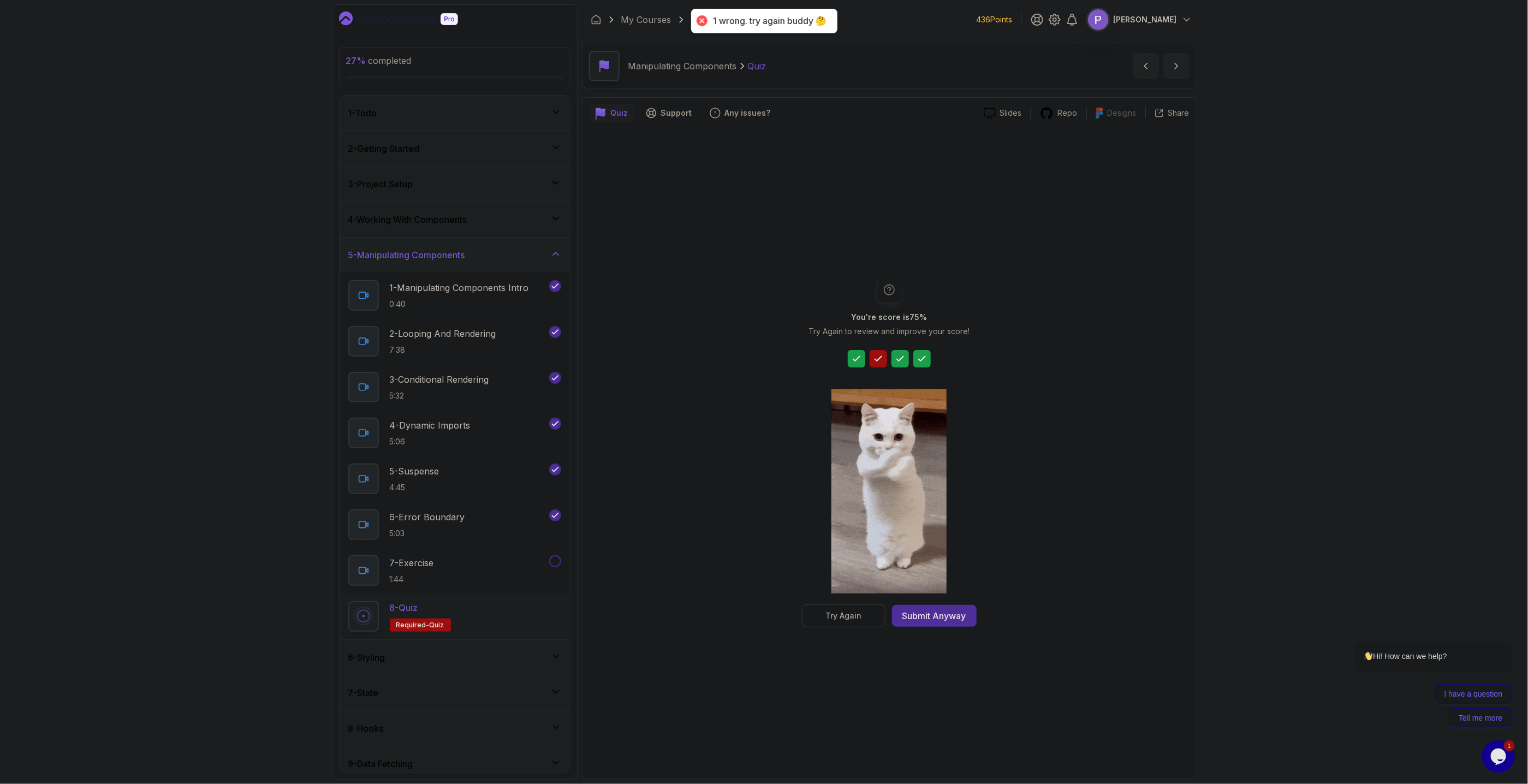
click at [851, 354] on button "Try Again" at bounding box center [844, 616] width 84 height 23
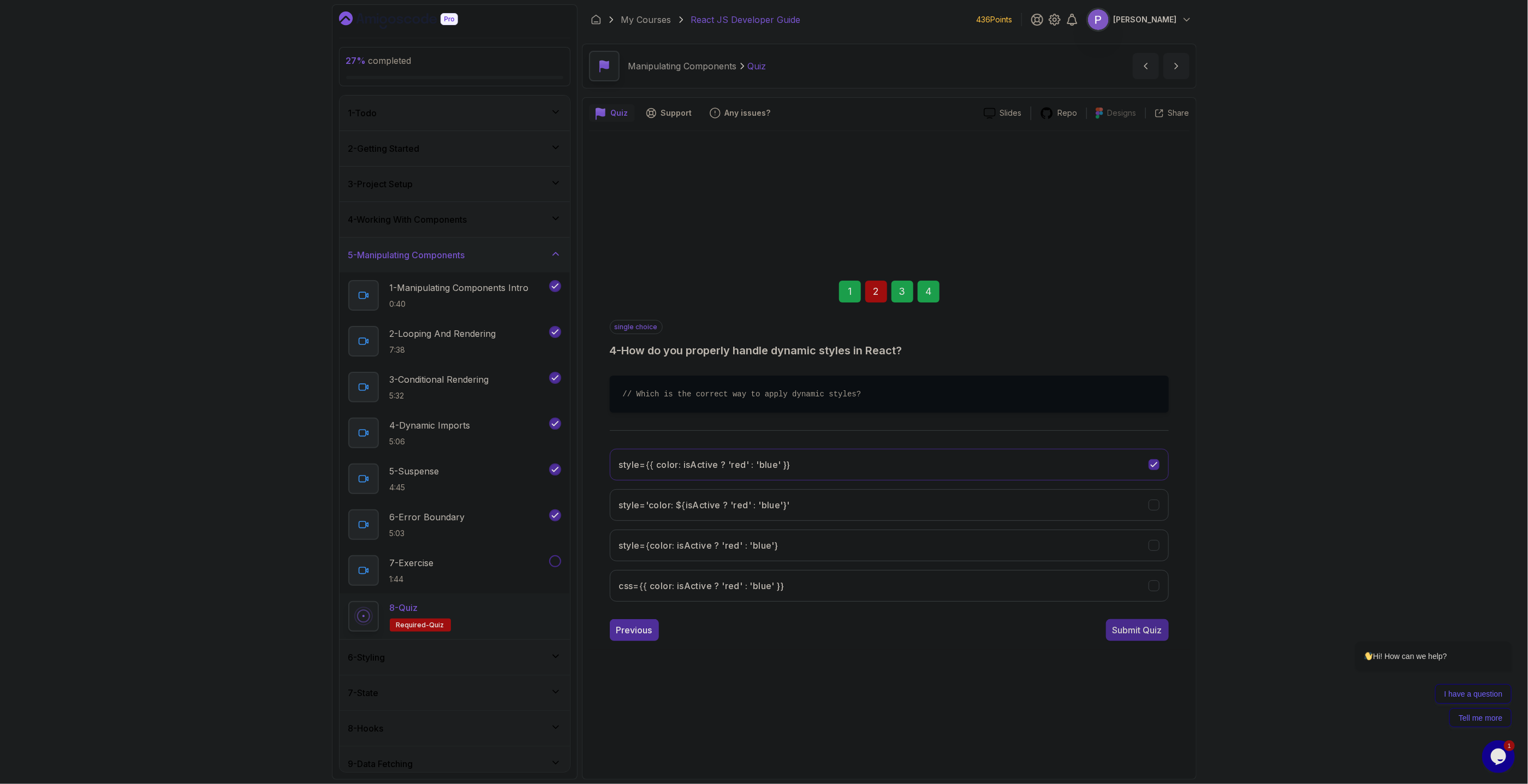
click at [1163, 354] on button "Submit Quiz" at bounding box center [1138, 630] width 62 height 21
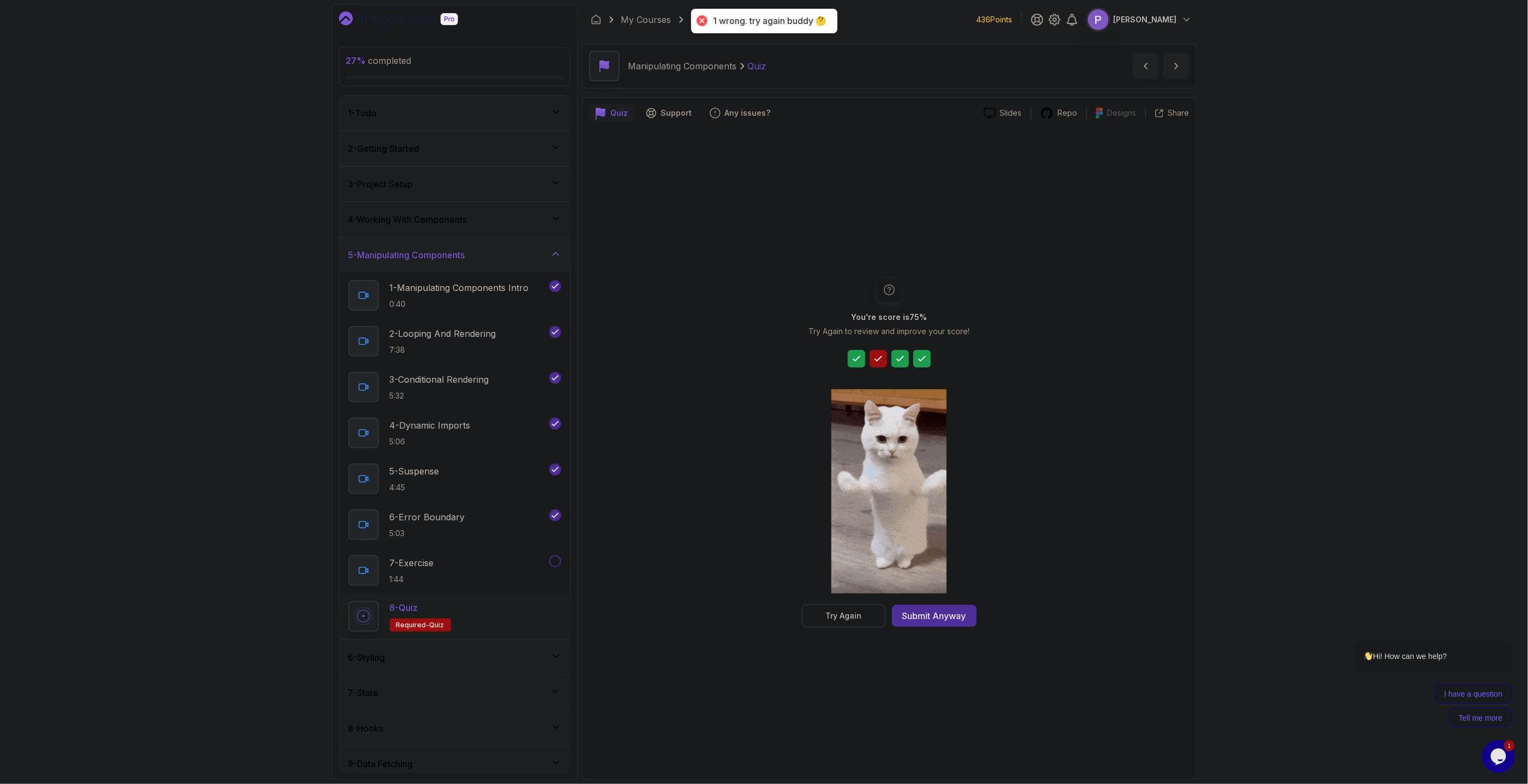
click at [935, 354] on div "You're score is 75 % Try Again to review and improve your score! Try Again Subm…" at bounding box center [889, 451] width 601 height 642
click at [941, 354] on div "Submit Anyway" at bounding box center [935, 615] width 64 height 13
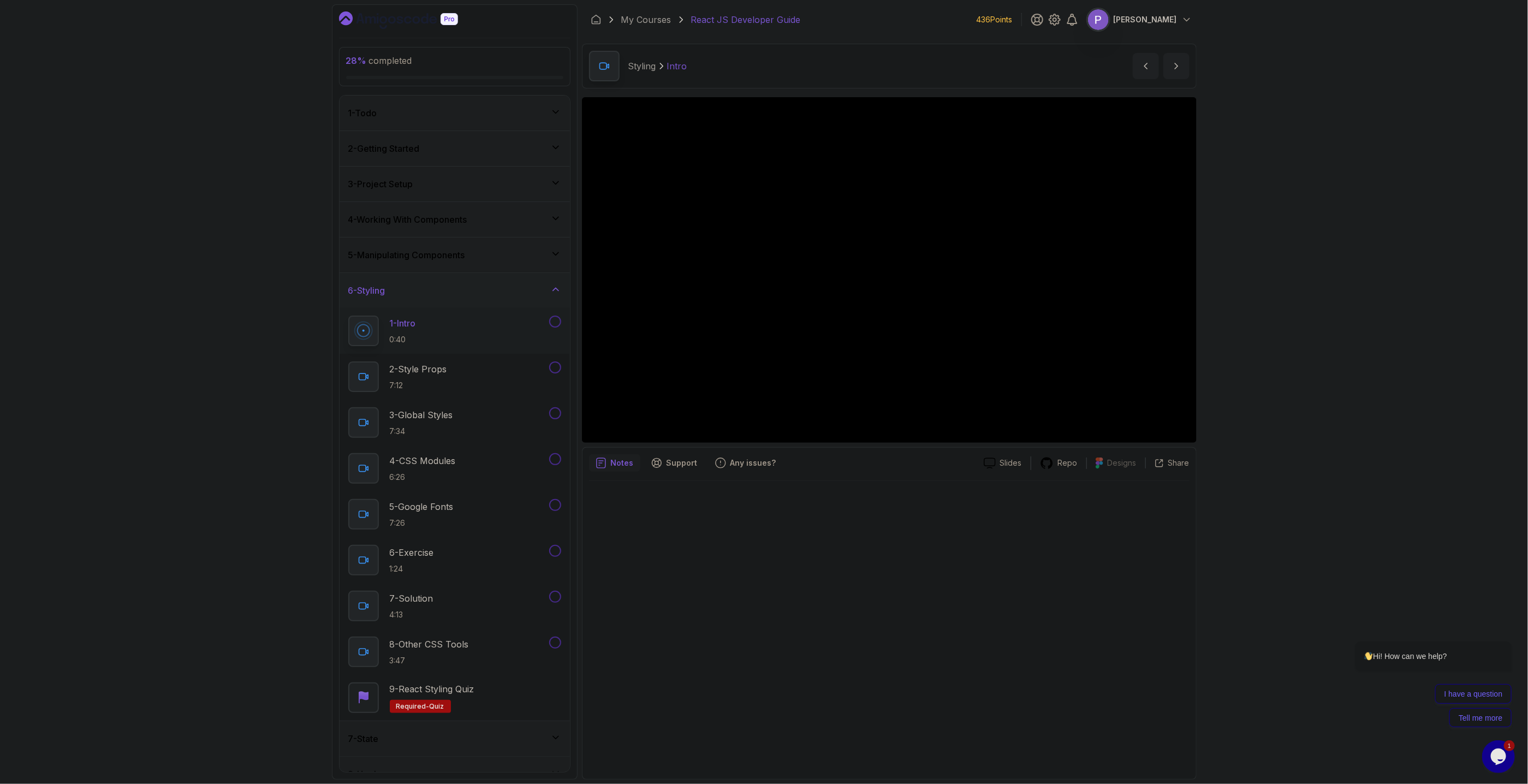
click at [721, 354] on div at bounding box center [889, 626] width 601 height 292
click at [563, 354] on div "7 - State" at bounding box center [454, 739] width 230 height 35
click at [561, 354] on icon at bounding box center [555, 681] width 11 height 11
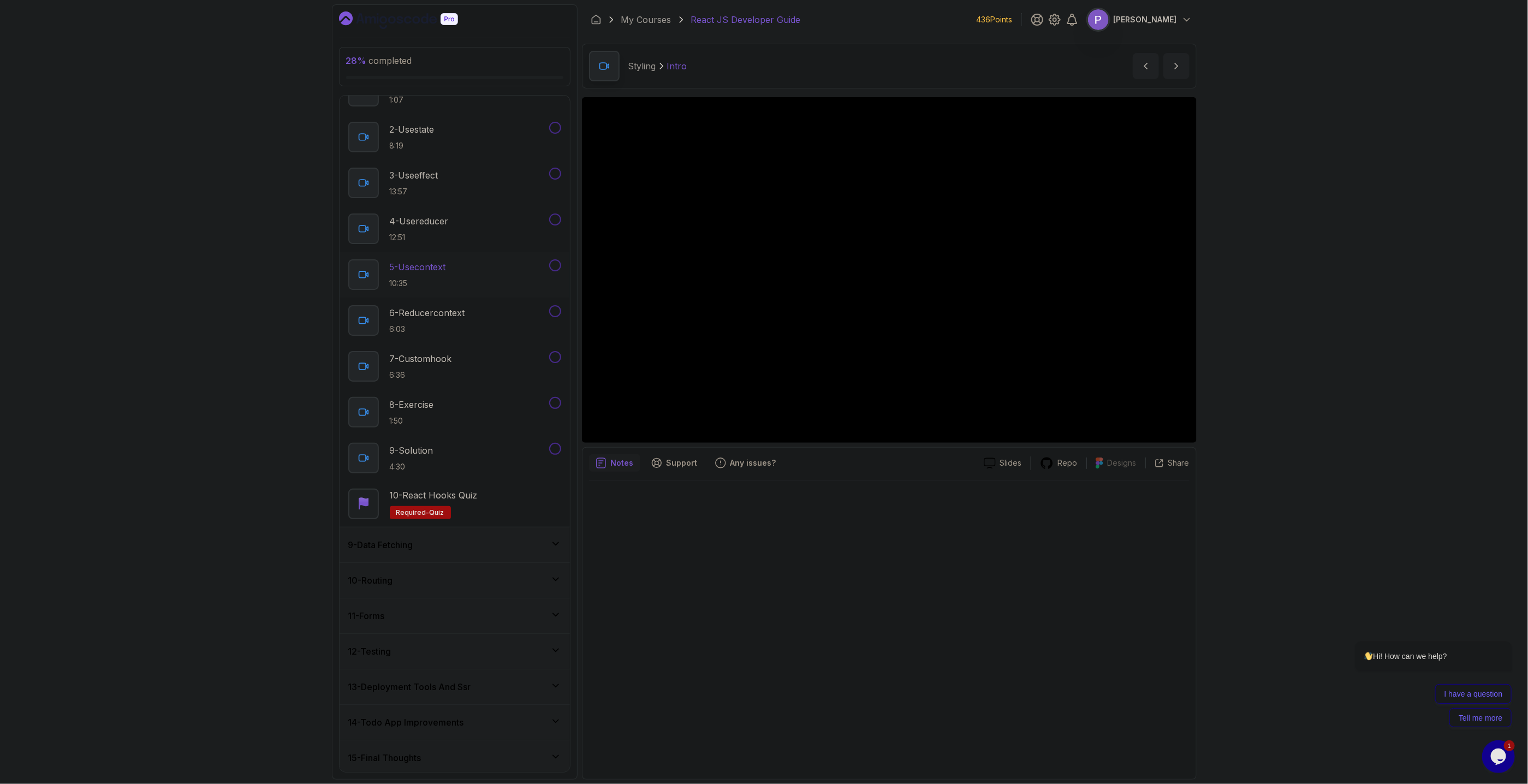
scroll to position [315, 0]
click at [545, 354] on div "9 - Data Fetching" at bounding box center [454, 541] width 213 height 13
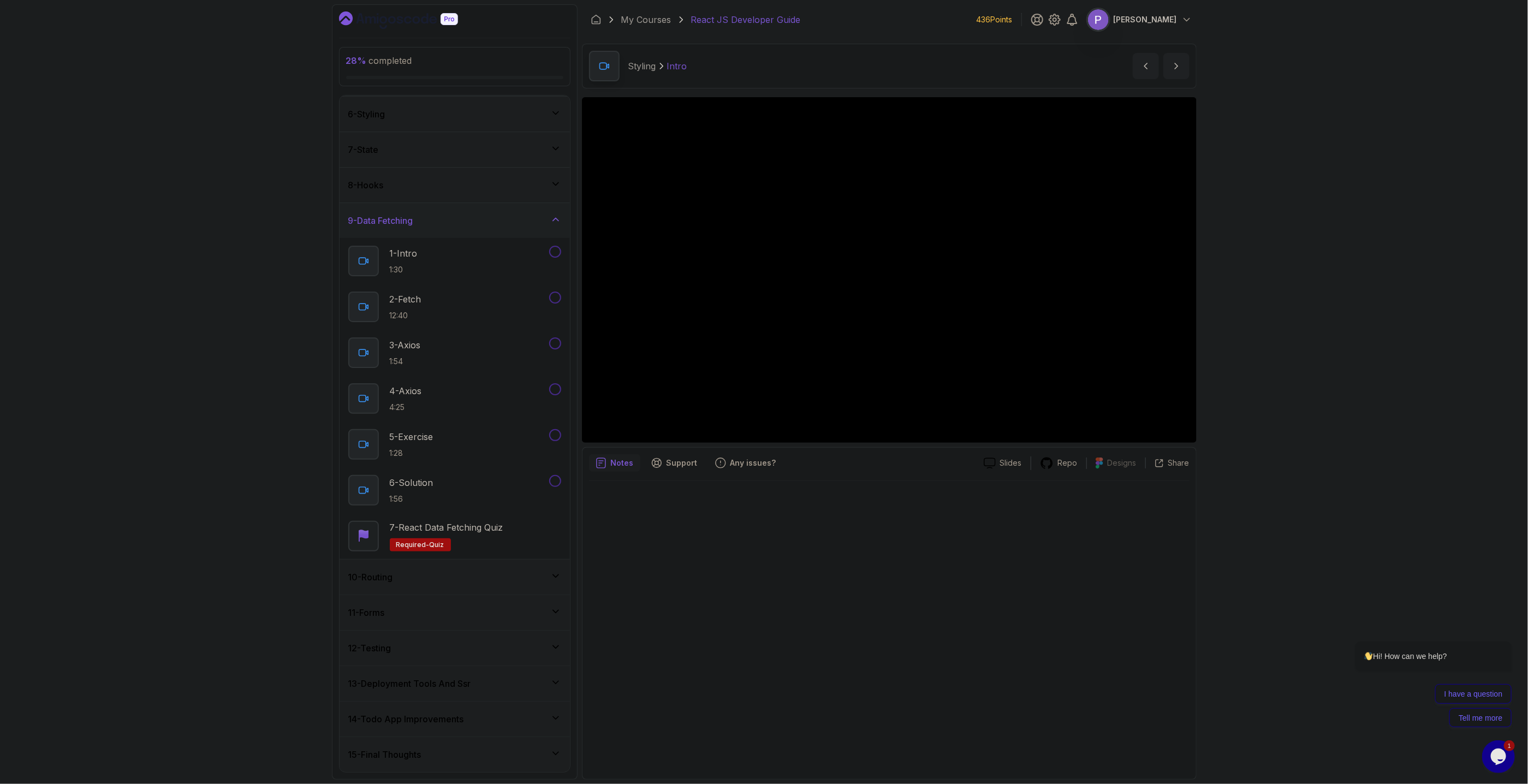
click at [539, 354] on div "10 - Routing" at bounding box center [454, 576] width 213 height 13
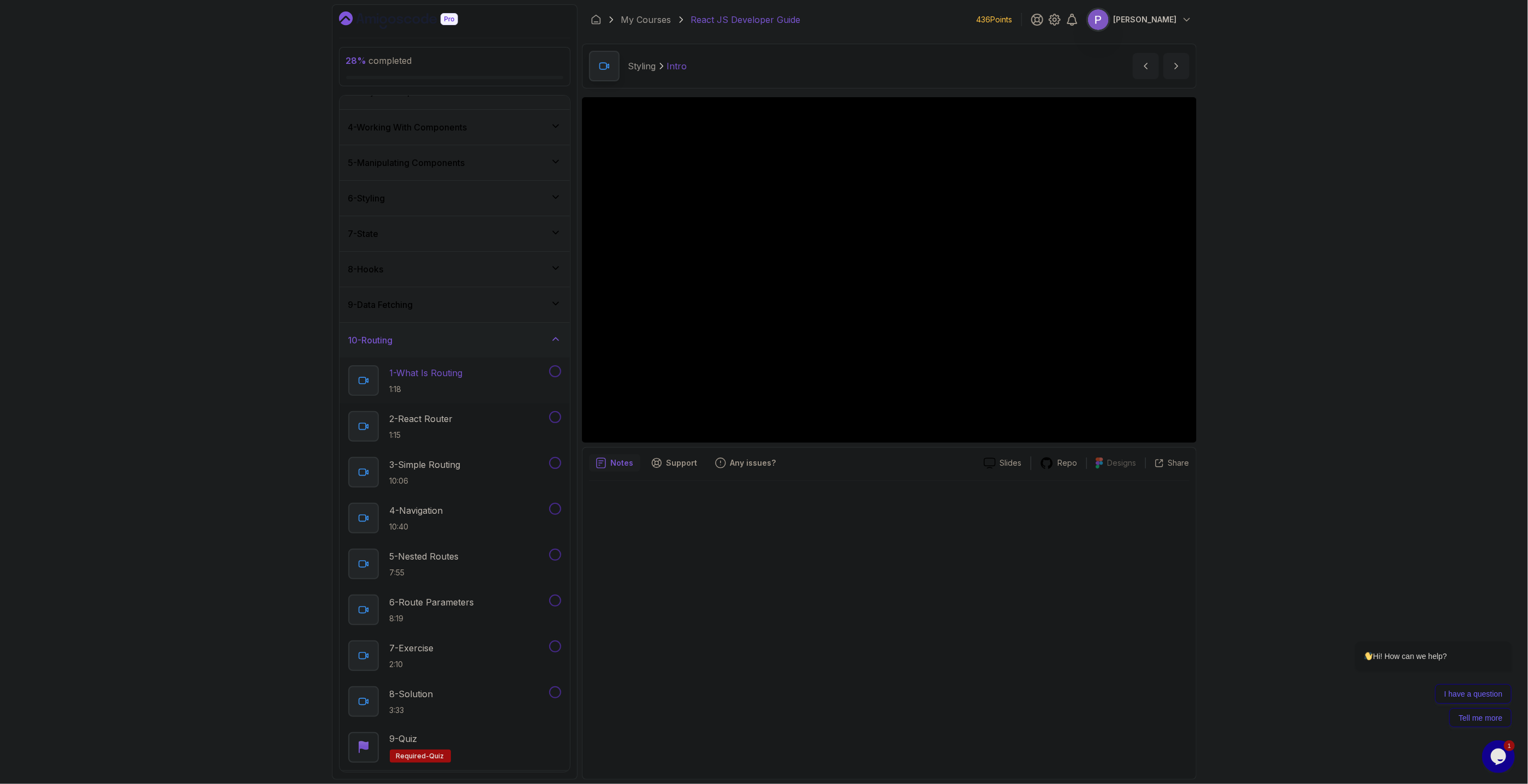
scroll to position [249, 0]
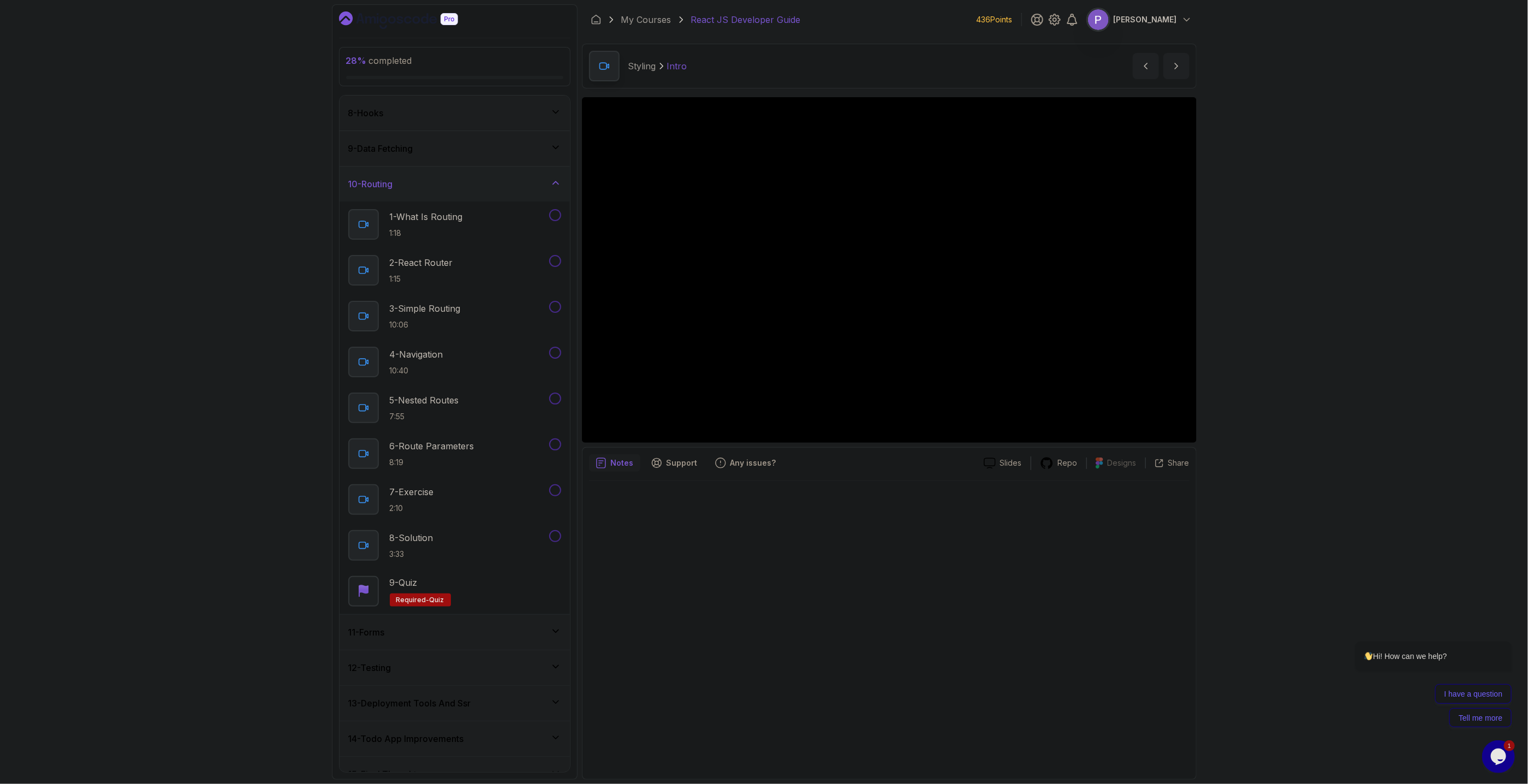
click at [558, 354] on icon at bounding box center [555, 631] width 11 height 11
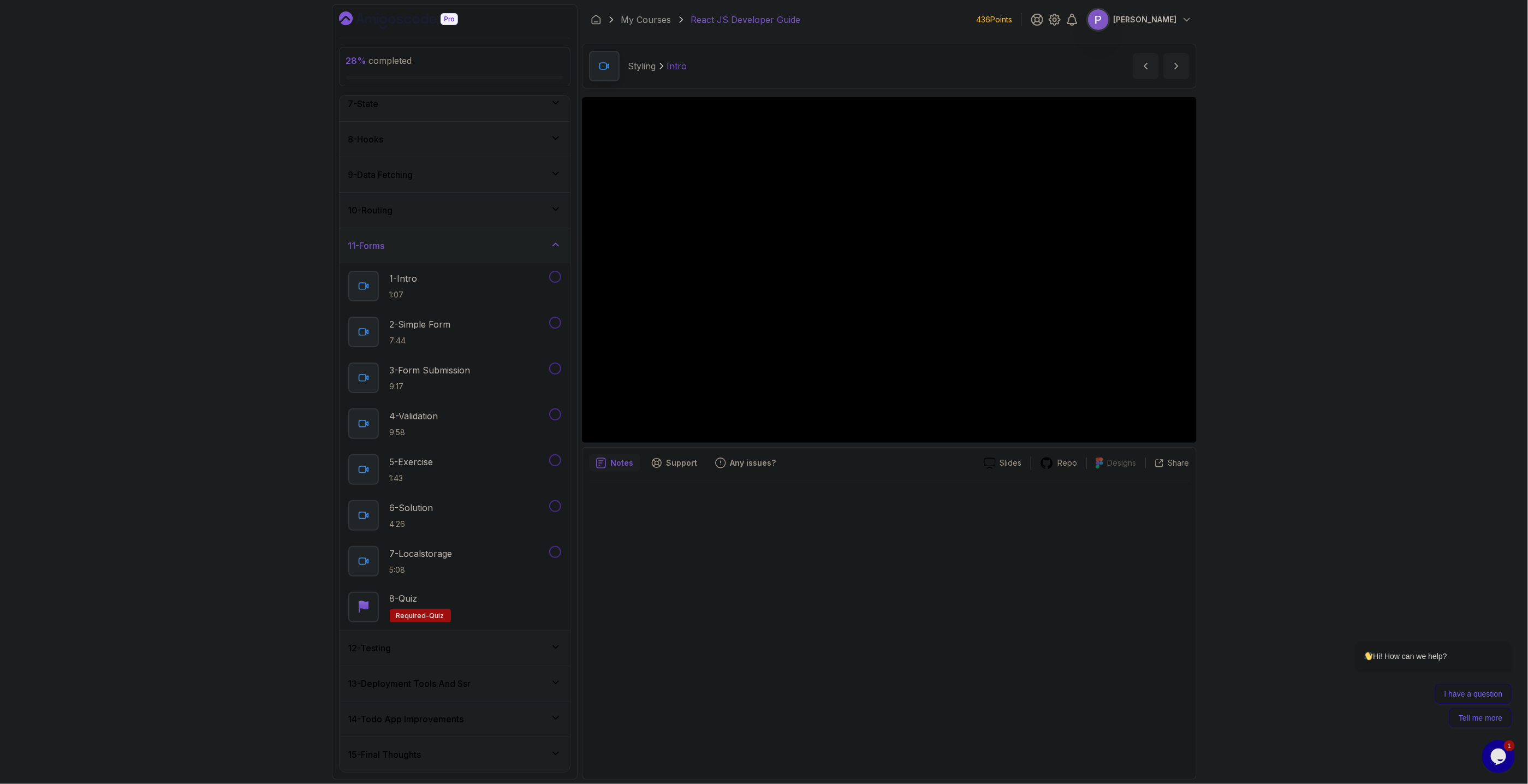
click at [550, 354] on icon at bounding box center [555, 647] width 11 height 11
click at [549, 354] on div "13 - Deployment Tools And Ssr" at bounding box center [454, 686] width 213 height 13
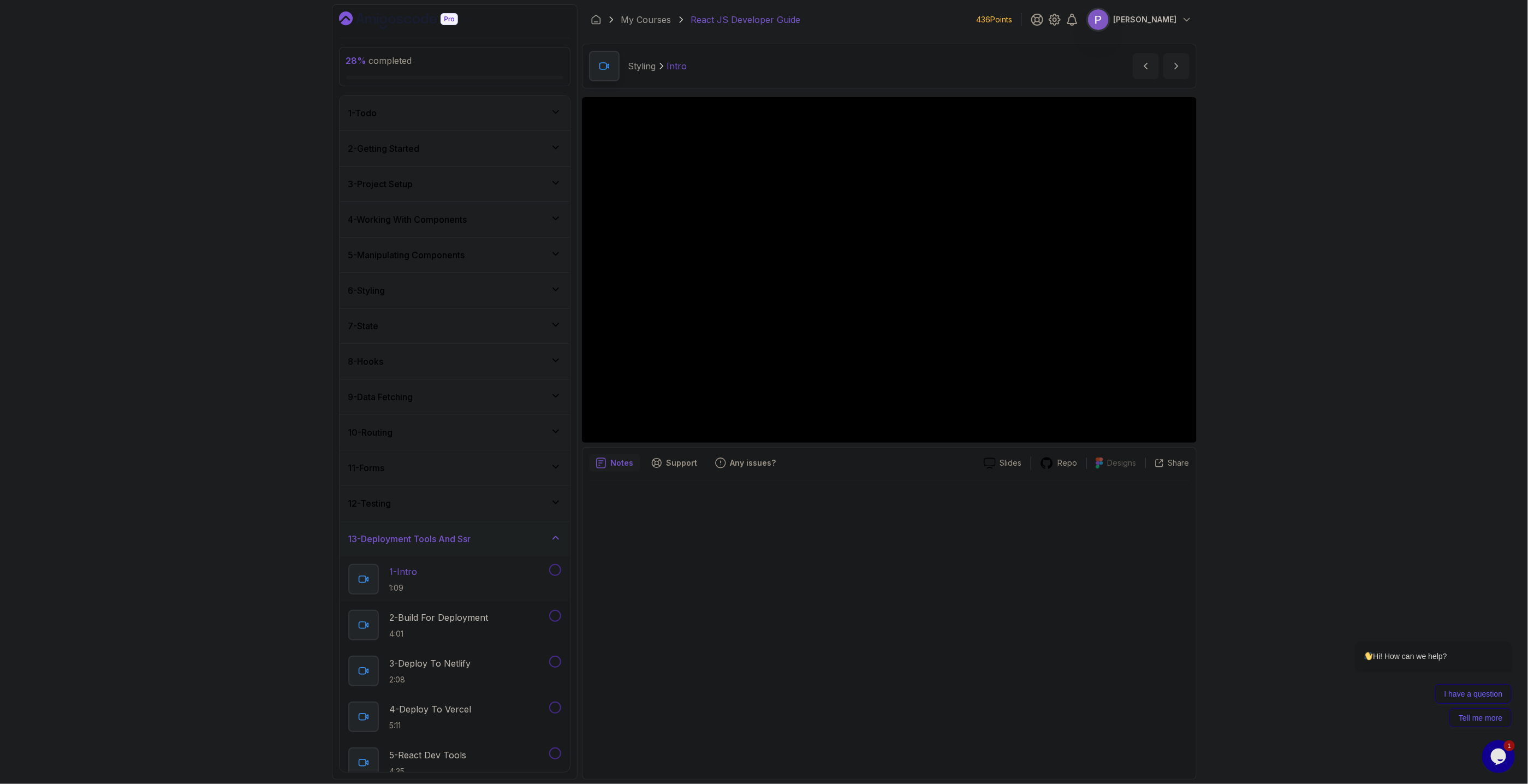
scroll to position [176, 0]
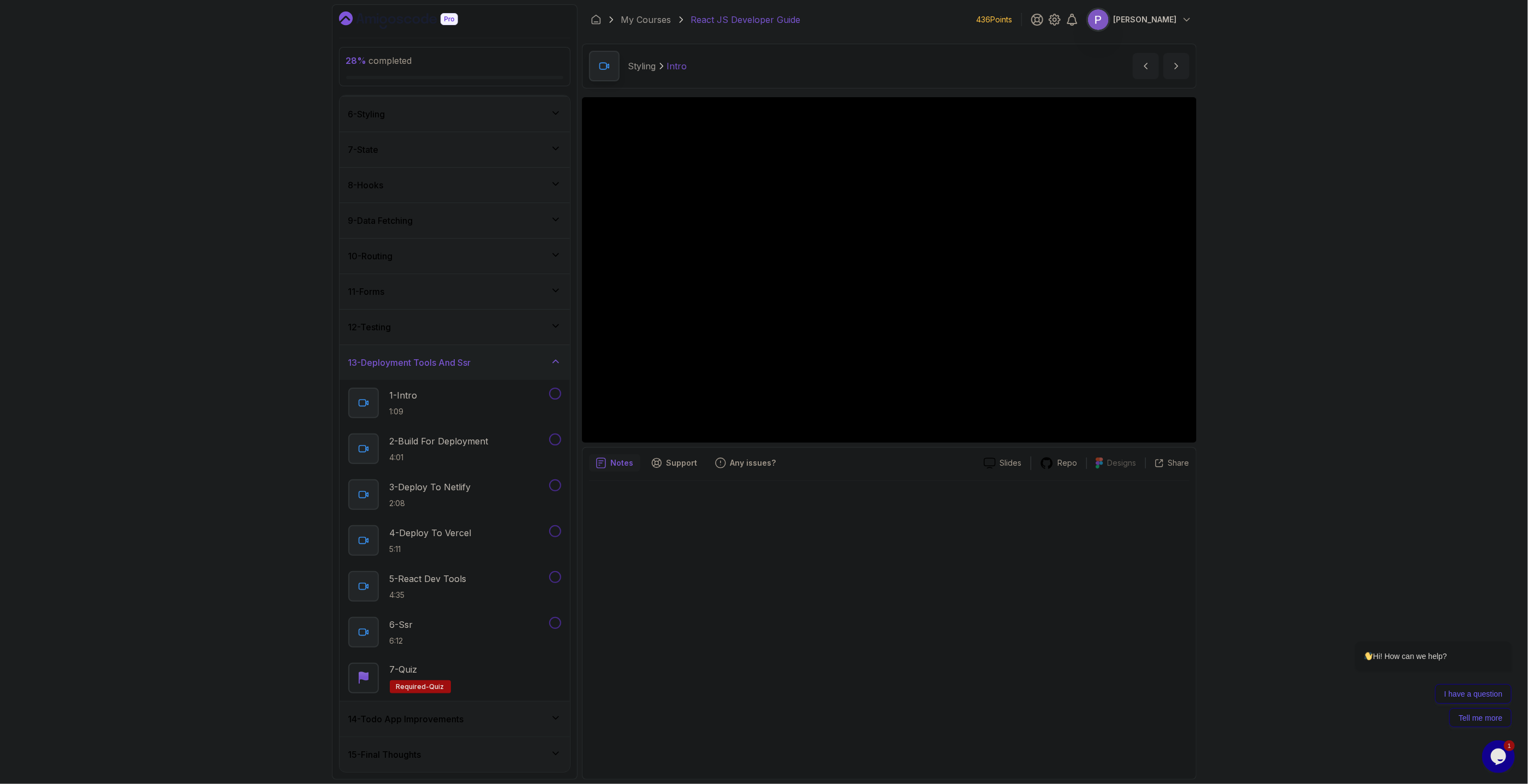
click at [544, 354] on div "14 - Todo App Improvements" at bounding box center [454, 719] width 213 height 13
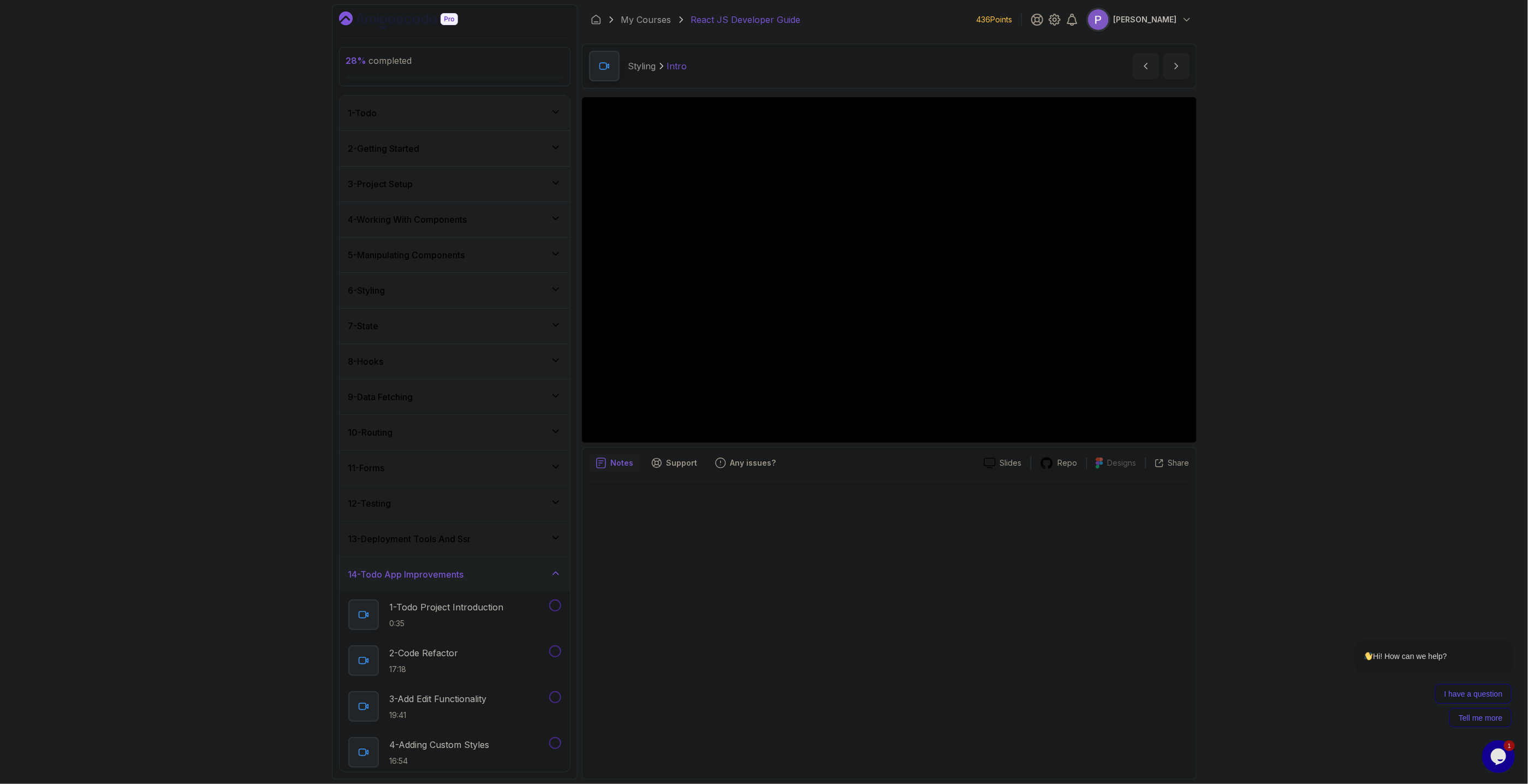
click at [544, 354] on div "14 - Todo App Improvements" at bounding box center [454, 574] width 230 height 35
click at [550, 354] on div "13 - Deployment Tools And Ssr" at bounding box center [454, 538] width 213 height 13
click at [553, 330] on icon at bounding box center [555, 325] width 11 height 11
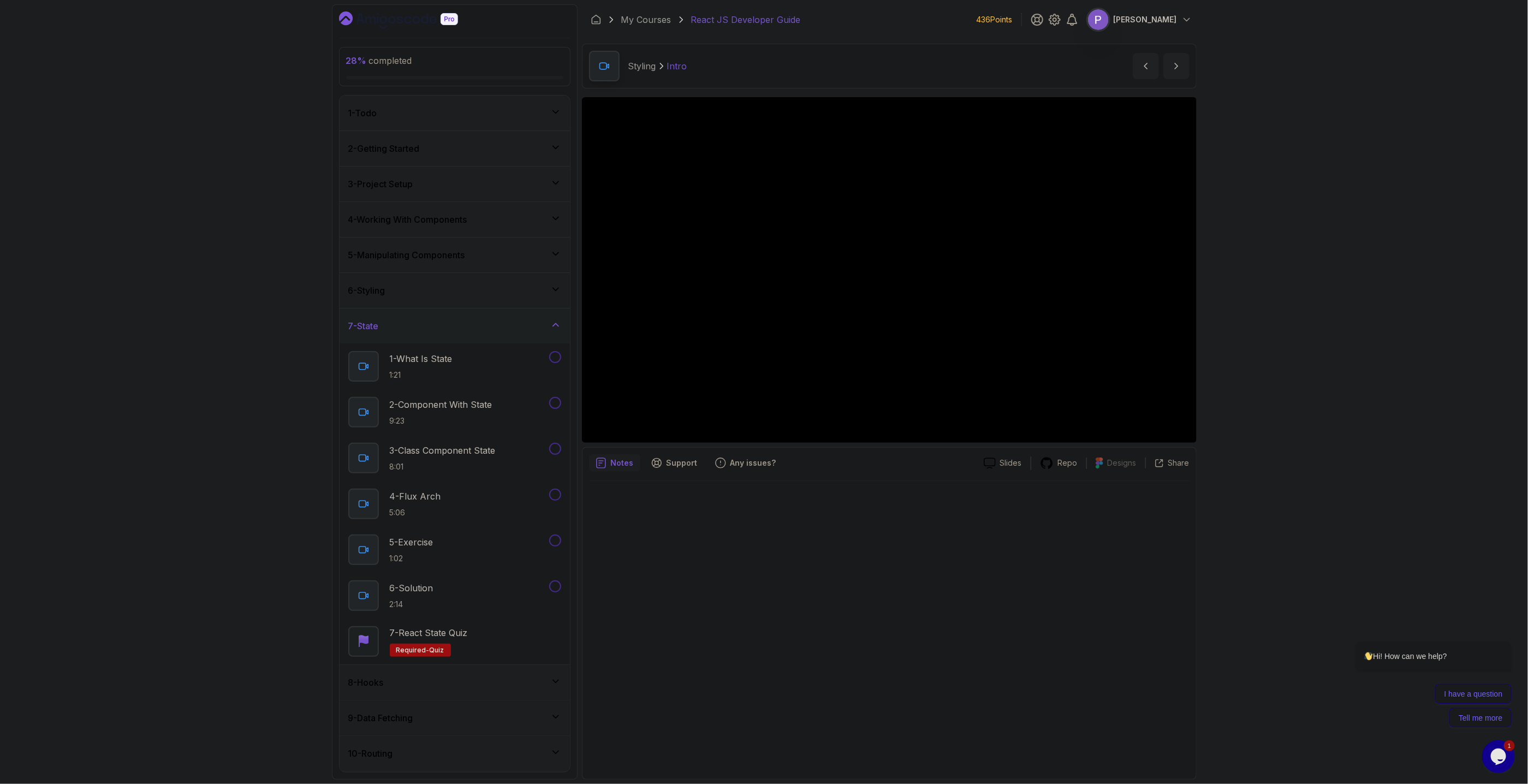
click at [544, 322] on div "7 - State" at bounding box center [454, 326] width 213 height 13
click at [538, 354] on div "8 - Hooks" at bounding box center [454, 361] width 213 height 13
click at [530, 350] on div "8 - Hooks" at bounding box center [454, 362] width 230 height 35
click at [528, 354] on div "9 - Data Fetching" at bounding box center [454, 396] width 213 height 13
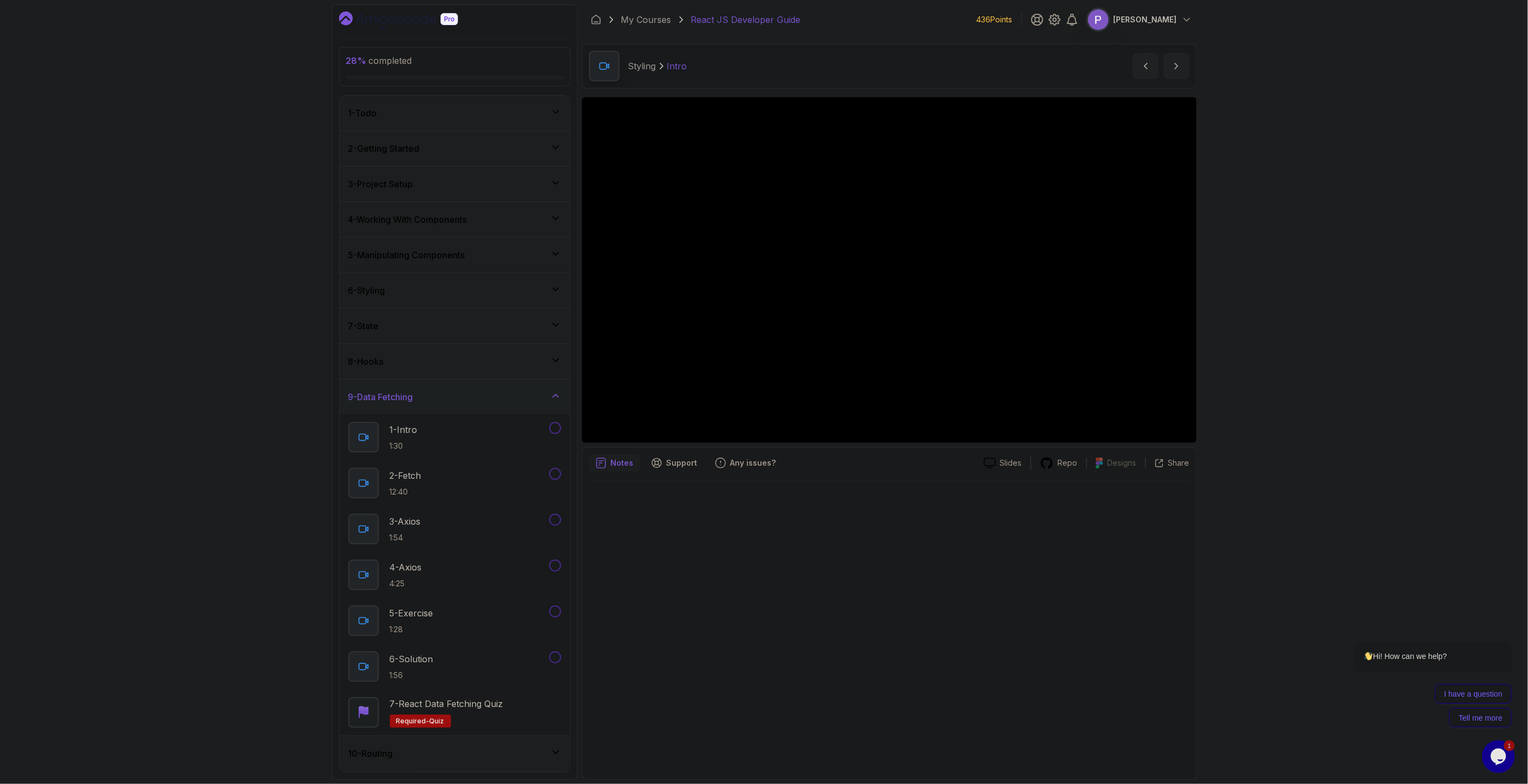
click at [527, 354] on div "9 - Data Fetching" at bounding box center [454, 396] width 213 height 13
click at [513, 354] on div "10 - Routing" at bounding box center [454, 432] width 213 height 13
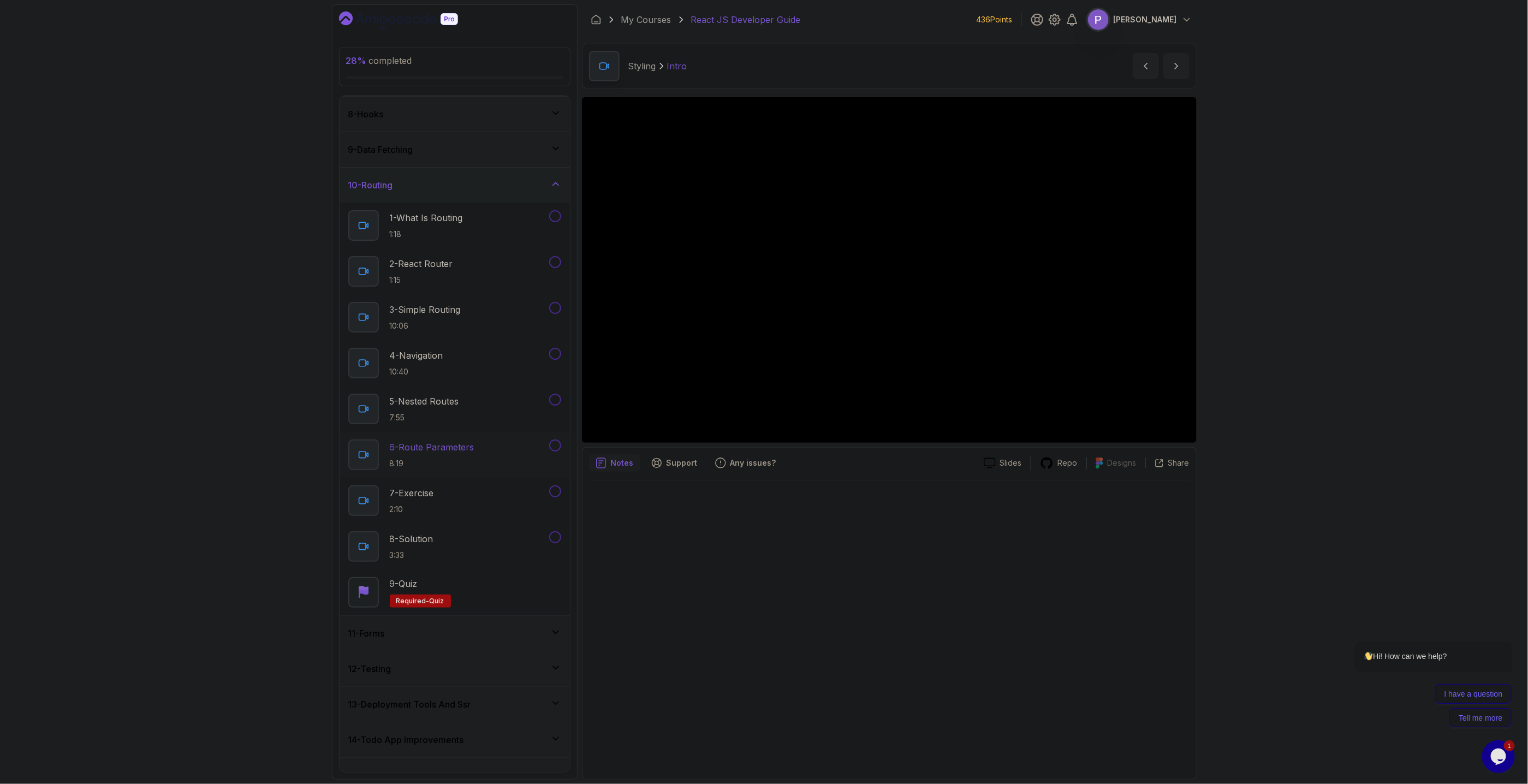
scroll to position [249, 0]
click at [535, 176] on div "10 - Routing" at bounding box center [454, 184] width 230 height 35
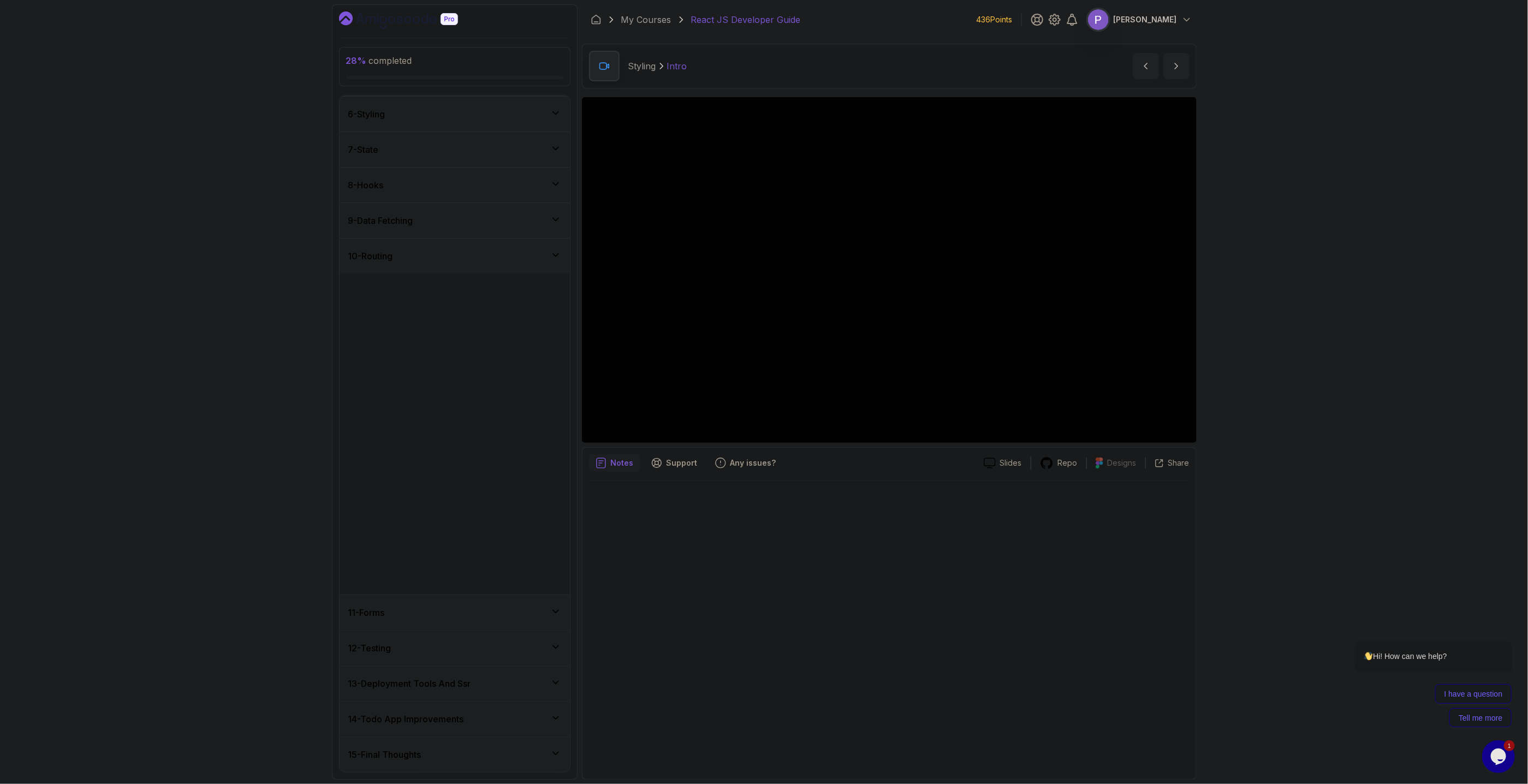
scroll to position [0, 0]
